Goal: Ask a question

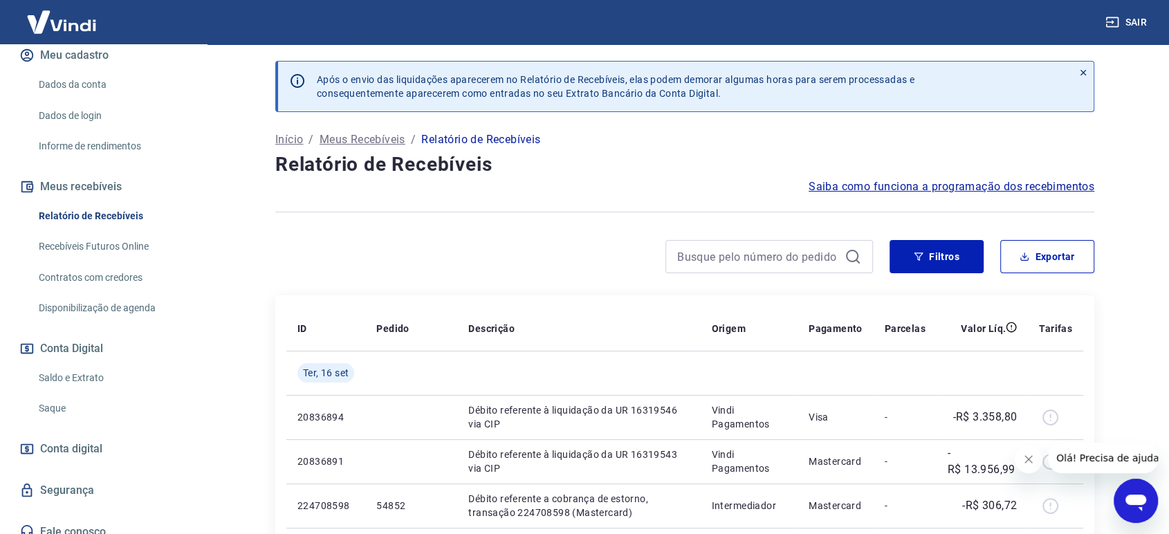
scroll to position [187, 0]
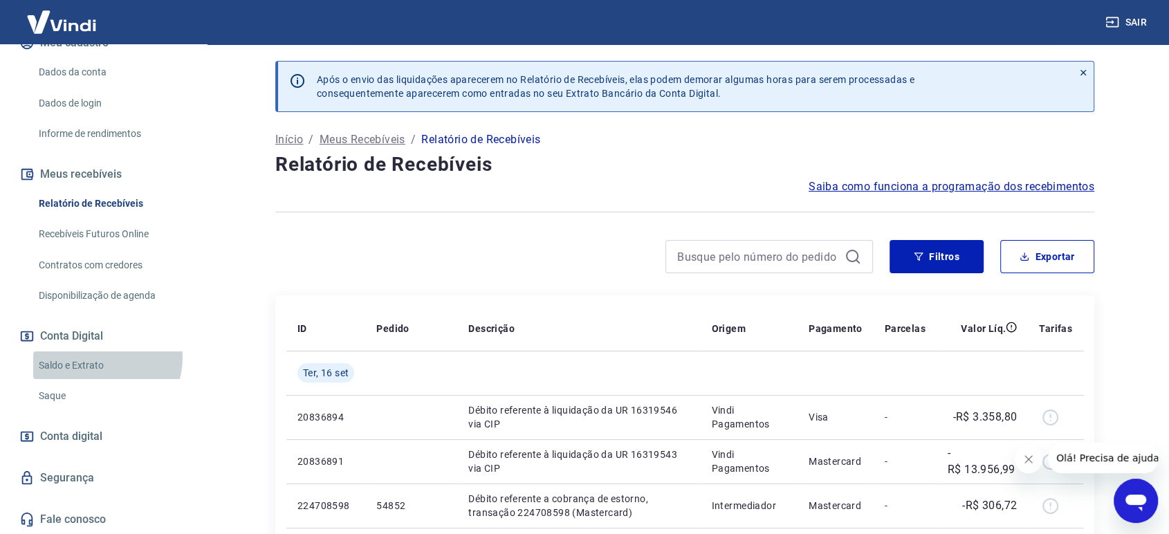
click at [98, 357] on link "Saldo e Extrato" at bounding box center [111, 365] width 157 height 28
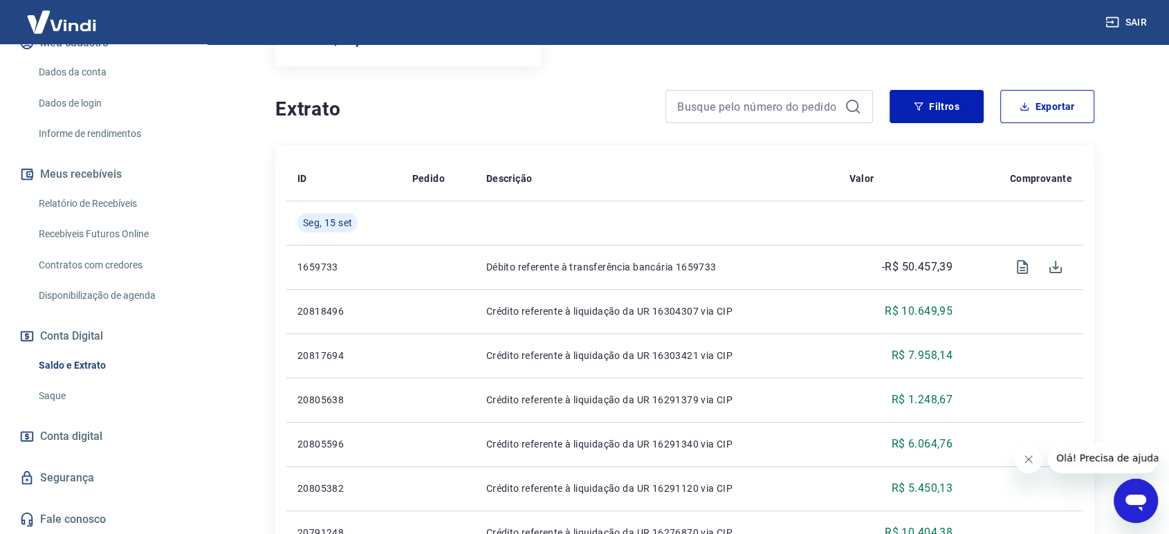
scroll to position [307, 0]
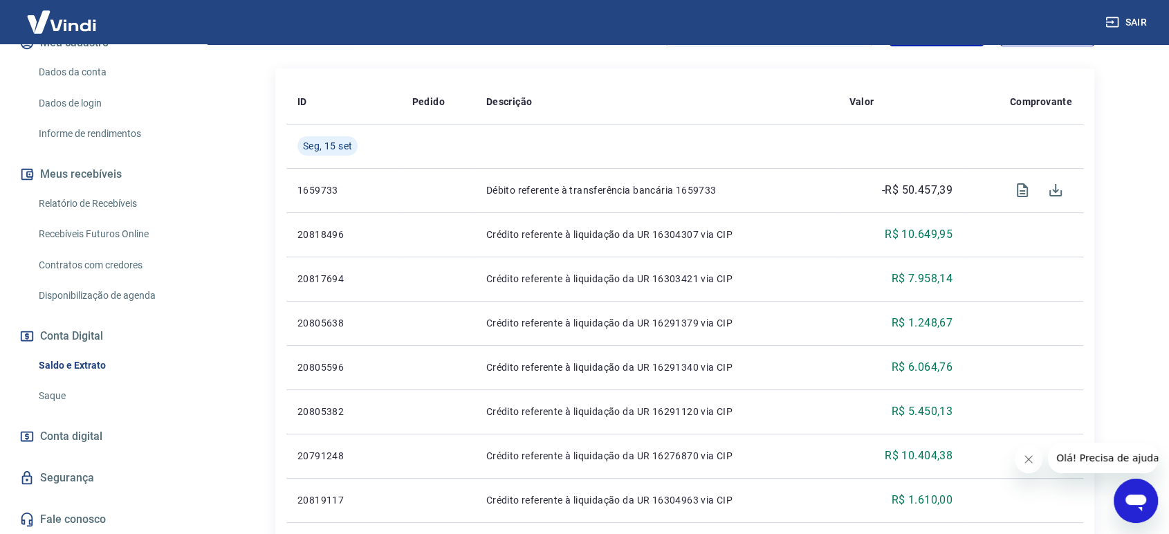
click at [1133, 499] on icon "Abrir janela de mensagens" at bounding box center [1135, 502] width 21 height 17
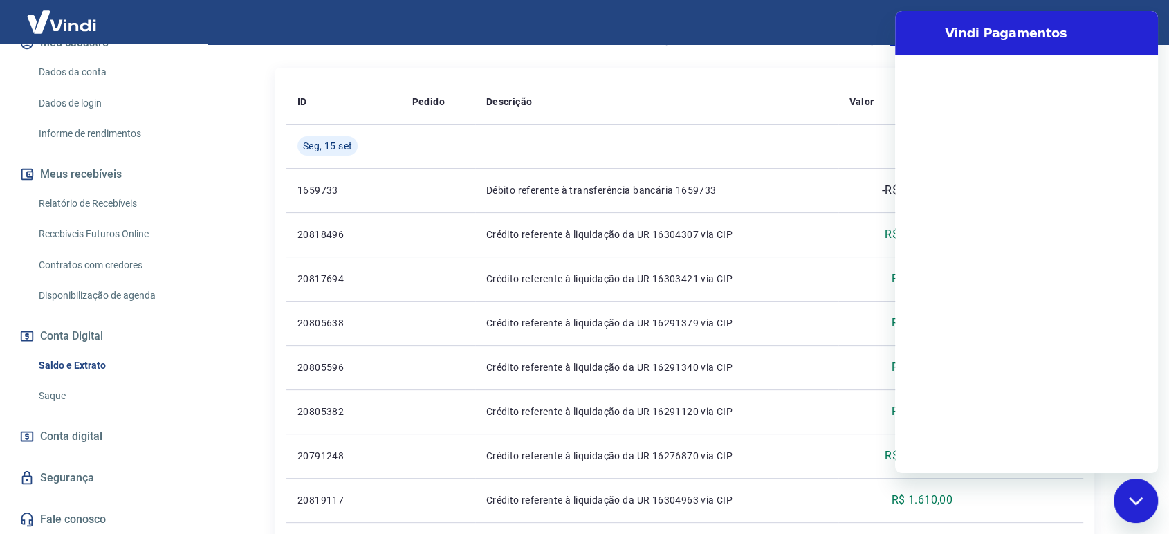
scroll to position [0, 0]
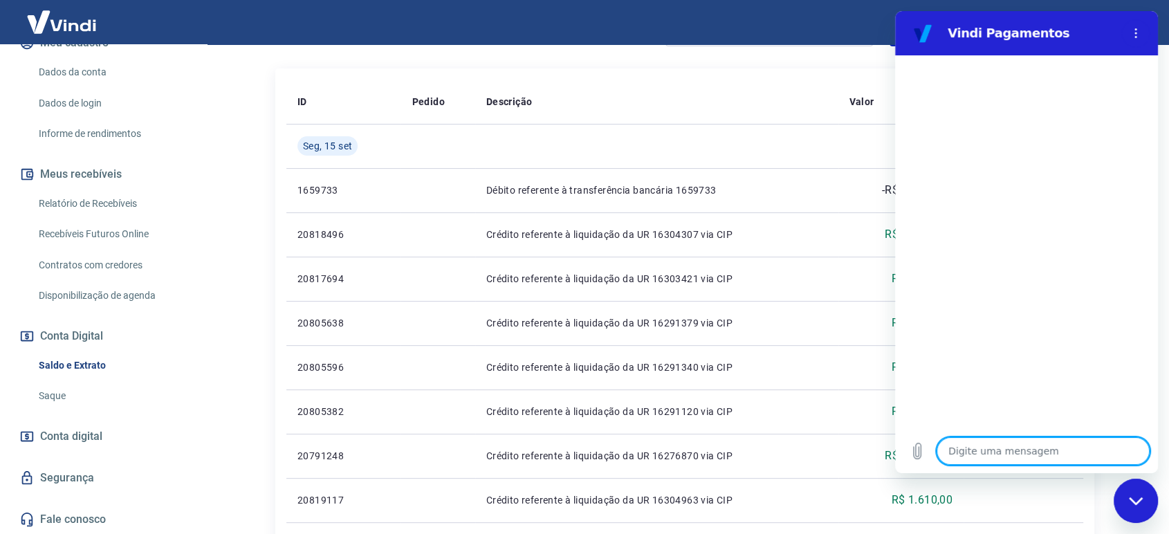
type textarea "B"
type textarea "x"
type textarea "Bo"
type textarea "x"
type textarea "Bom"
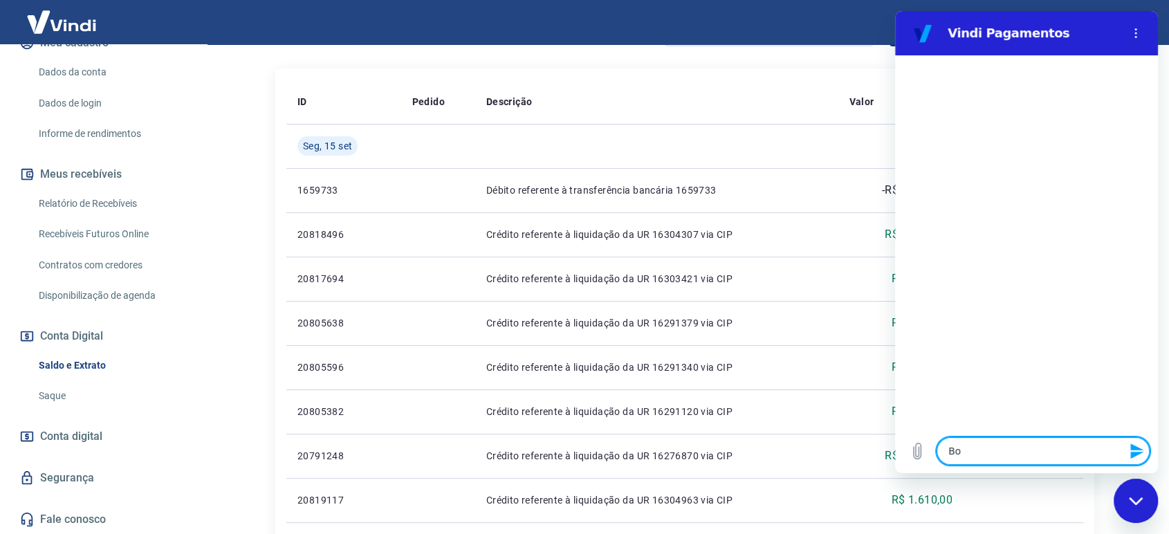
type textarea "x"
type textarea "Bom"
type textarea "x"
type textarea "Bom d"
type textarea "x"
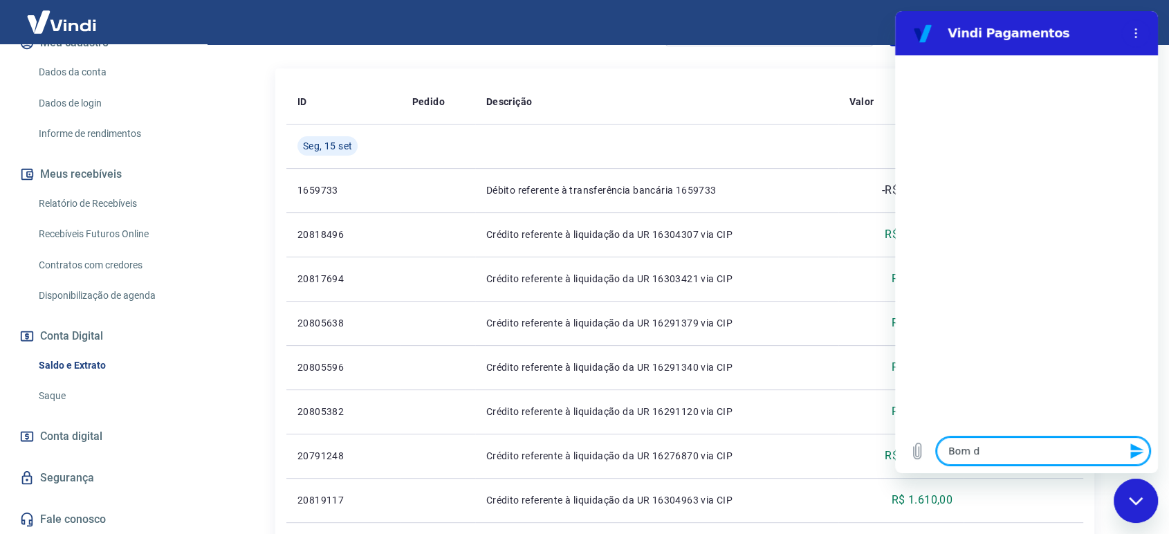
type textarea "Bom di"
type textarea "x"
type textarea "Bom dia"
type textarea "x"
type textarea "Bom dia,"
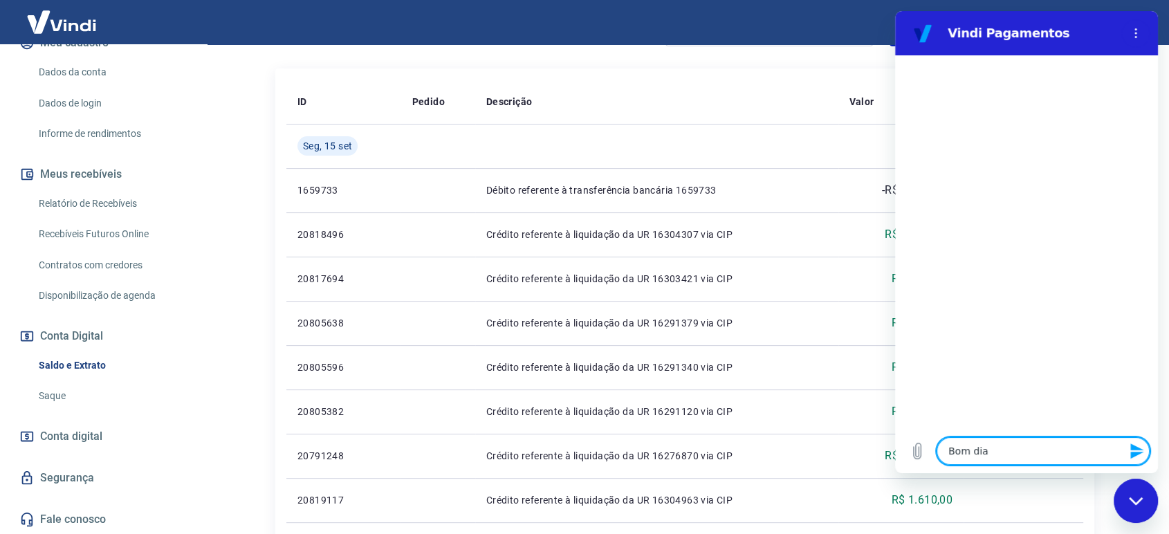
type textarea "x"
type textarea "Bom dia,"
type textarea "x"
type textarea "Bom dia, c"
type textarea "x"
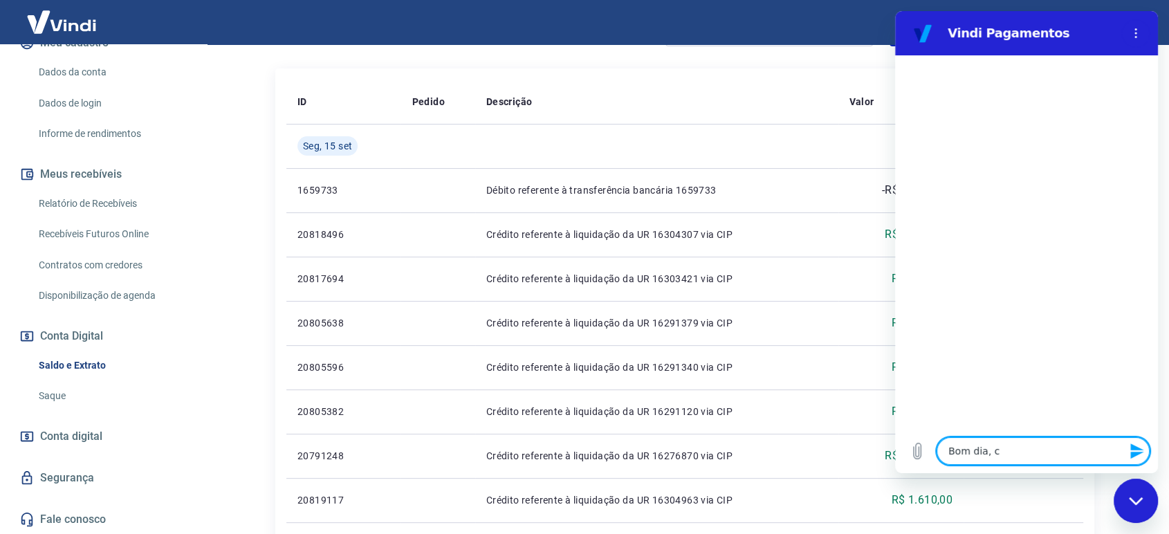
type textarea "Bom dia, co"
type textarea "x"
type textarea "Bom dia, com"
type textarea "x"
type textarea "Bom dia, como"
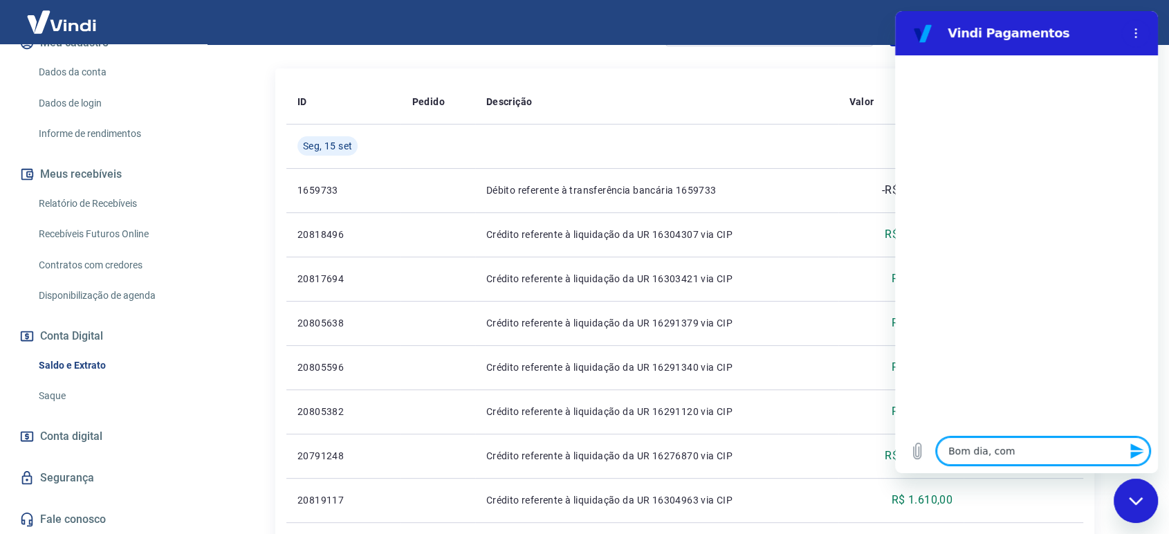
type textarea "x"
type textarea "Bom dia, como"
type textarea "x"
type textarea "Bom dia, como d"
type textarea "x"
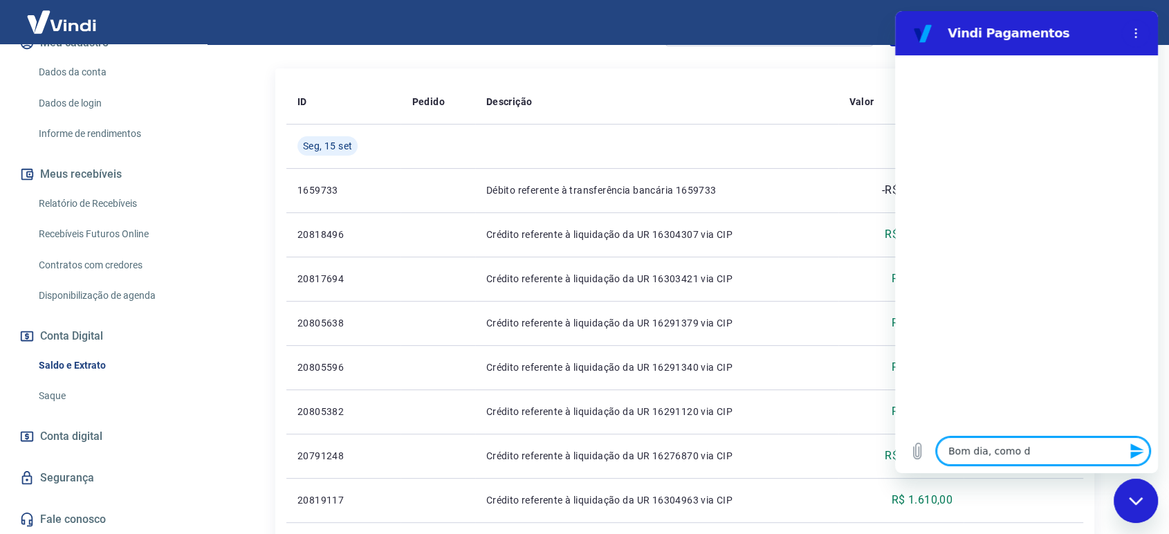
type textarea "Bom dia, como du"
type textarea "x"
type textarea "Bom dia, como d"
type textarea "x"
type textarea "Bom dia, como"
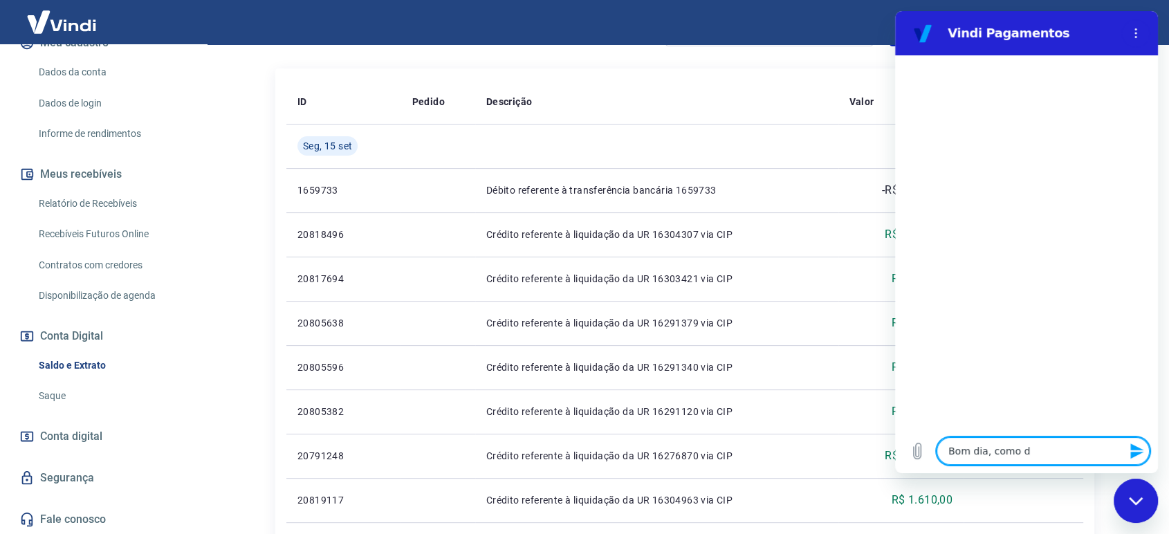
type textarea "x"
type textarea "Bom dia, como e"
type textarea "x"
type textarea "Bom dia, como eu"
type textarea "x"
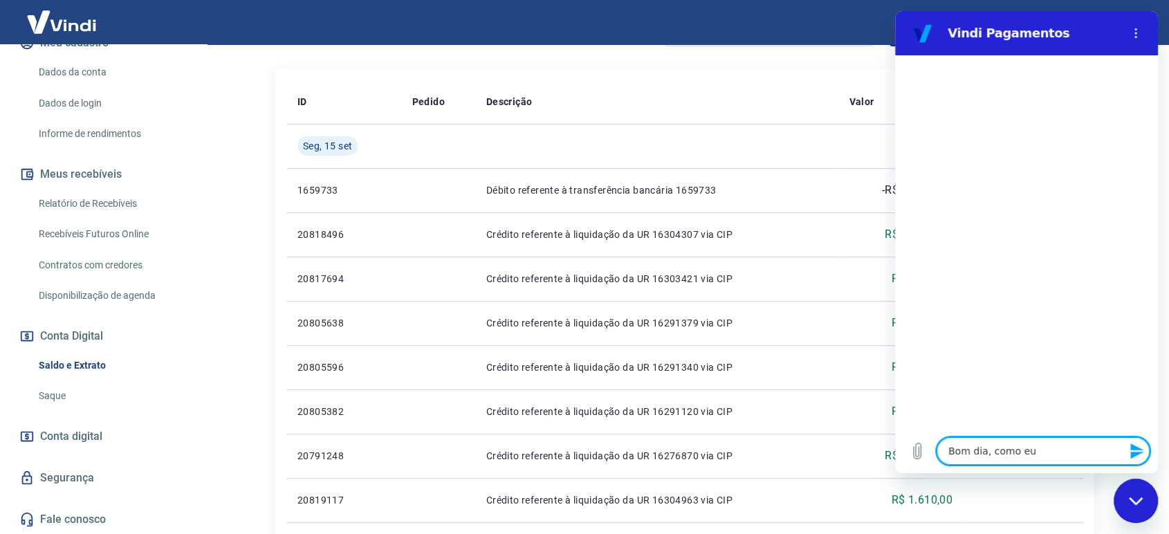
type textarea "Bom dia, como eu"
type textarea "x"
type textarea "Bom dia, como eu v"
type textarea "x"
type textarea "Bom dia, como eu vr"
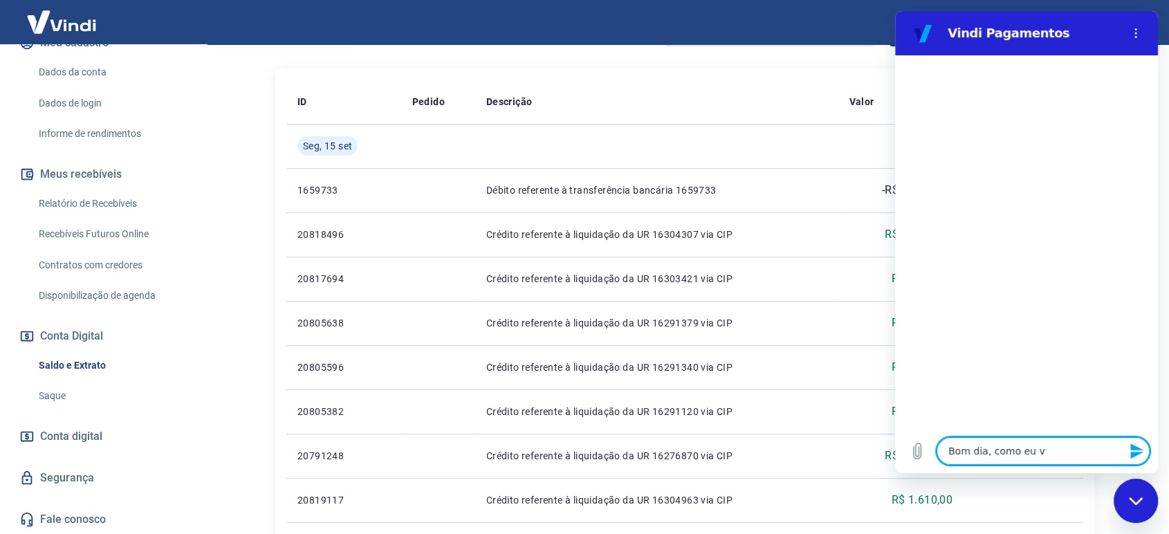
type textarea "x"
type textarea "Bom dia, como eu vri"
type textarea "x"
type textarea "Bom dia, como eu vrif"
type textarea "x"
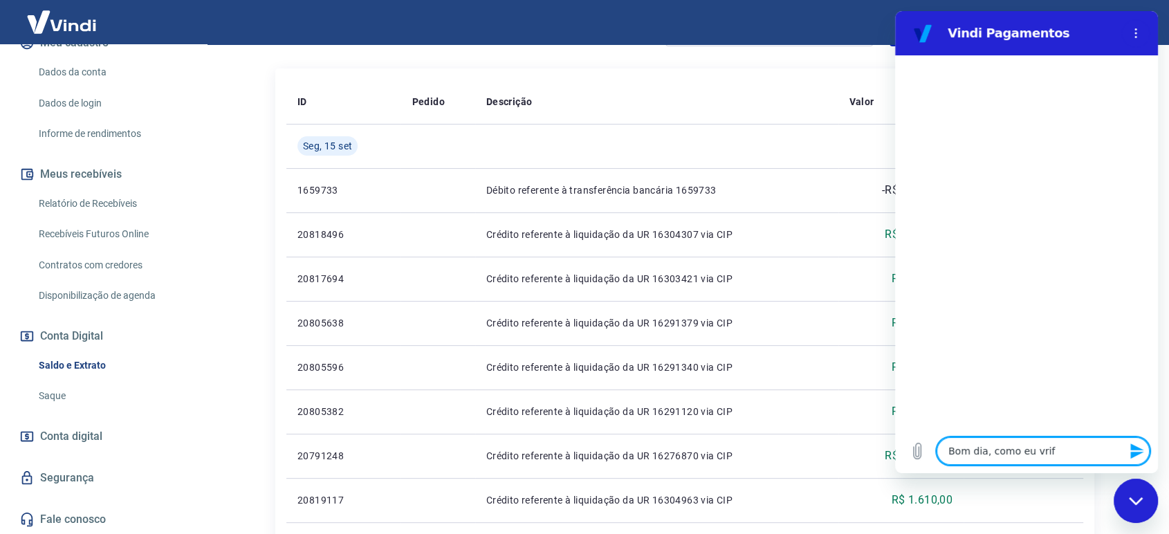
type textarea "Bom dia, como eu vrifi"
type textarea "x"
type textarea "Bom dia, como eu vrific"
type textarea "x"
type textarea "Bom dia, como eu vrifico"
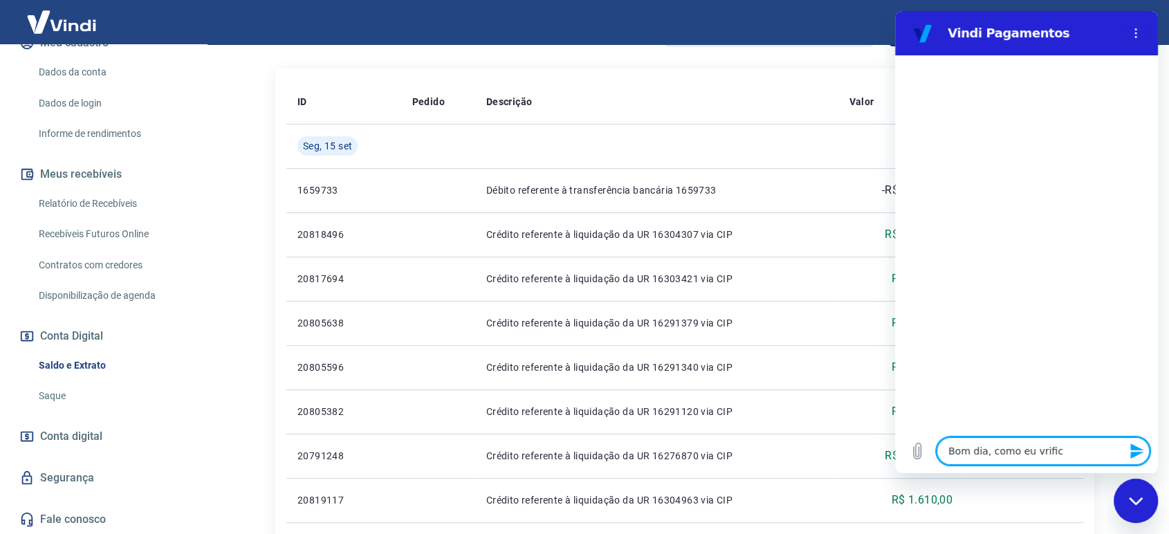
type textarea "x"
type textarea "Bom dia, como eu vrifico"
type textarea "x"
type textarea "Bom dia, como eu vrifico"
type textarea "x"
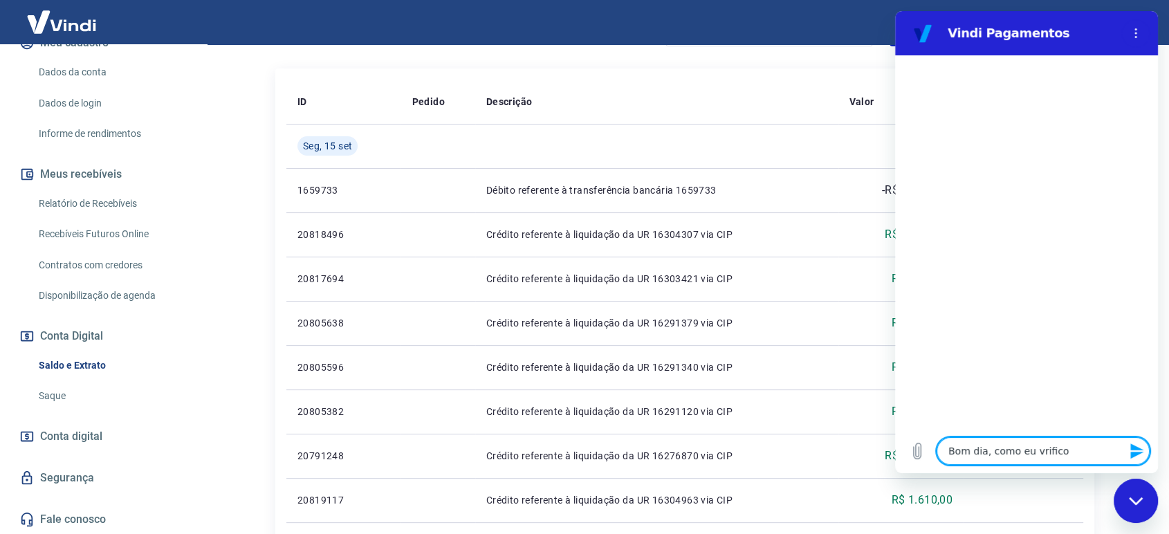
type textarea "Bom dia, como eu vrific"
type textarea "x"
type textarea "Bom dia, como eu vrifi"
type textarea "x"
type textarea "Bom dia, como eu vrif"
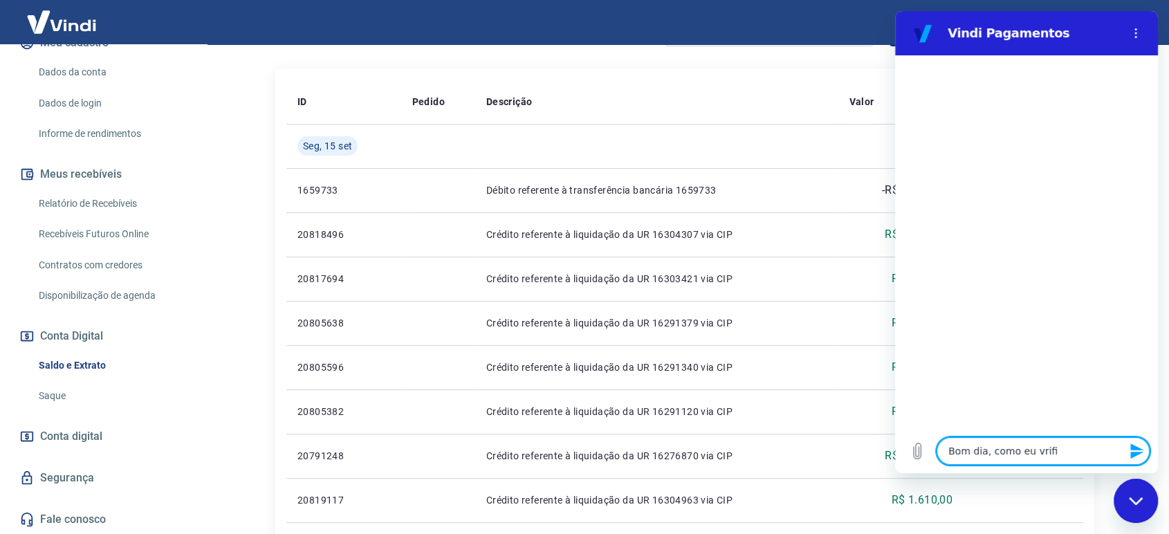
type textarea "x"
type textarea "Bom dia, como eu vri"
type textarea "x"
type textarea "Bom dia, como eu vr"
type textarea "x"
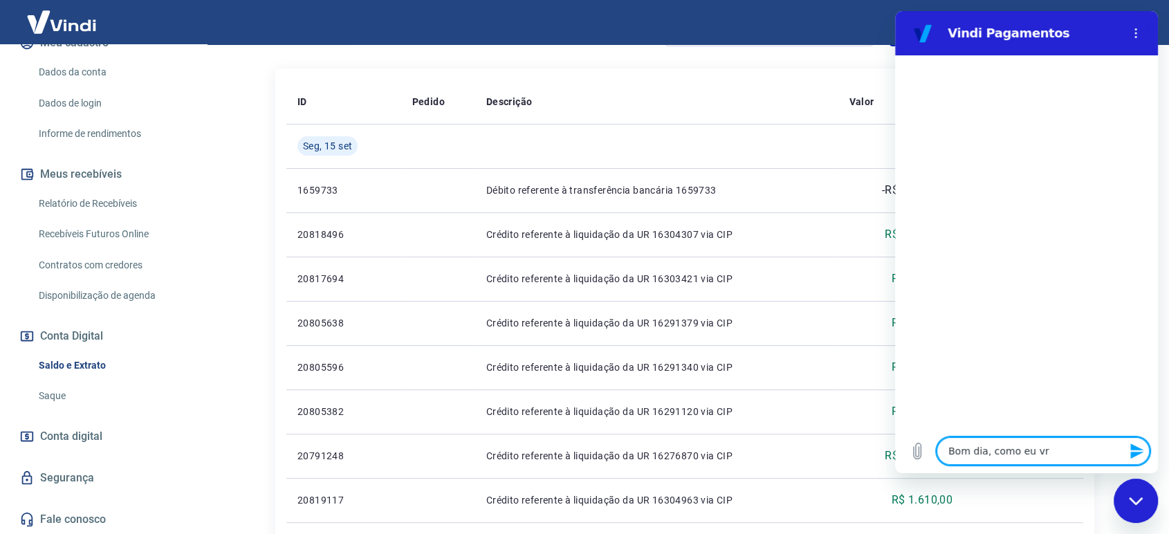
type textarea "Bom dia, como eu vre"
type textarea "x"
type textarea "Bom dia, como eu vr"
type textarea "x"
type textarea "Bom dia, como eu v"
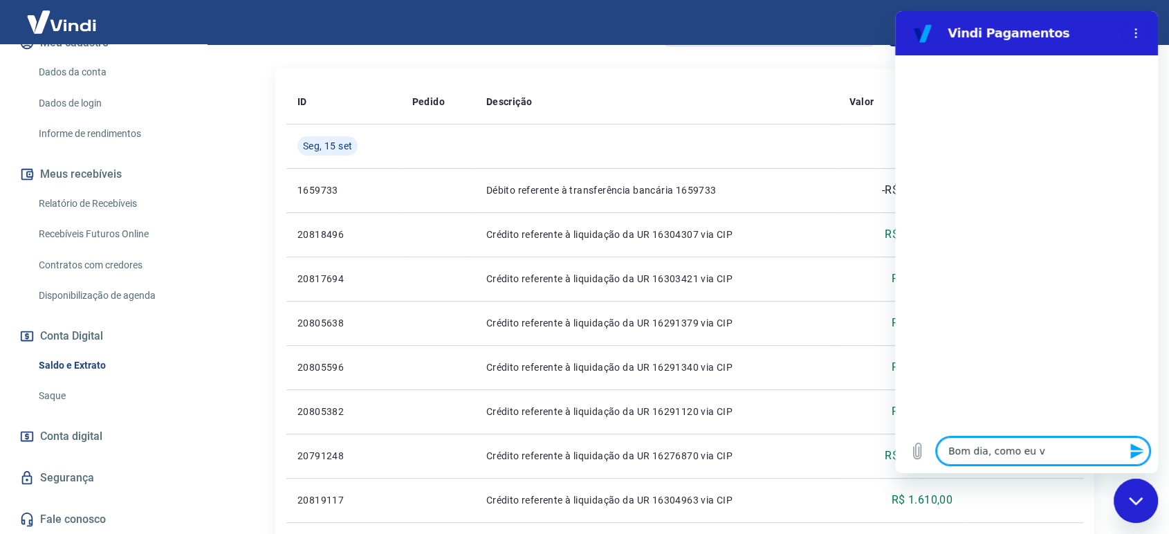
type textarea "x"
type textarea "Bom dia, como eu ve"
type textarea "x"
type textarea "Bom dia, como eu ver"
type textarea "x"
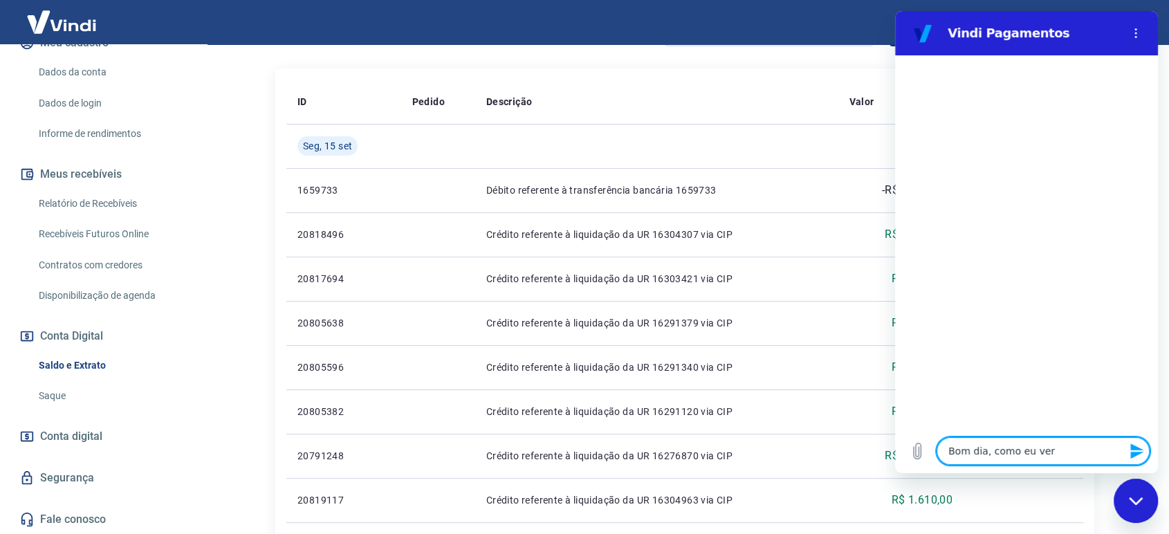
type textarea "Bom dia, como eu veri"
type textarea "x"
type textarea "Bom dia, como eu verif"
type textarea "x"
type textarea "Bom dia, como eu verifi"
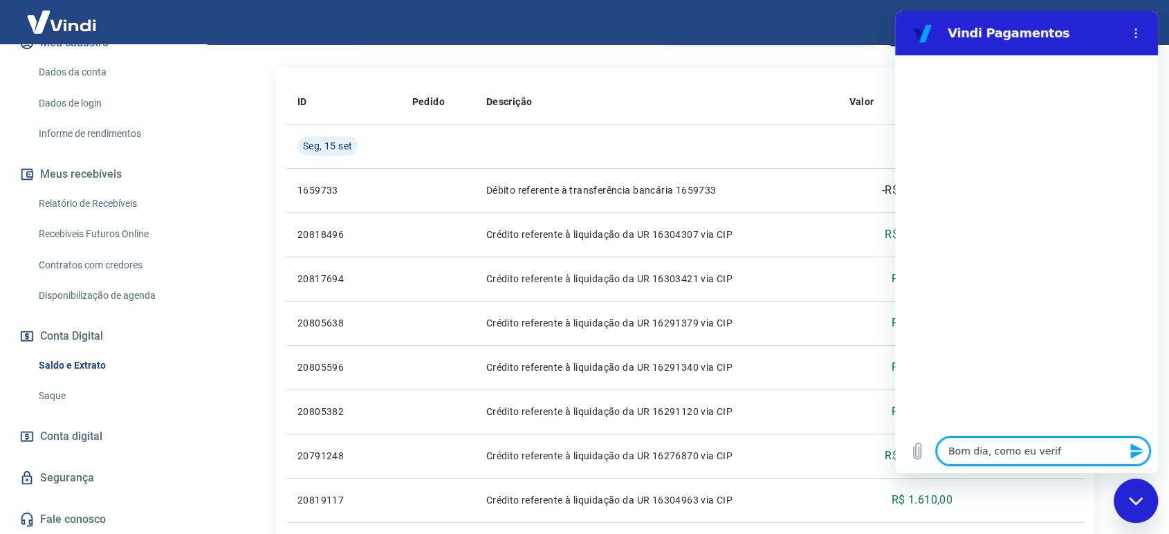
type textarea "x"
type textarea "Bom dia, como eu verific"
type textarea "x"
type textarea "Bom dia, como eu verifico"
type textarea "x"
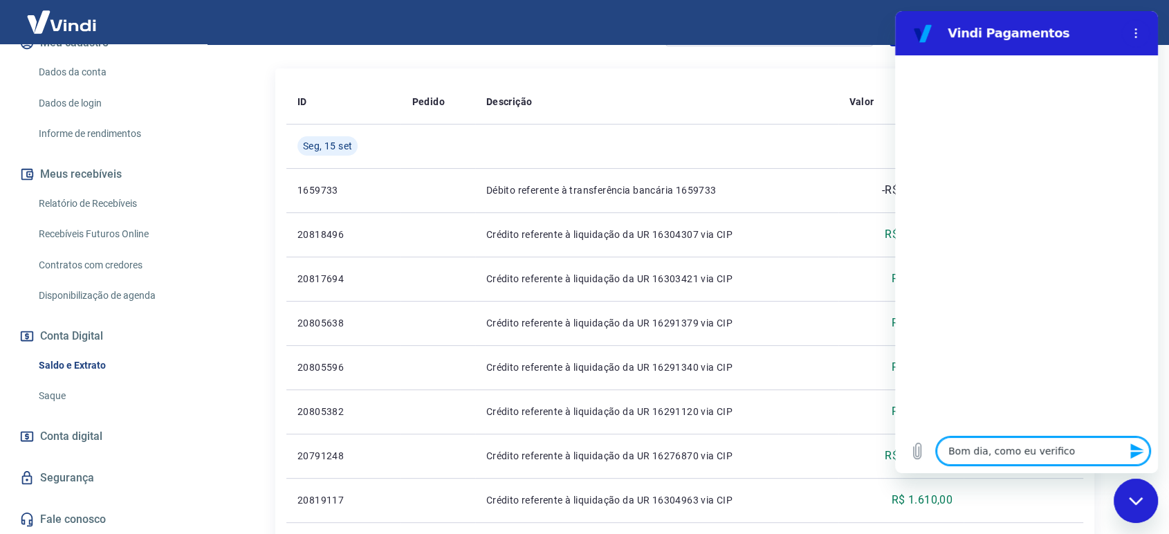
type textarea "Bom dia, como eu verifico"
type textarea "x"
type textarea "Bom dia, como eu verifico o"
type textarea "x"
type textarea "Bom dia, como eu verifico o"
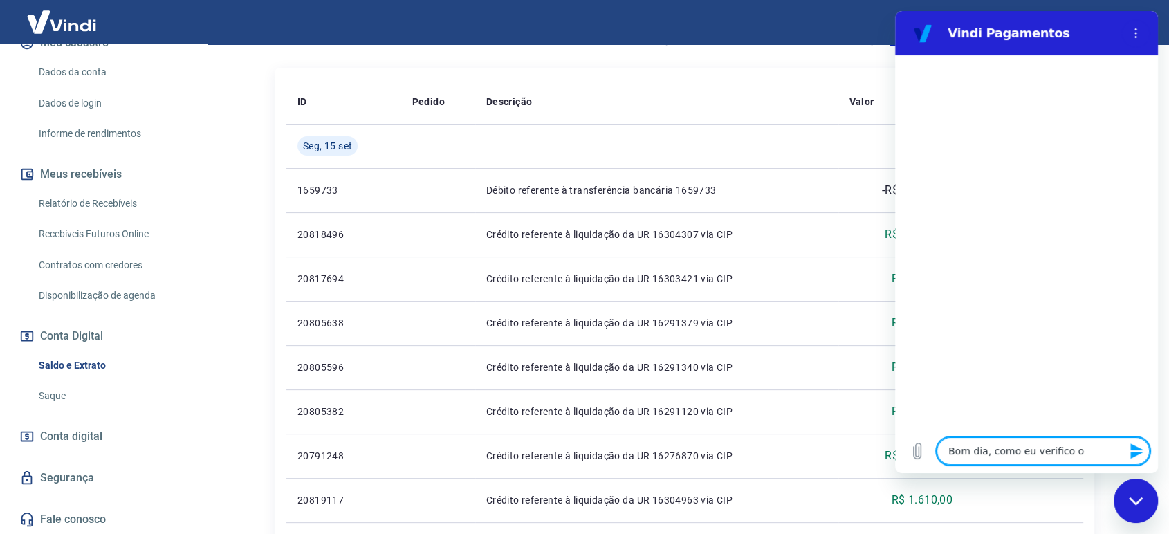
type textarea "x"
type textarea "Bom dia, como eu verifico o s"
type textarea "x"
type textarea "Bom dia, como eu verifico o sa"
type textarea "x"
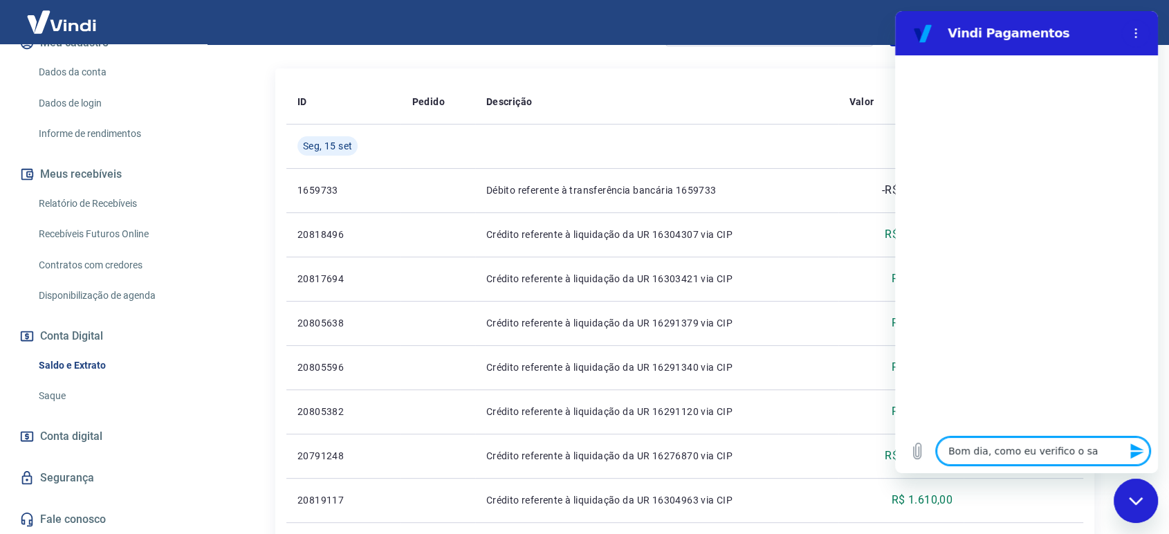
type textarea "Bom dia, como eu verifico o sal"
type textarea "x"
type textarea "Bom dia, como eu verifico o sald"
type textarea "x"
type textarea "Bom dia, como eu verifico o saldo"
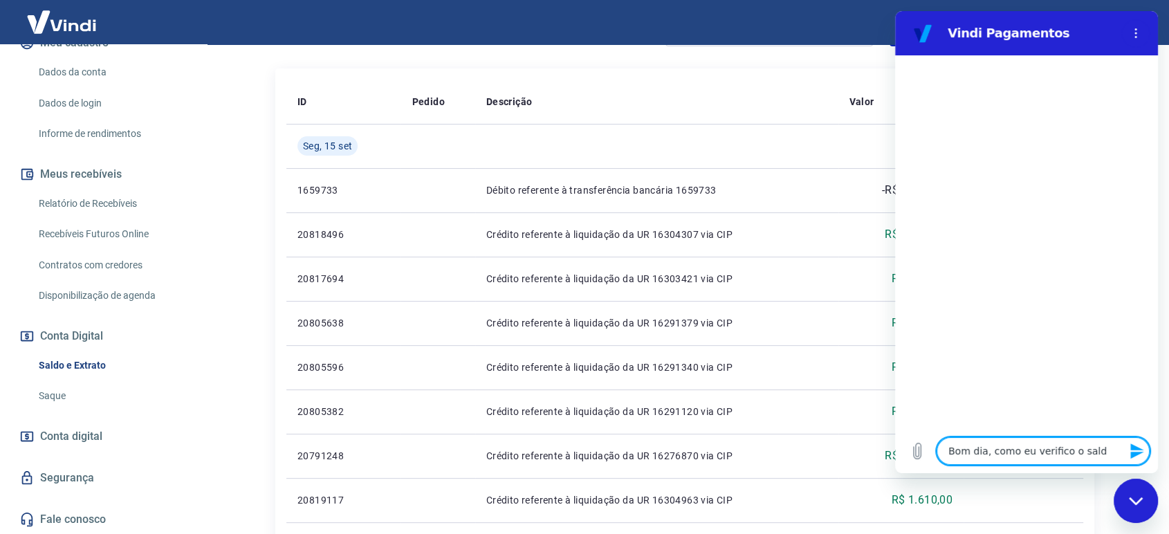
type textarea "x"
type textarea "Bom dia, como eu verifico o saldo"
type textarea "x"
type textarea "Bom dia, como eu verifico o saldo d"
type textarea "x"
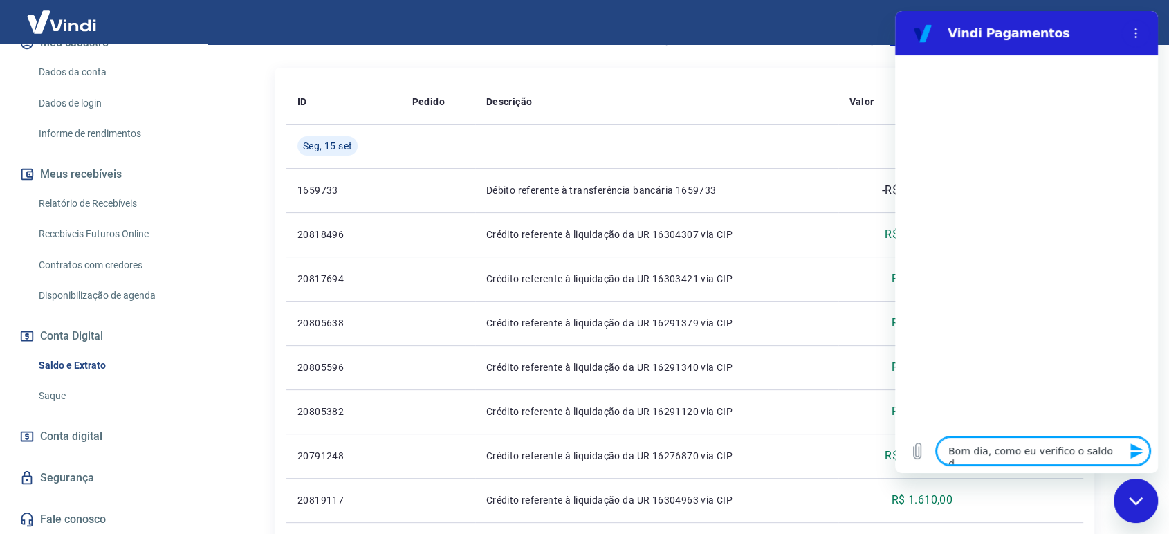
type textarea "Bom dia, como eu verifico o saldo da"
type textarea "x"
type textarea "Bom dia, como eu verifico o saldo das"
type textarea "x"
type textarea "Bom dia, como eu verifico o saldo das"
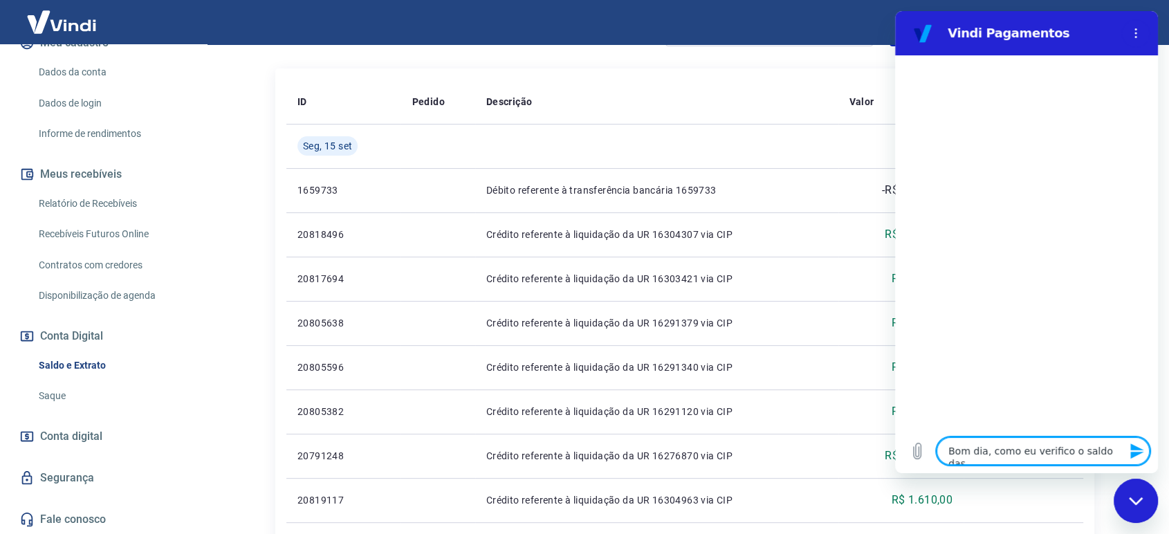
type textarea "x"
type textarea "Bom dia, como eu verifico o saldo das v"
type textarea "x"
type textarea "Bom dia, como eu verifico o saldo das ve"
type textarea "x"
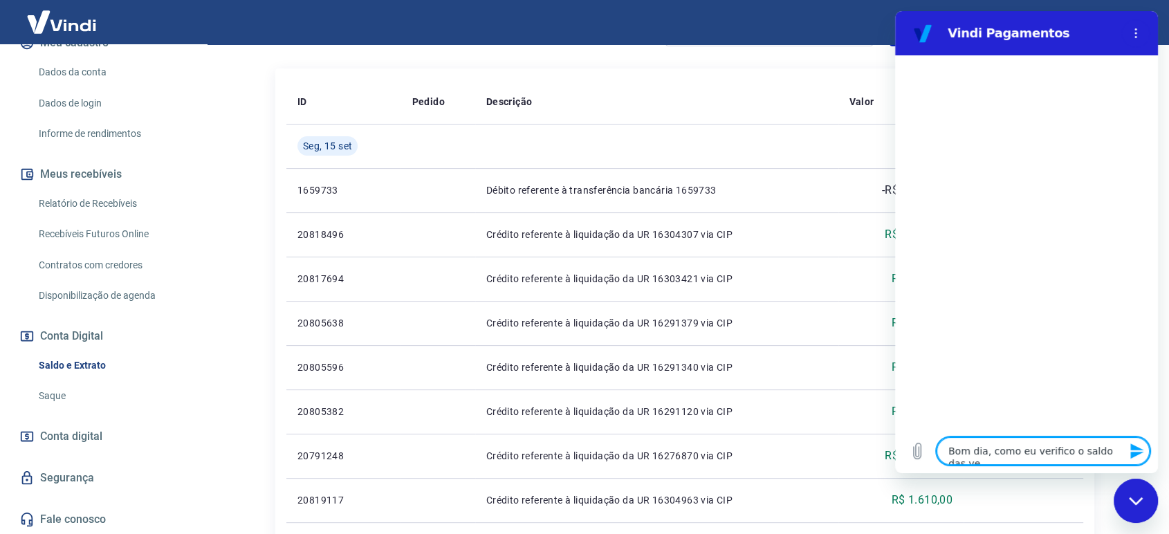
type textarea "Bom dia, como eu verifico o saldo das ven"
type textarea "x"
type textarea "Bom dia, como eu verifico o saldo das vend"
type textarea "x"
type textarea "Bom dia, como eu verifico o saldo das venda"
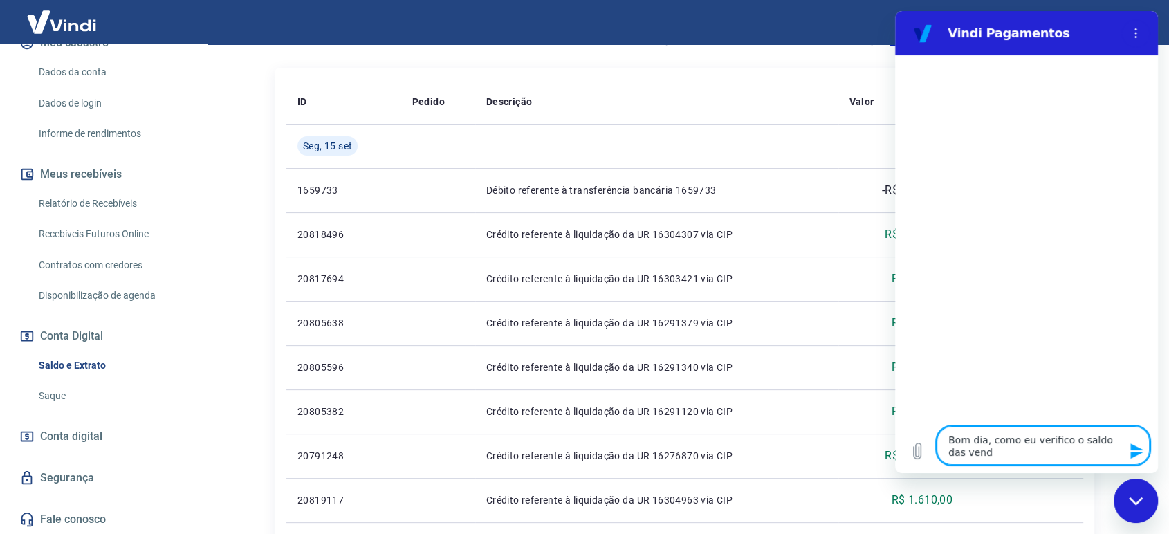
type textarea "x"
type textarea "Bom dia, como eu verifico o saldo das vendas"
type textarea "x"
type textarea "Bom dia, como eu verifico o saldo das vendas"
type textarea "x"
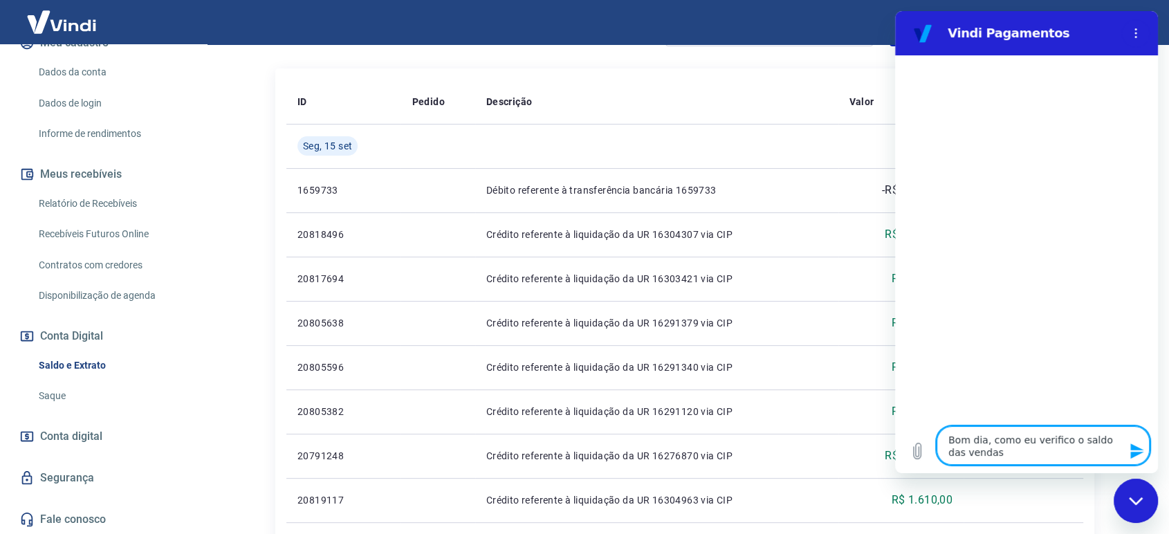
type textarea "Bom dia, como eu verifico o saldo das vendas r"
type textarea "x"
type textarea "Bom dia, como eu verifico o saldo das vendas re"
type textarea "x"
type textarea "Bom dia, como eu verifico o saldo das vendas rea"
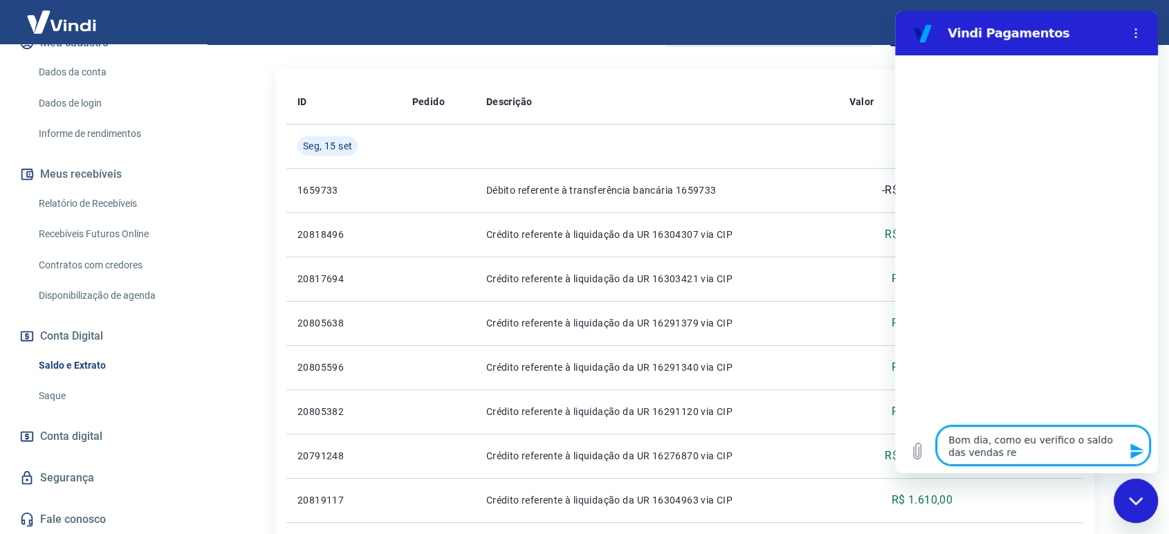
type textarea "x"
type textarea "Bom dia, como eu verifico o saldo das vendas real"
type textarea "x"
type textarea "Bom dia, como eu verifico o saldo das vendas reali"
type textarea "x"
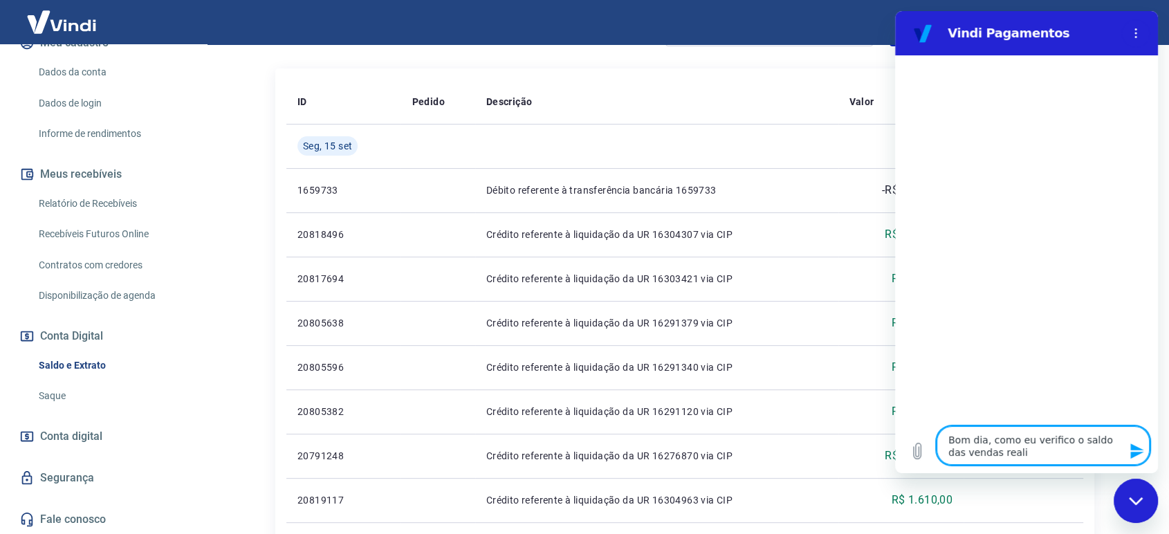
type textarea "Bom dia, como eu verifico o saldo das vendas realiz"
type textarea "x"
type textarea "Bom dia, como eu verifico o saldo das vendas realiza"
type textarea "x"
type textarea "Bom dia, como eu verifico o saldo das vendas realizad"
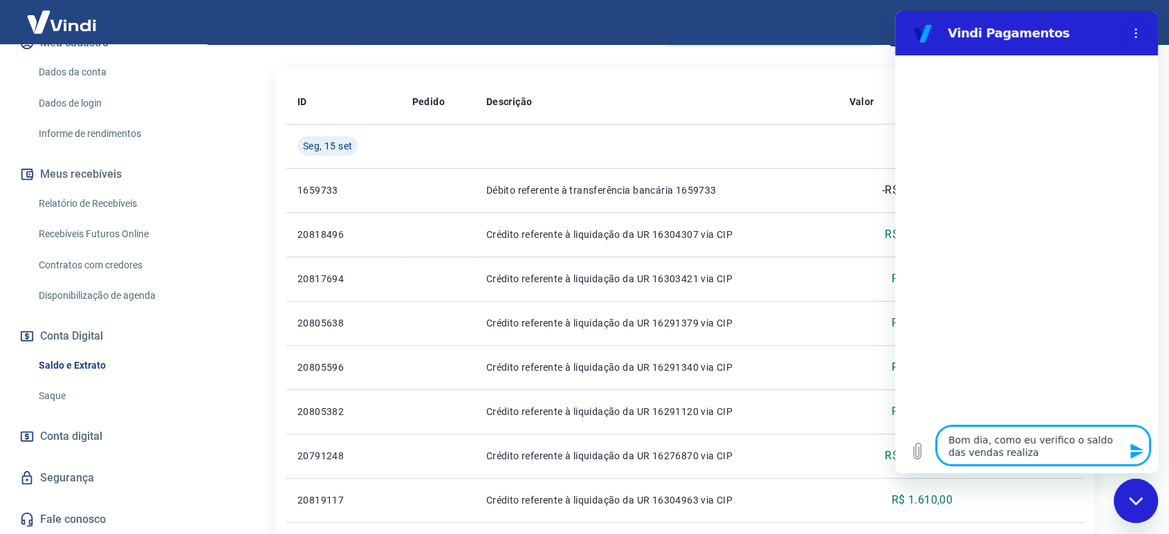
type textarea "x"
type textarea "Bom dia, como eu verifico o saldo das vendas realizada"
type textarea "x"
type textarea "Bom dia, como eu verifico o saldo das vendas realizadas"
type textarea "x"
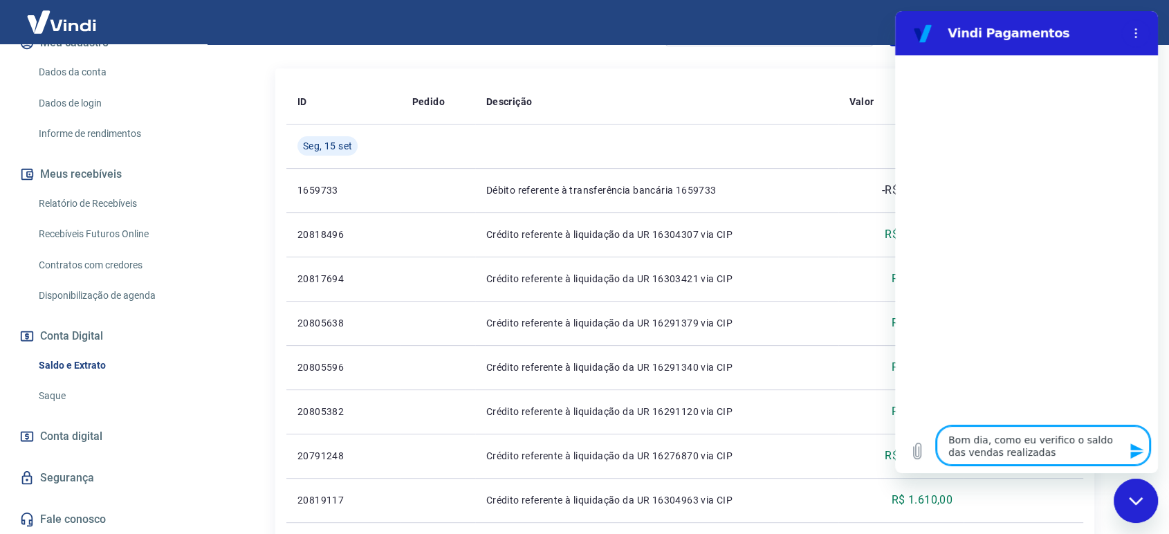
type textarea "Bom dia, como eu verifico o saldo das vendas realizadas"
type textarea "x"
type textarea "Bom dia, como eu verifico o saldo das vendas realizadas v"
type textarea "x"
type textarea "Bom dia, como eu verifico o saldo das vendas realizadas vi"
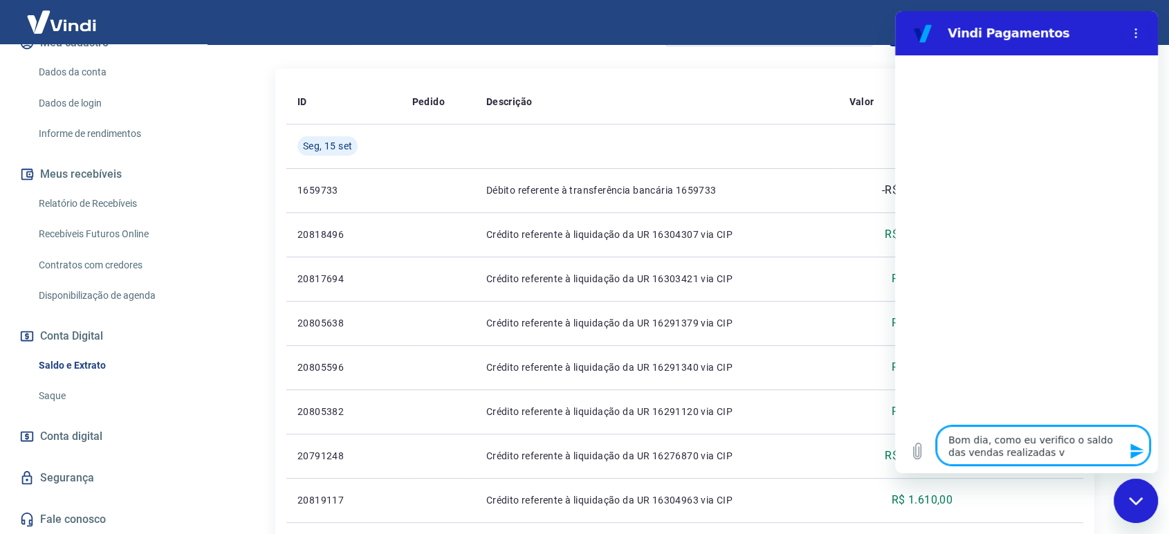
type textarea "x"
type textarea "Bom dia, como eu verifico o saldo das vendas realizadas via"
type textarea "x"
type textarea "Bom dia, como eu verifico o saldo das vendas realizadas via"
type textarea "x"
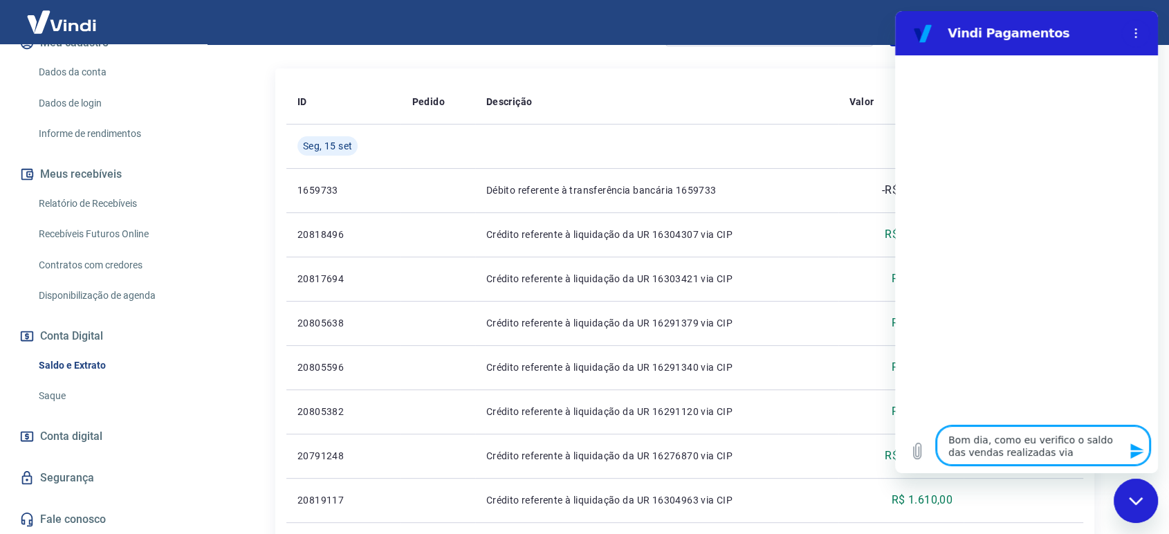
type textarea "Bom dia, como eu verifico o saldo das vendas realizadas via p"
type textarea "x"
type textarea "Bom dia, como eu verifico o saldo das vendas realizadas via pi"
type textarea "x"
type textarea "Bom dia, como eu verifico o saldo das vendas realizadas via pix"
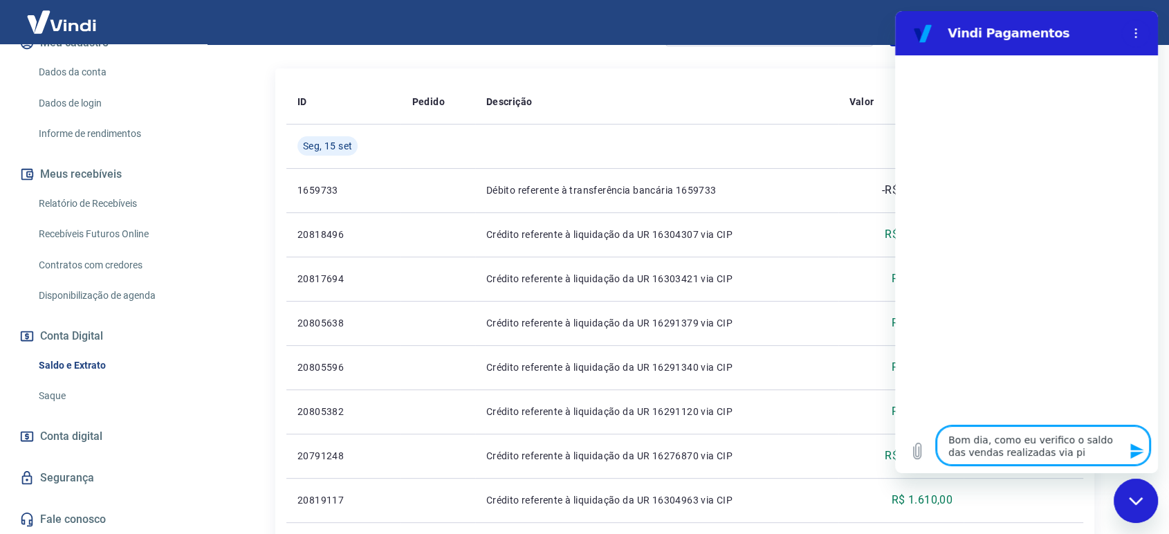
type textarea "x"
type textarea "Bom dia, como eu verifico o saldo das vendas realizadas via pix"
type textarea "x"
type textarea "Bom dia, como eu verifico o saldo das vendas realizadas via pix ?"
type textarea "x"
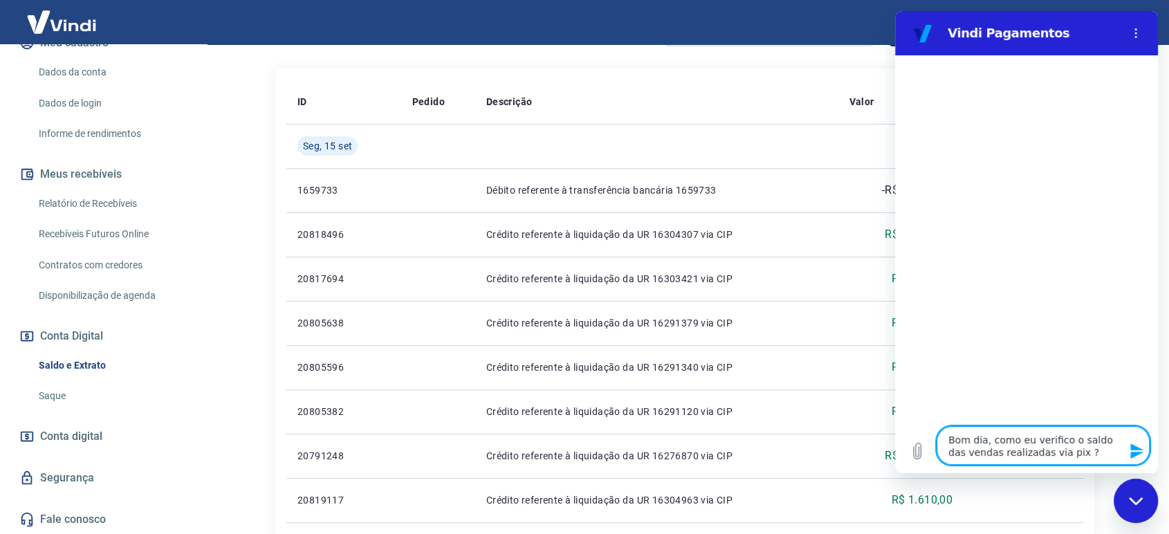
type textarea "Bom dia, como eu verifico o saldo das vendas realizadas via pix ?"
type textarea "x"
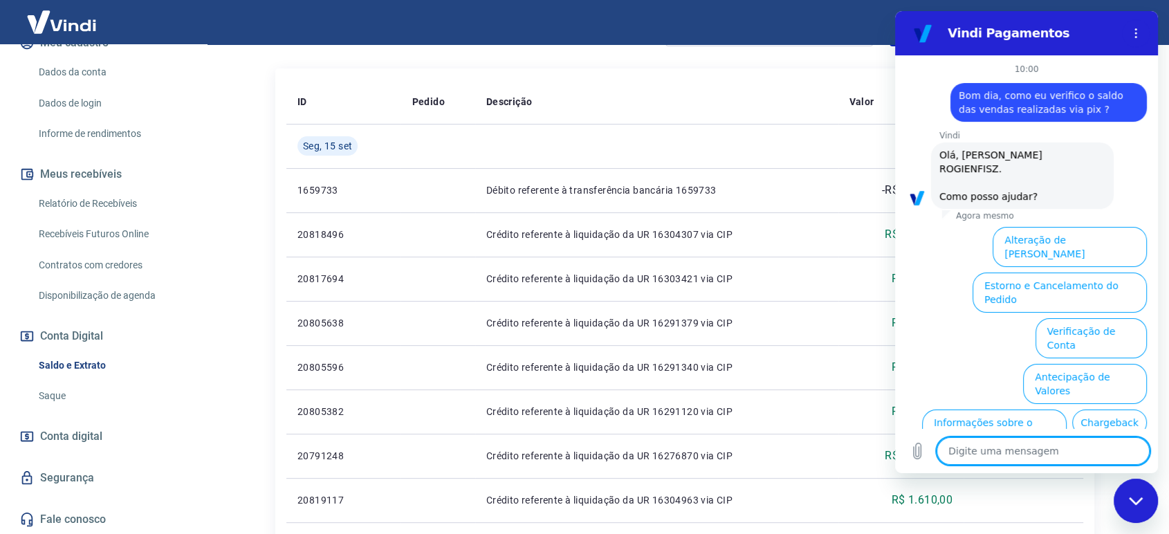
scroll to position [66, 0]
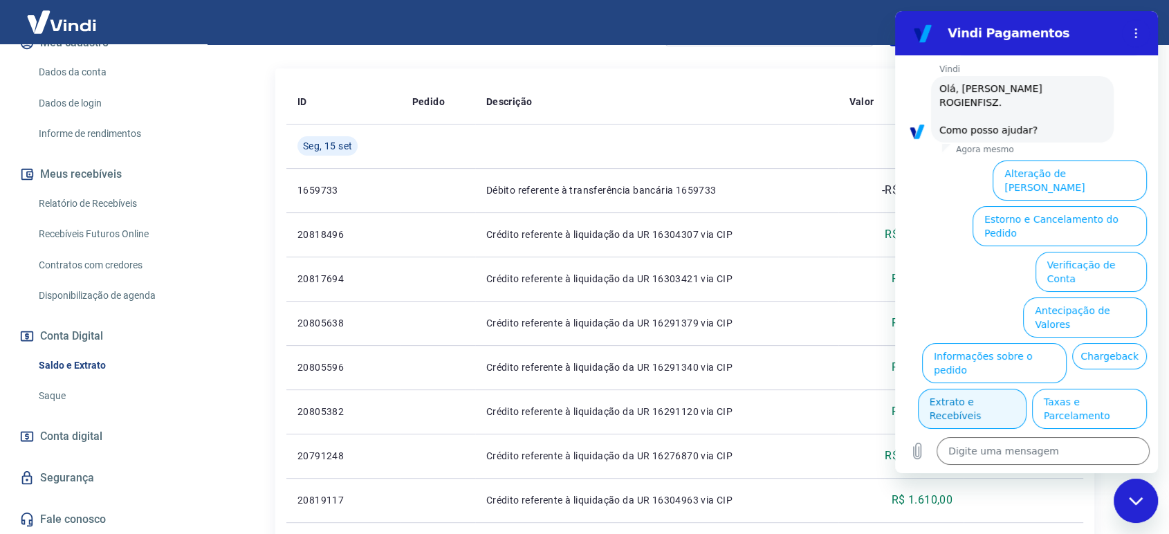
click at [1026, 389] on button "Extrato e Recebíveis" at bounding box center [972, 409] width 109 height 40
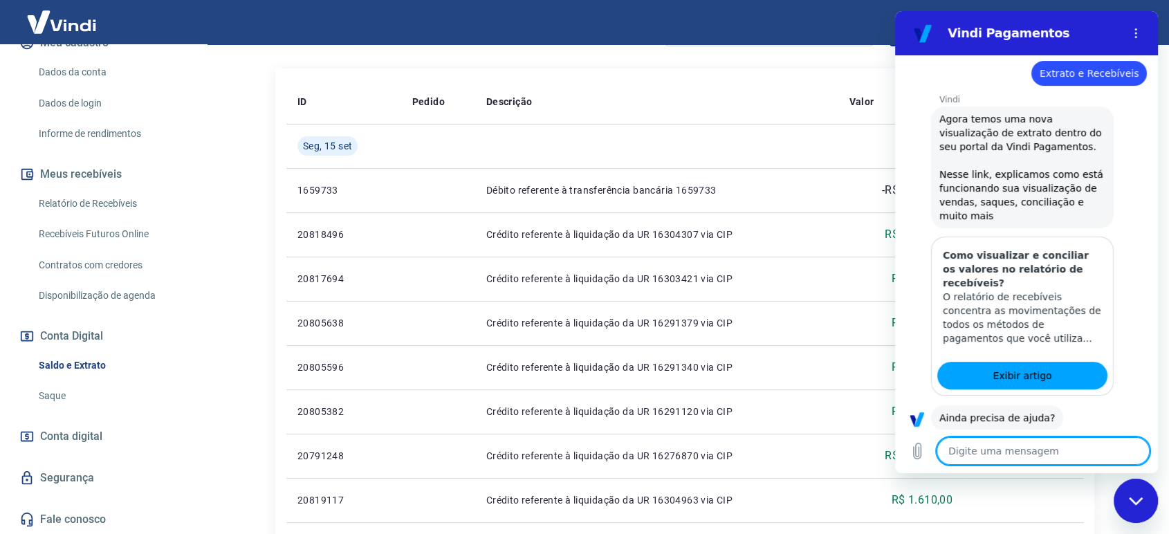
scroll to position [191, 0]
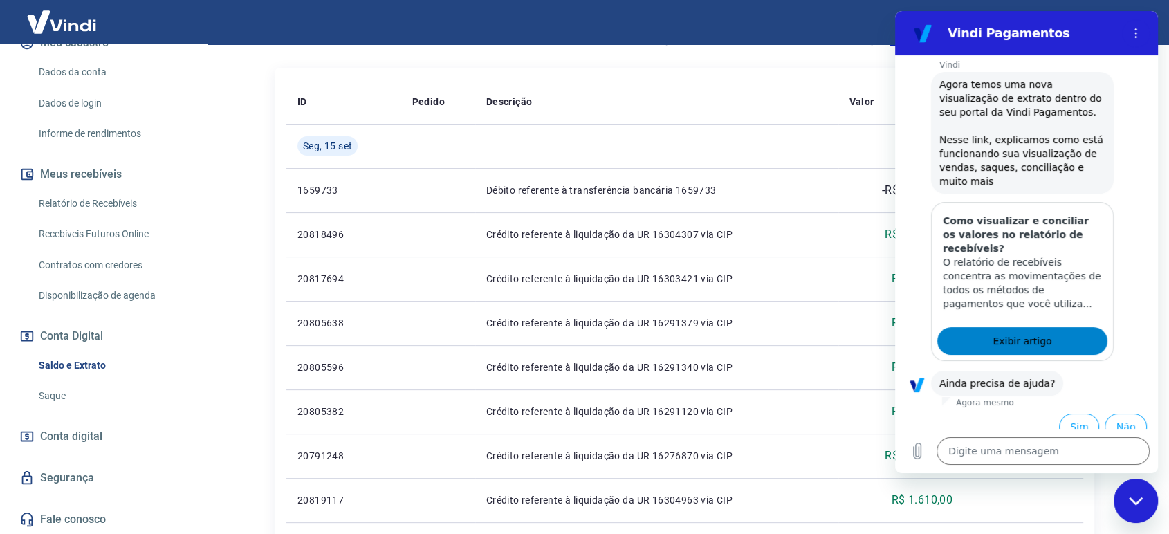
click at [1043, 327] on link "Exibir artigo" at bounding box center [1022, 341] width 170 height 28
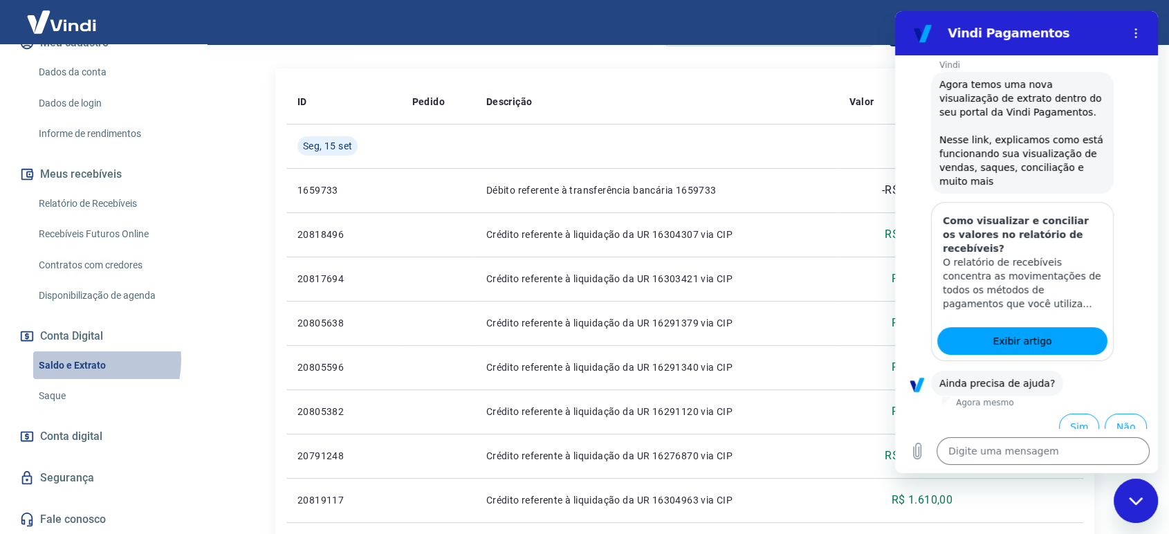
click at [80, 360] on link "Saldo e Extrato" at bounding box center [111, 365] width 157 height 28
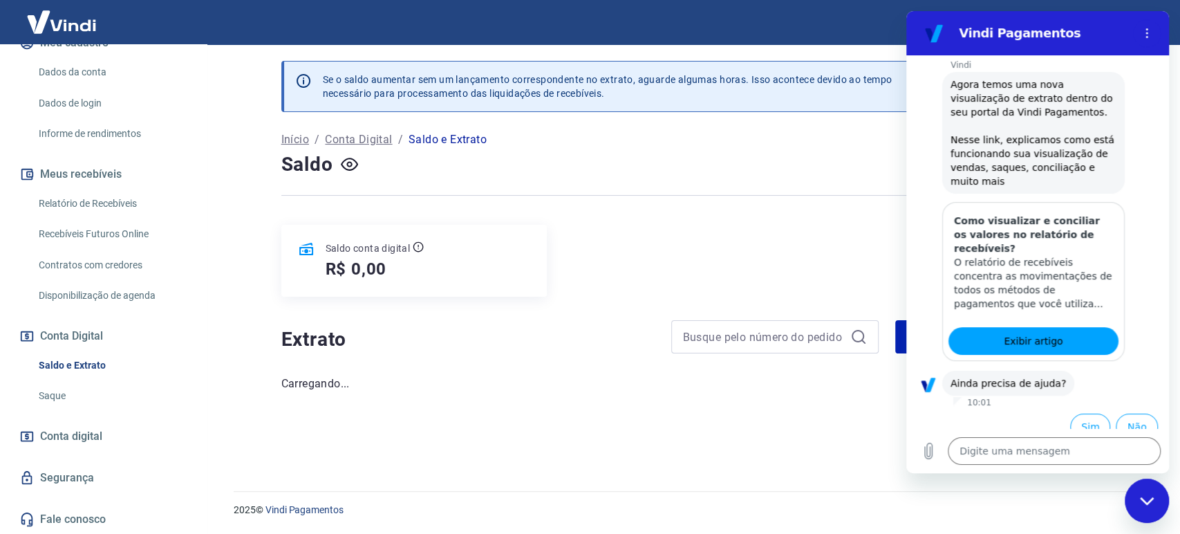
drag, startPoint x: 1135, startPoint y: 499, endPoint x: 1122, endPoint y: 499, distance: 12.4
click at [1125, 499] on html at bounding box center [1147, 501] width 44 height 44
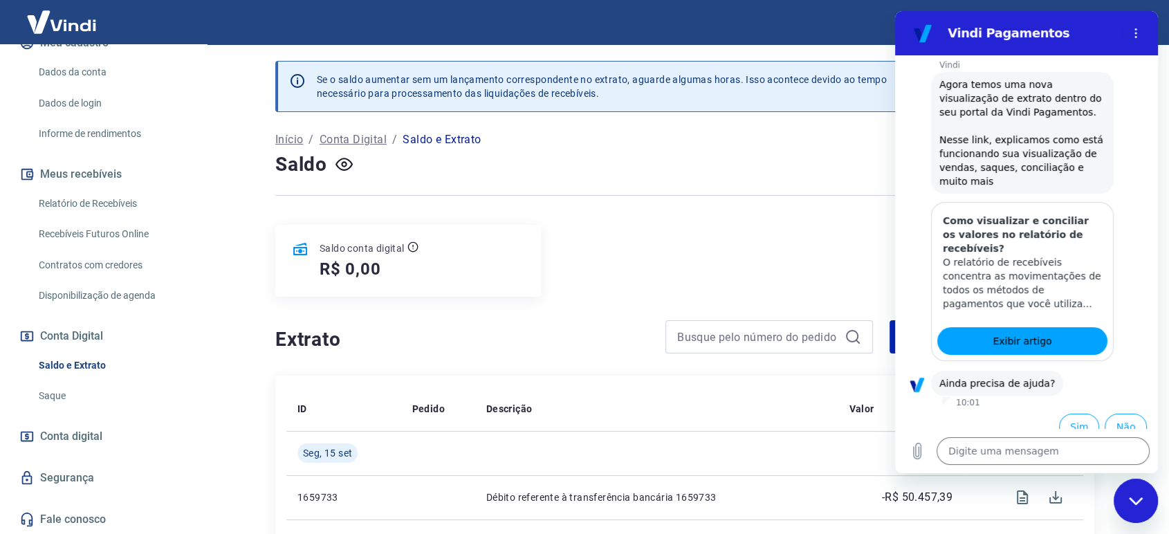
drag, startPoint x: 1130, startPoint y: 490, endPoint x: 1118, endPoint y: 492, distance: 12.1
click at [1124, 490] on div "Fechar janela de mensagens" at bounding box center [1135, 500] width 41 height 41
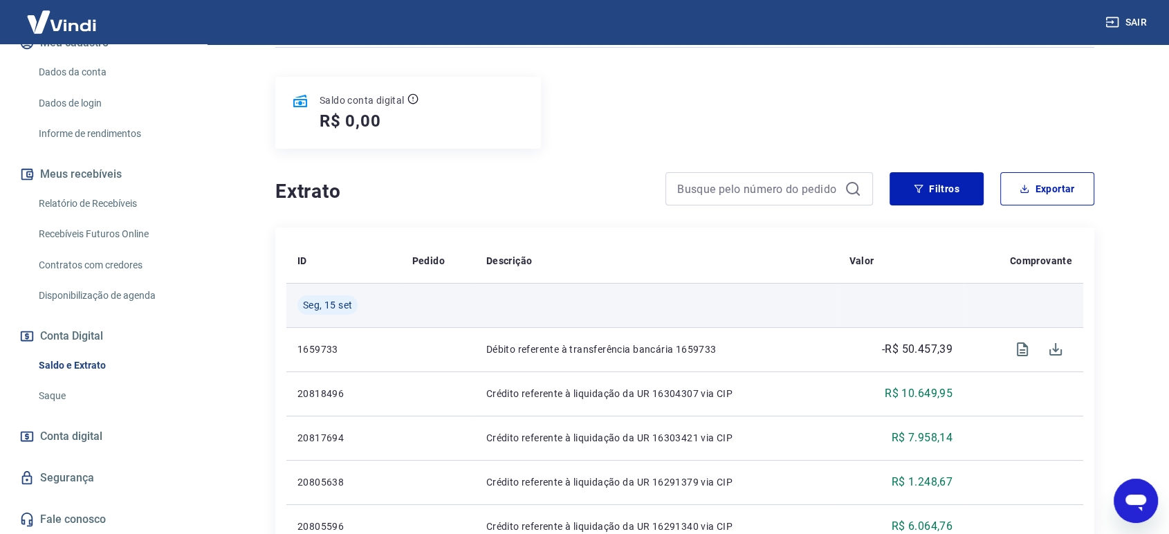
scroll to position [154, 0]
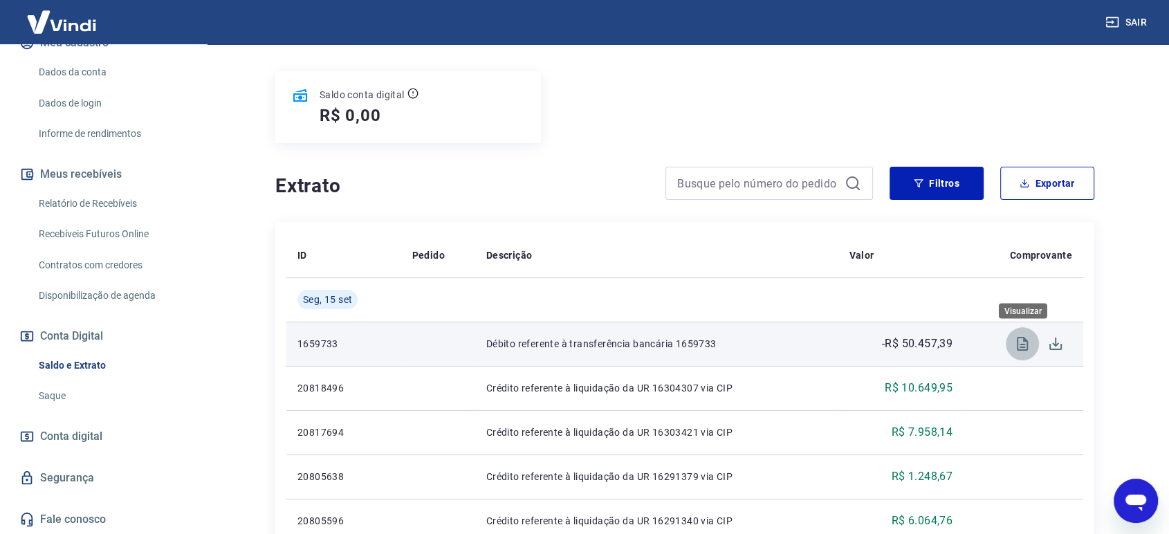
click at [1018, 348] on icon "Visualizar" at bounding box center [1022, 343] width 17 height 17
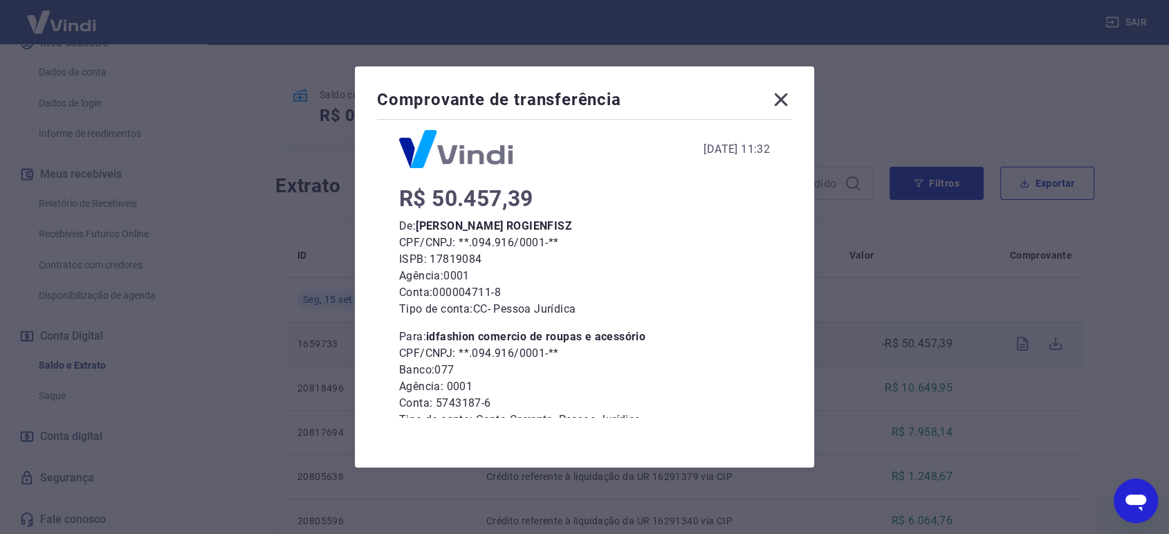
scroll to position [0, 0]
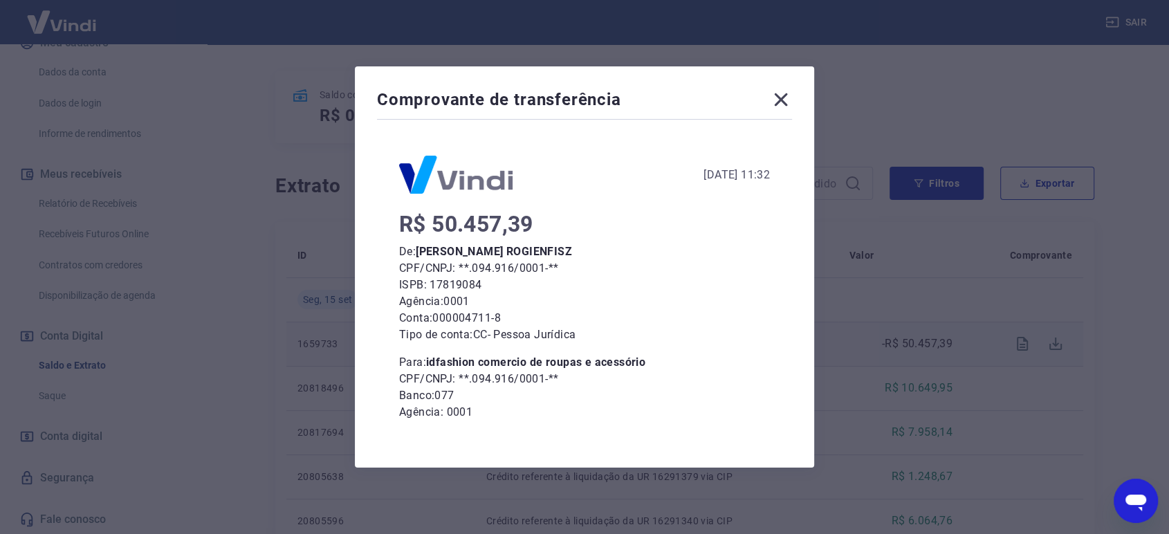
click at [788, 94] on icon at bounding box center [781, 100] width 22 height 22
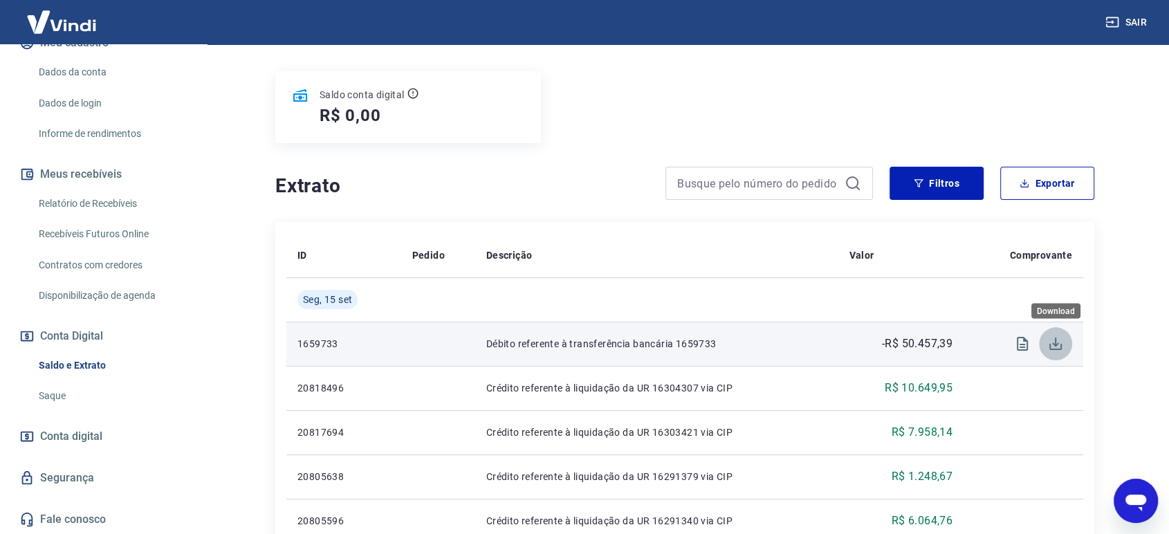
click at [1059, 344] on icon "Download" at bounding box center [1055, 343] width 17 height 17
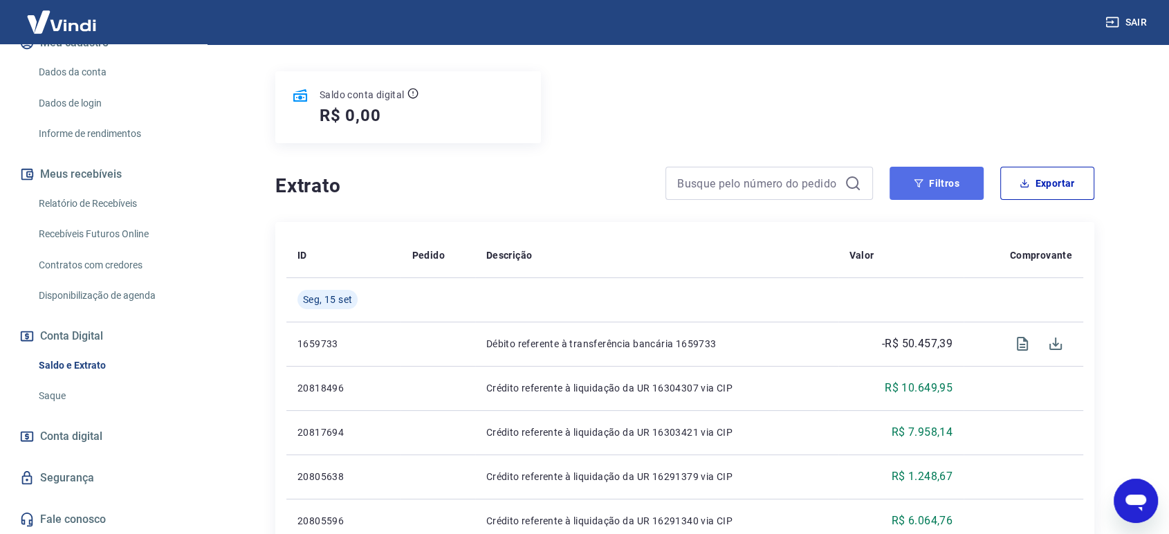
click at [914, 190] on button "Filtros" at bounding box center [936, 183] width 94 height 33
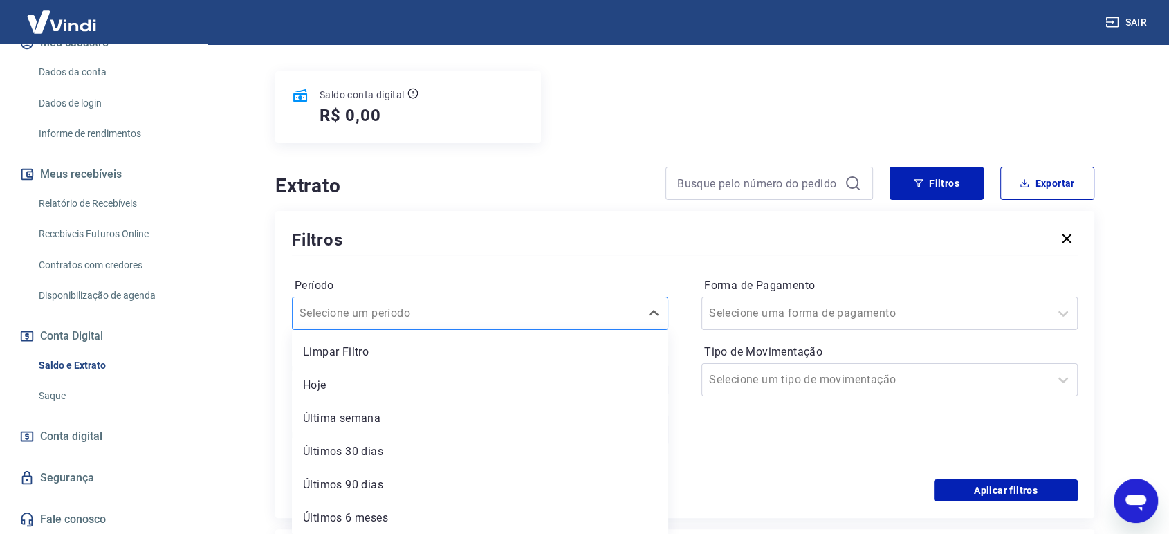
scroll to position [155, 0]
click at [531, 297] on div "Selecione um período" at bounding box center [480, 311] width 376 height 33
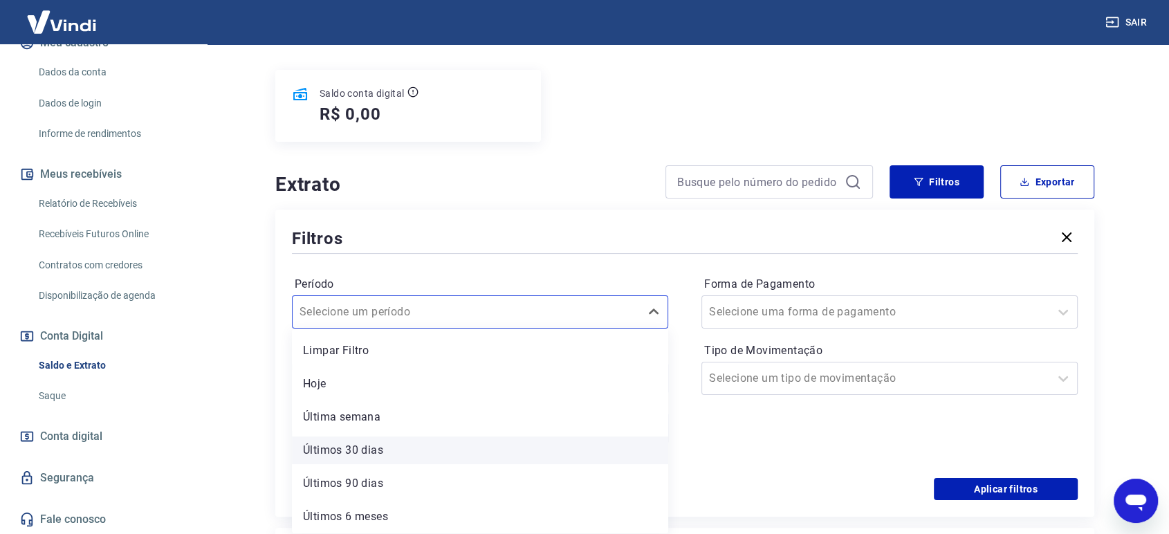
click at [380, 448] on div "Últimos 30 dias" at bounding box center [480, 450] width 376 height 28
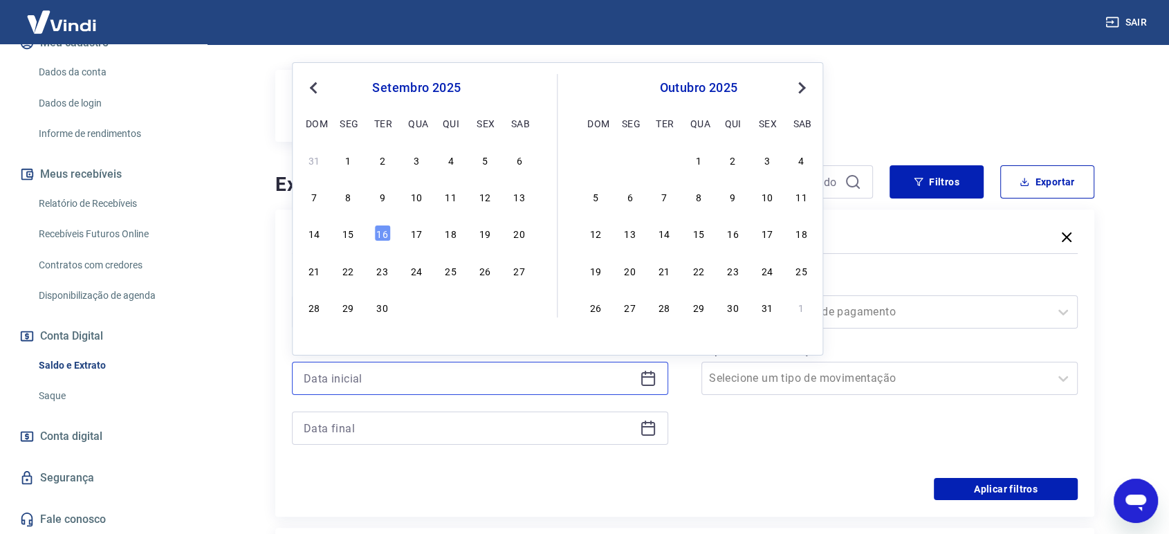
click at [424, 373] on input at bounding box center [469, 378] width 331 height 21
click at [723, 446] on div "Forma de Pagamento Selecione uma forma de pagamento Tipo de Movimentação Seleci…" at bounding box center [889, 367] width 376 height 188
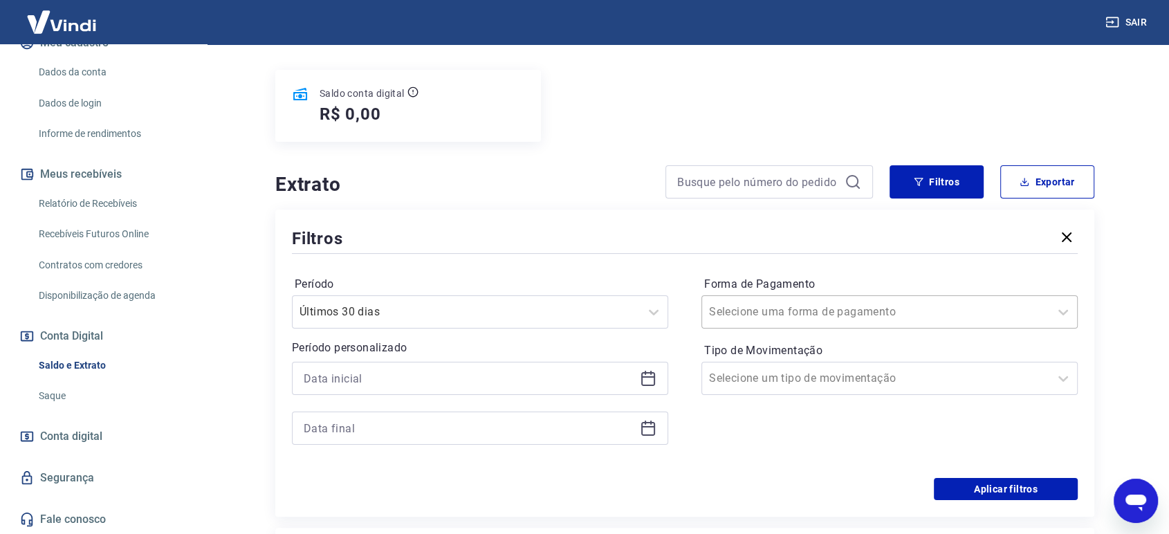
click at [813, 314] on input "Forma de Pagamento" at bounding box center [779, 312] width 140 height 17
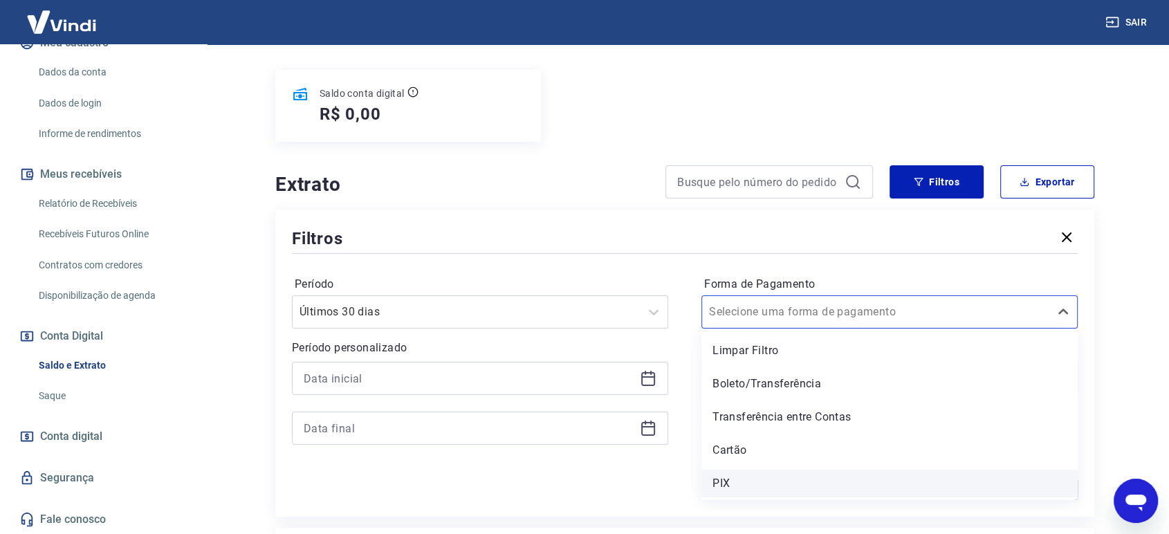
click at [759, 483] on div "PIX" at bounding box center [889, 484] width 376 height 28
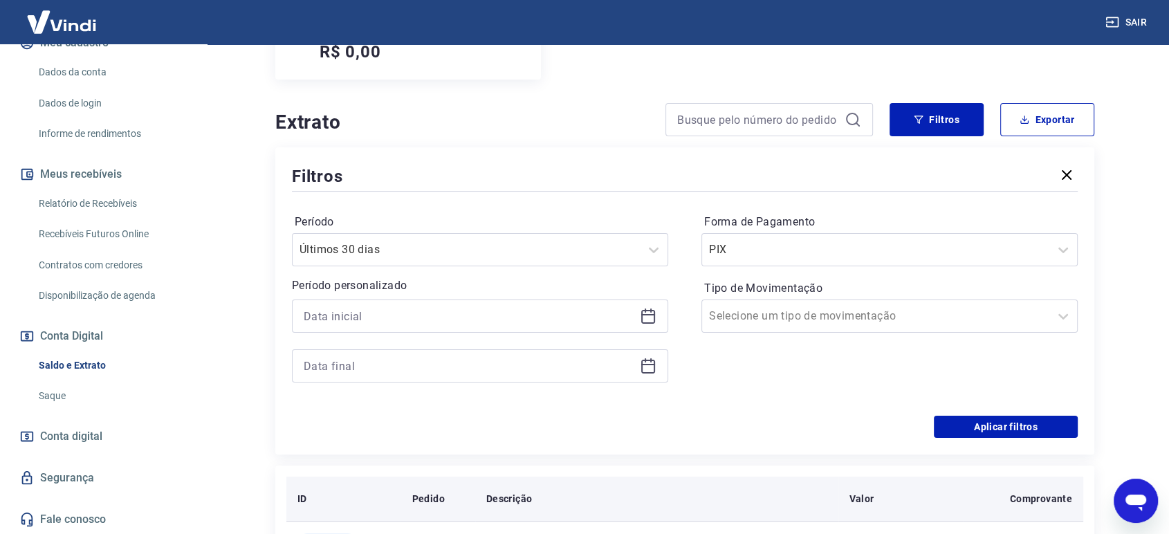
scroll to position [308, 0]
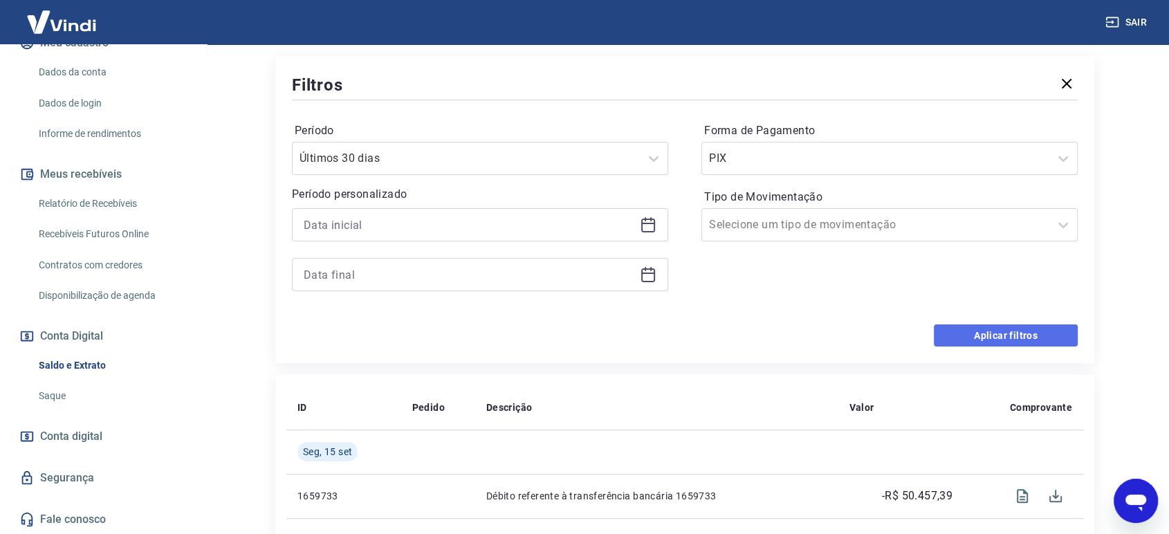
click at [976, 335] on button "Aplicar filtros" at bounding box center [1006, 335] width 144 height 22
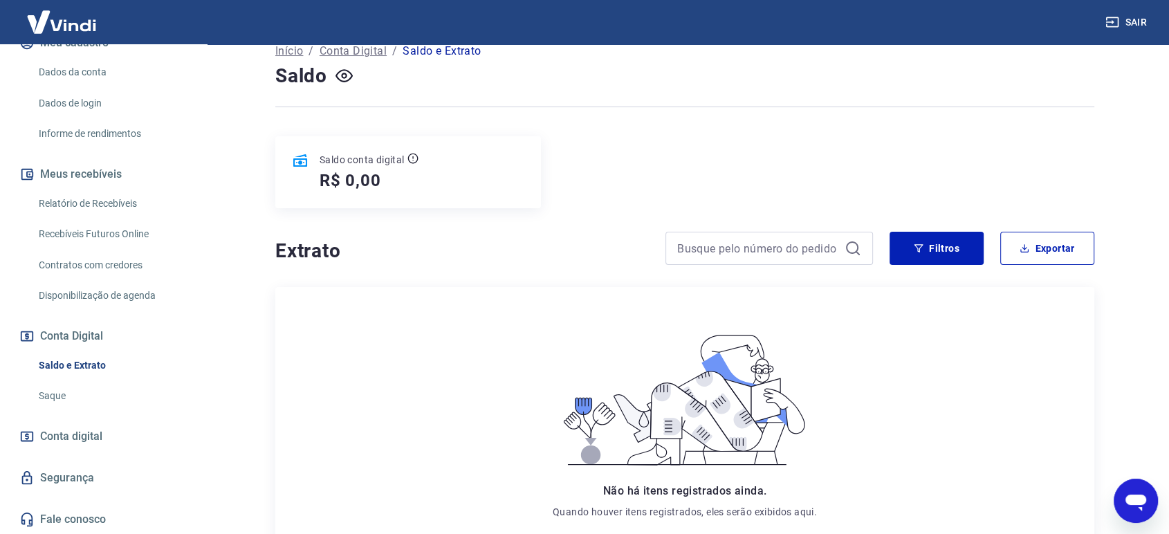
scroll to position [154, 0]
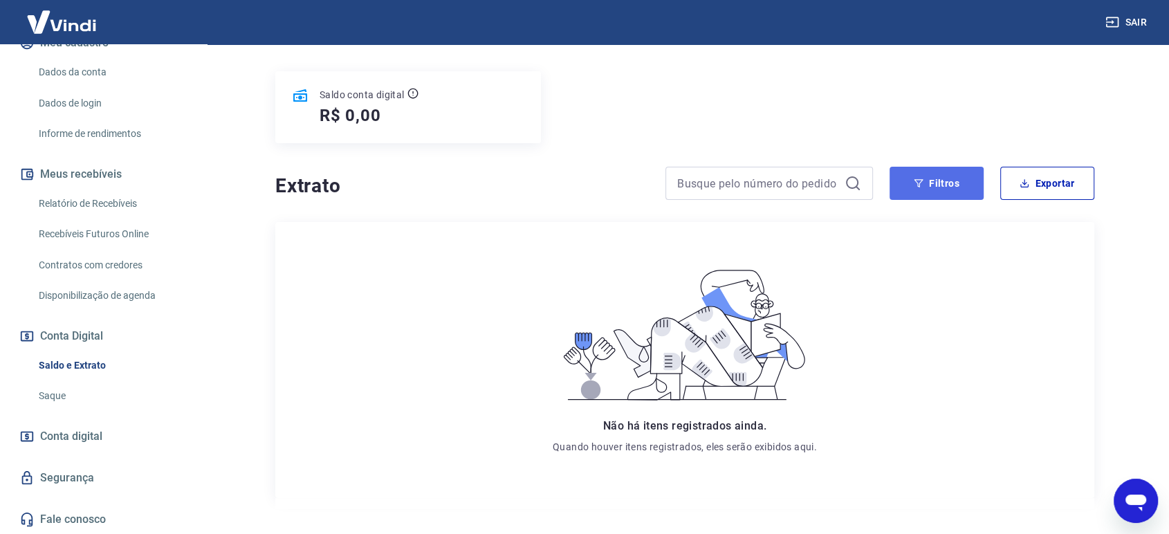
click at [921, 189] on button "Filtros" at bounding box center [936, 183] width 94 height 33
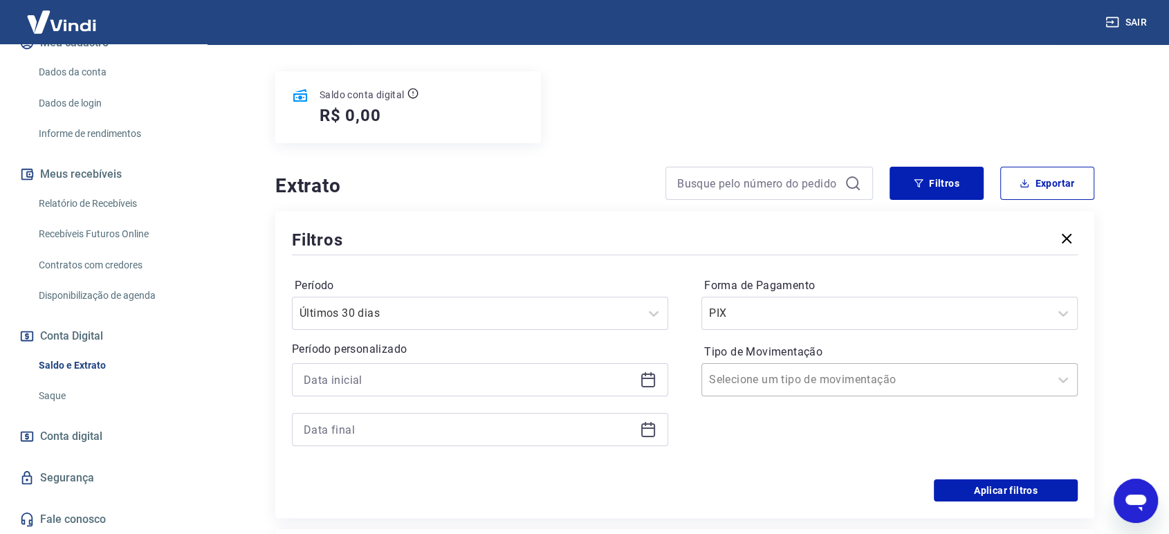
click at [792, 380] on input "Tipo de Movimentação" at bounding box center [779, 379] width 140 height 17
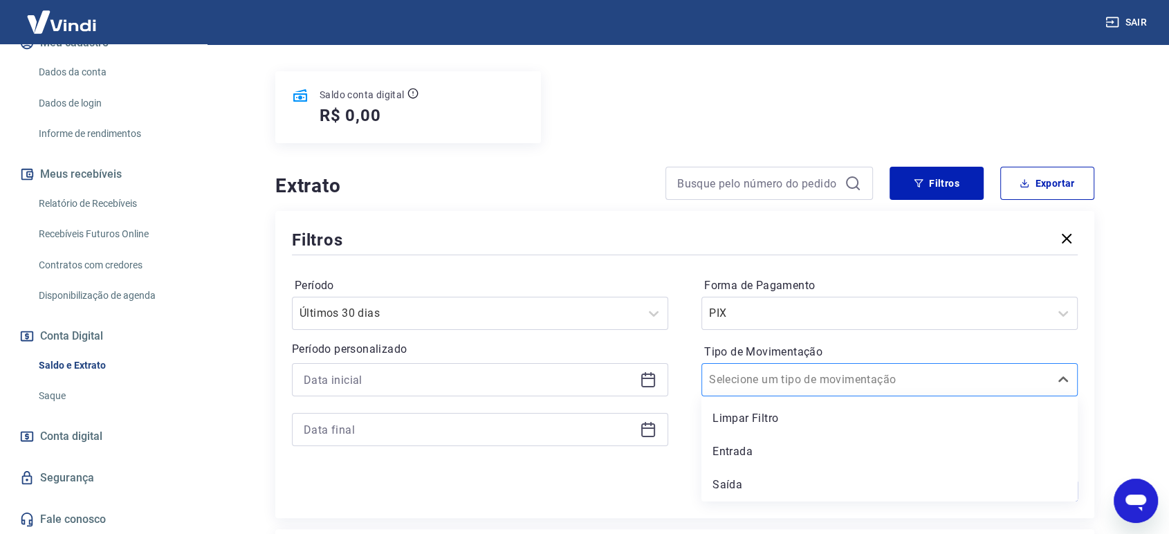
scroll to position [230, 0]
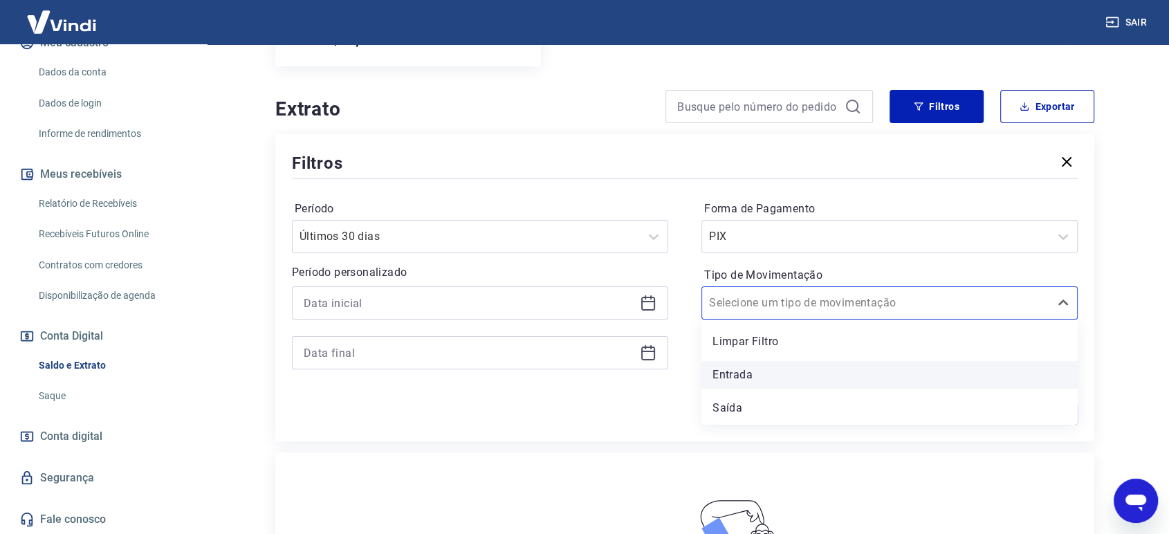
click at [786, 384] on div "Entrada" at bounding box center [889, 375] width 376 height 28
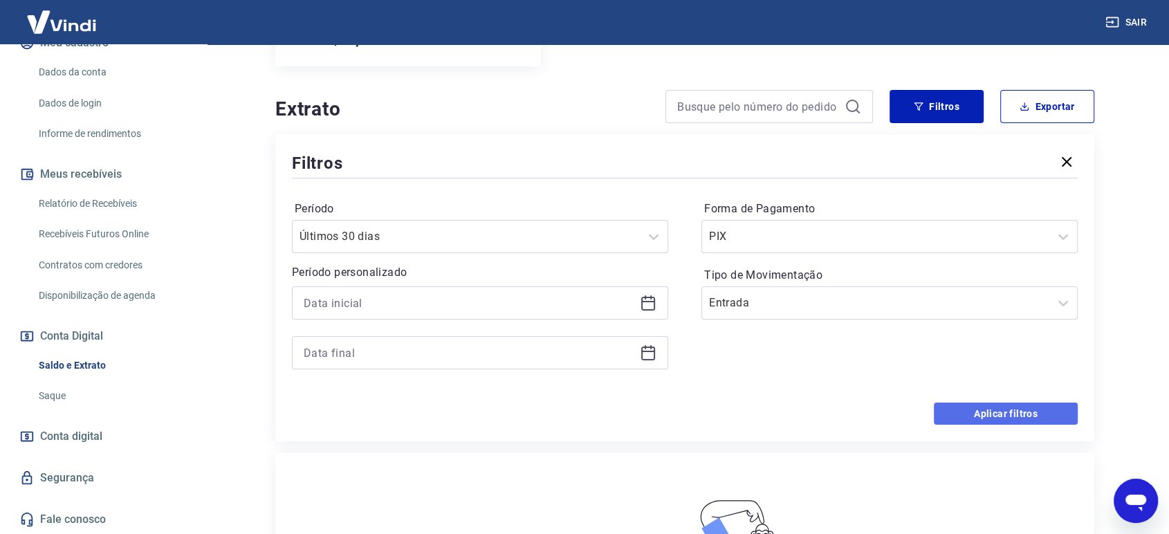
click at [976, 415] on button "Aplicar filtros" at bounding box center [1006, 413] width 144 height 22
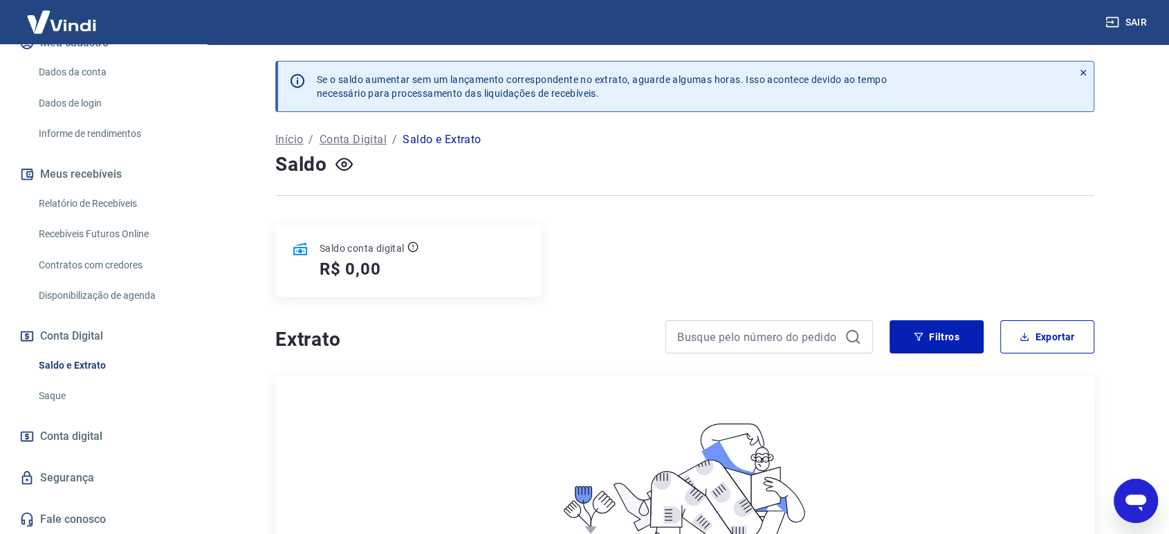
scroll to position [77, 0]
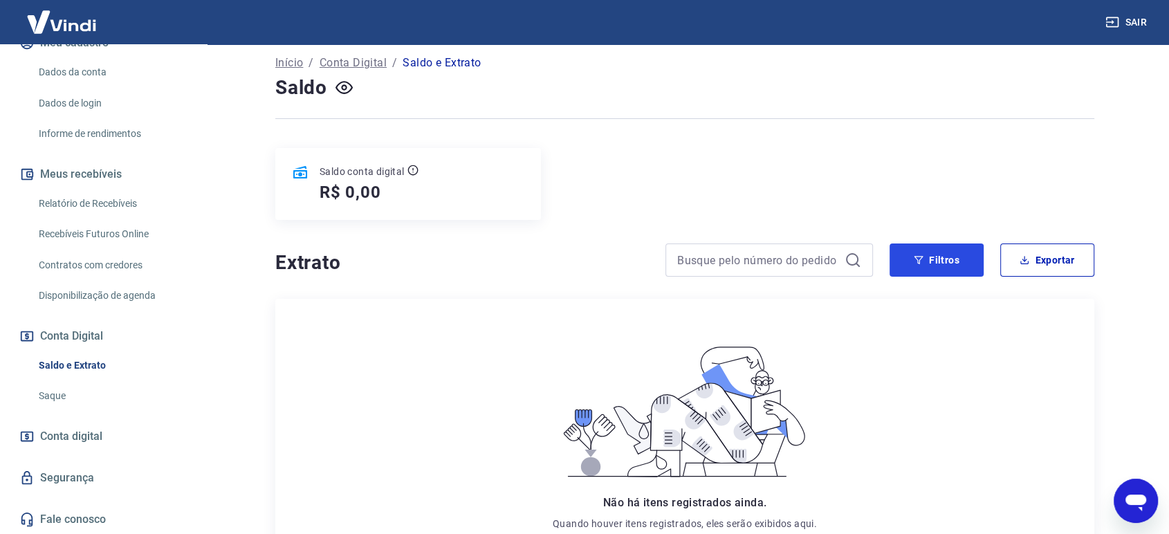
drag, startPoint x: 921, startPoint y: 263, endPoint x: 889, endPoint y: 286, distance: 39.1
click at [915, 263] on icon "button" at bounding box center [918, 260] width 10 height 10
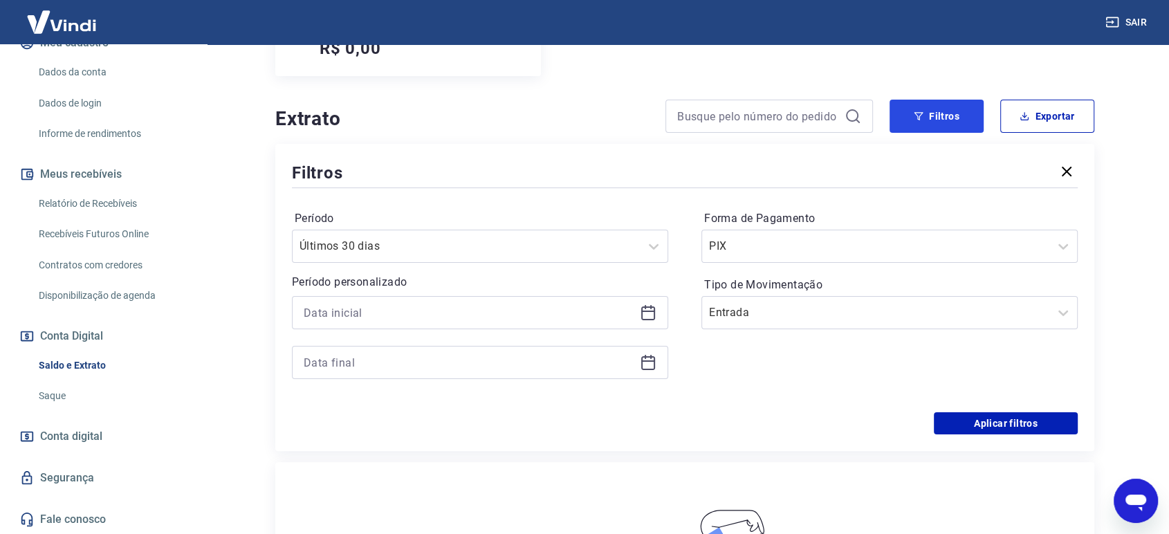
scroll to position [230, 0]
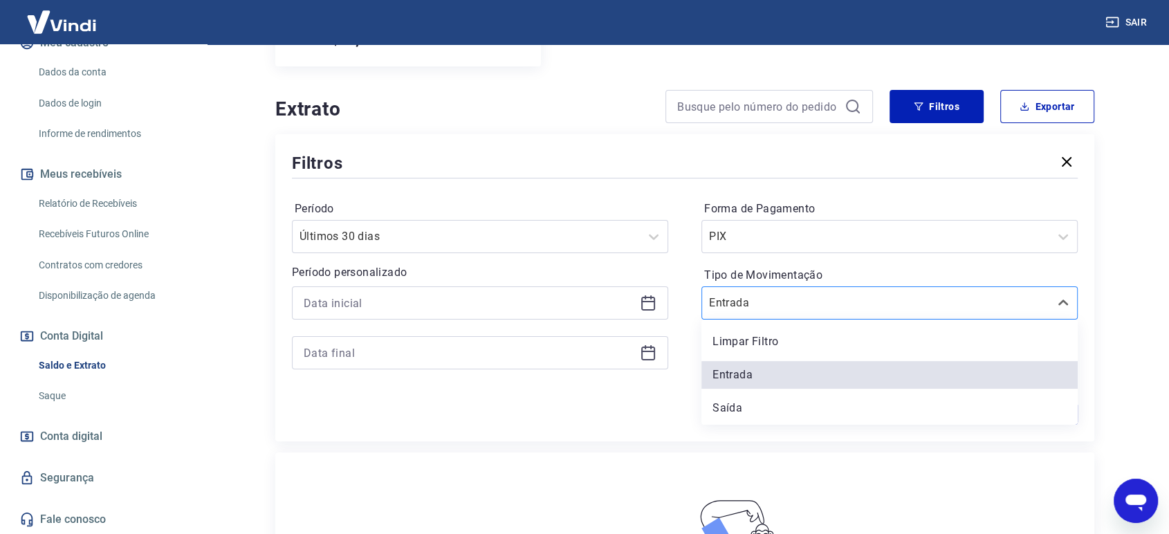
click at [774, 308] on input "Tipo de Movimentação" at bounding box center [779, 303] width 140 height 17
click at [745, 416] on div "Saída" at bounding box center [889, 408] width 376 height 28
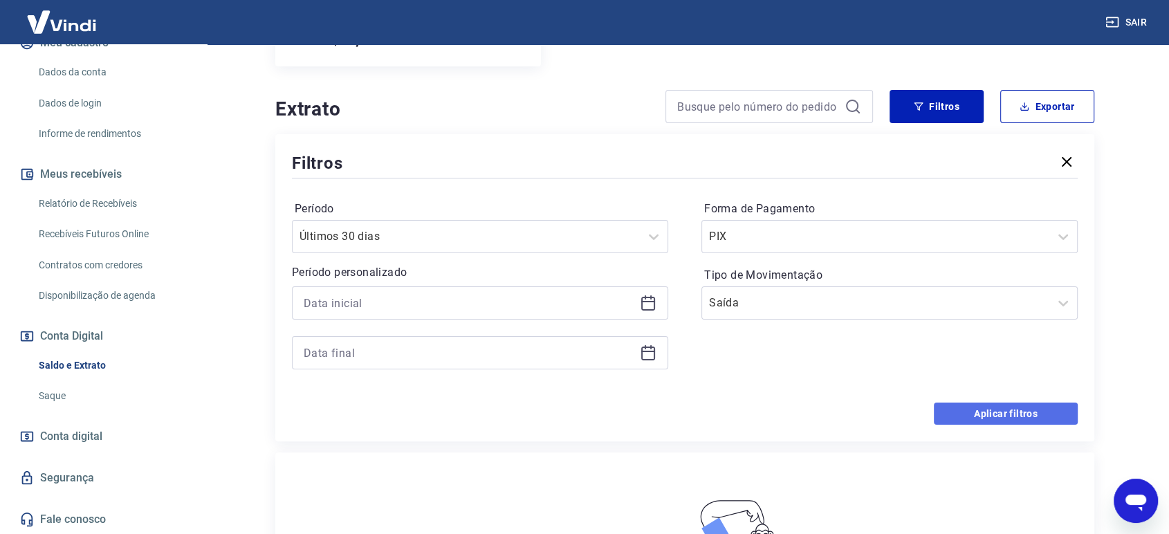
click at [976, 405] on button "Aplicar filtros" at bounding box center [1006, 413] width 144 height 22
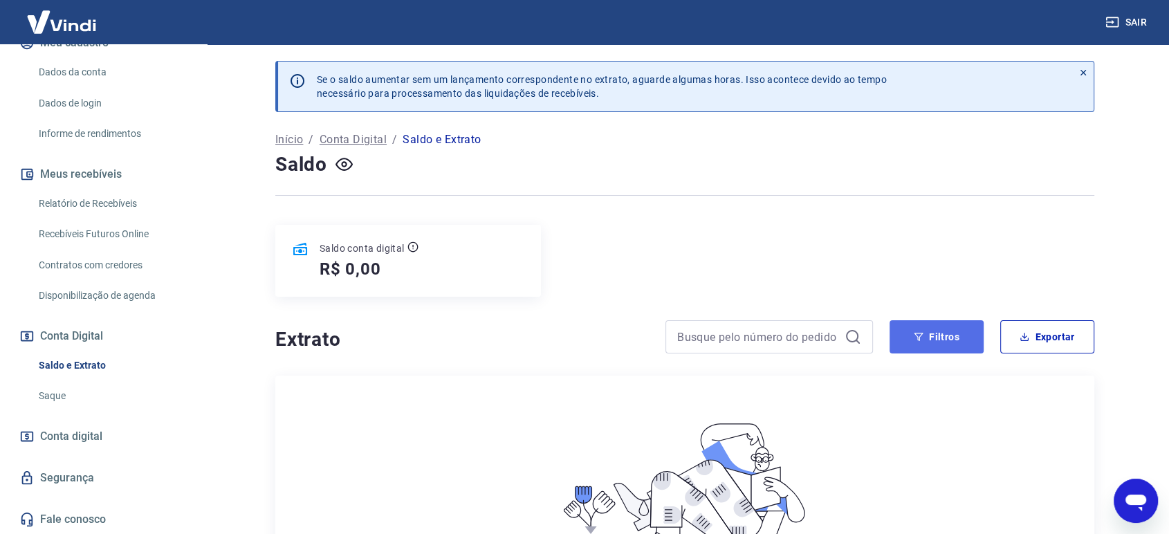
click at [919, 336] on icon "button" at bounding box center [918, 337] width 10 height 10
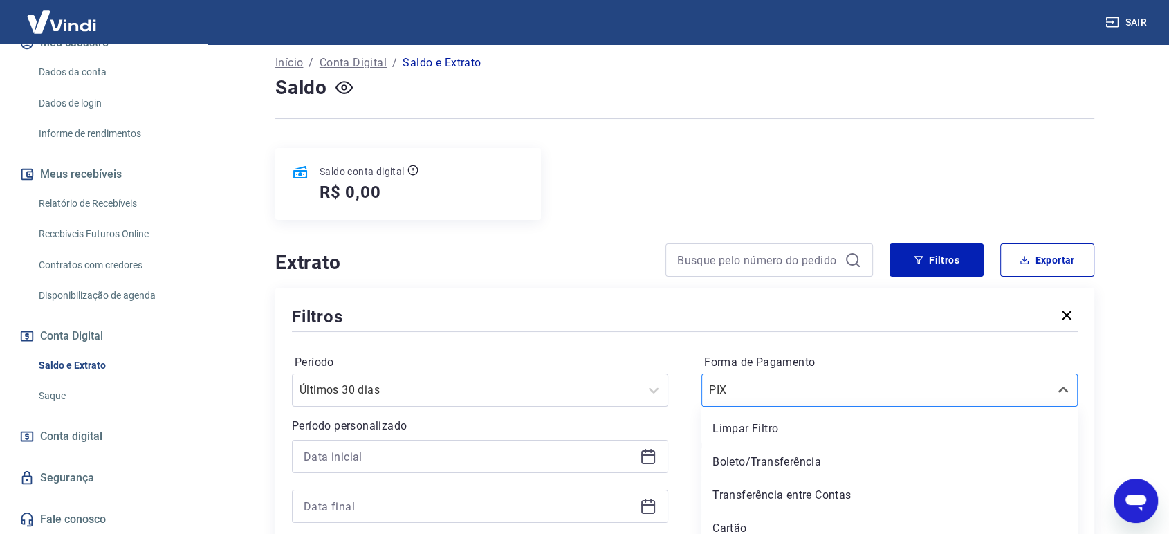
scroll to position [122, 0]
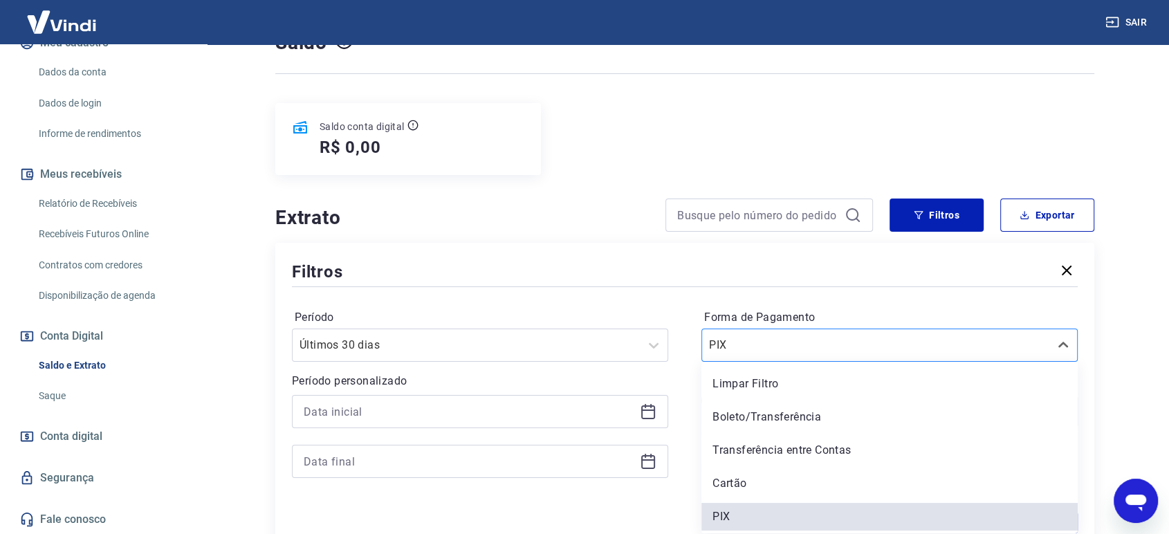
click at [829, 362] on div "option Limpar Filtro focused, 1 of 5. 5 results available. Use Up and Down to c…" at bounding box center [889, 344] width 376 height 33
click at [746, 481] on div "Cartão" at bounding box center [889, 484] width 376 height 28
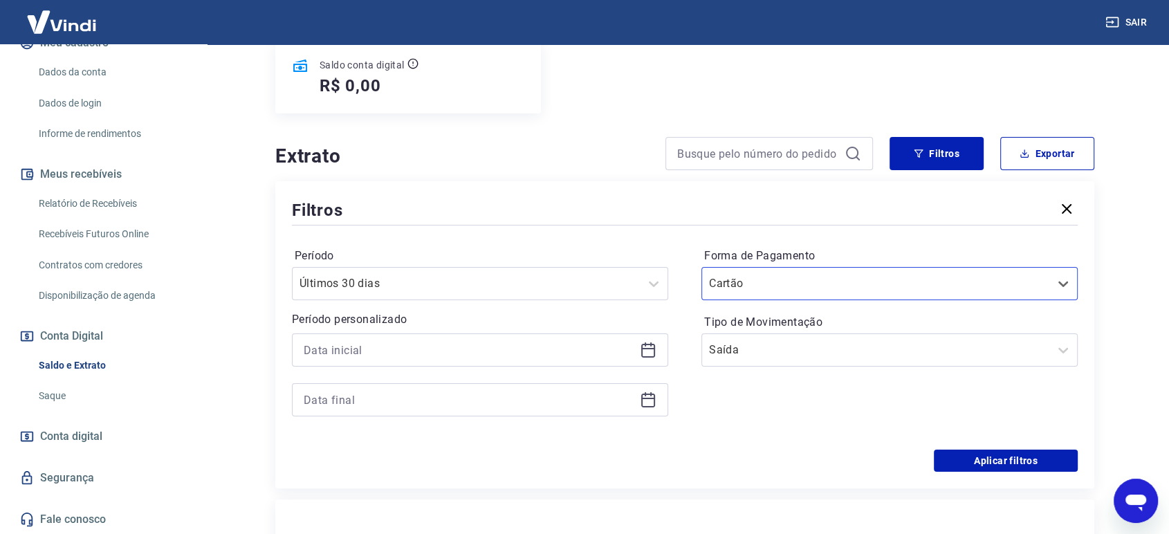
scroll to position [275, 0]
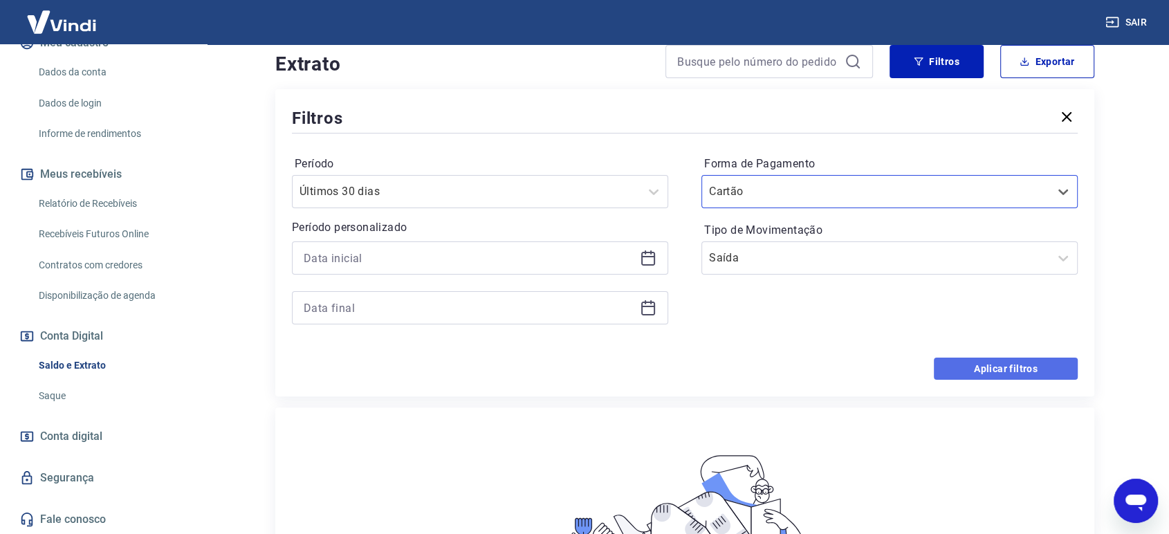
click at [1003, 364] on button "Aplicar filtros" at bounding box center [1006, 368] width 144 height 22
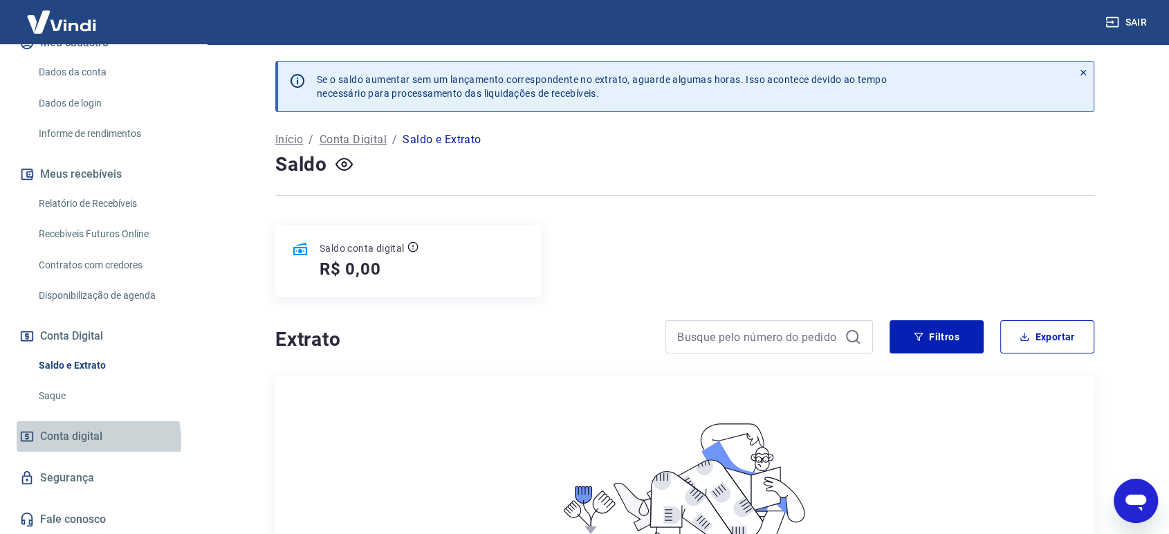
click at [82, 440] on span "Conta digital" at bounding box center [71, 436] width 62 height 19
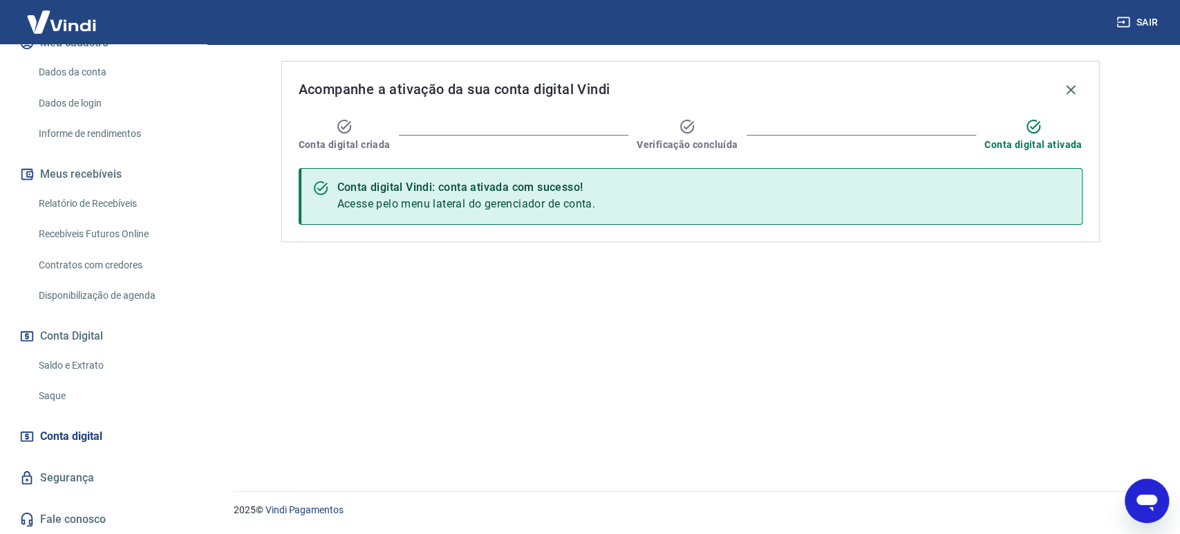
click at [1138, 501] on icon "Abrir janela de mensagens" at bounding box center [1147, 502] width 21 height 17
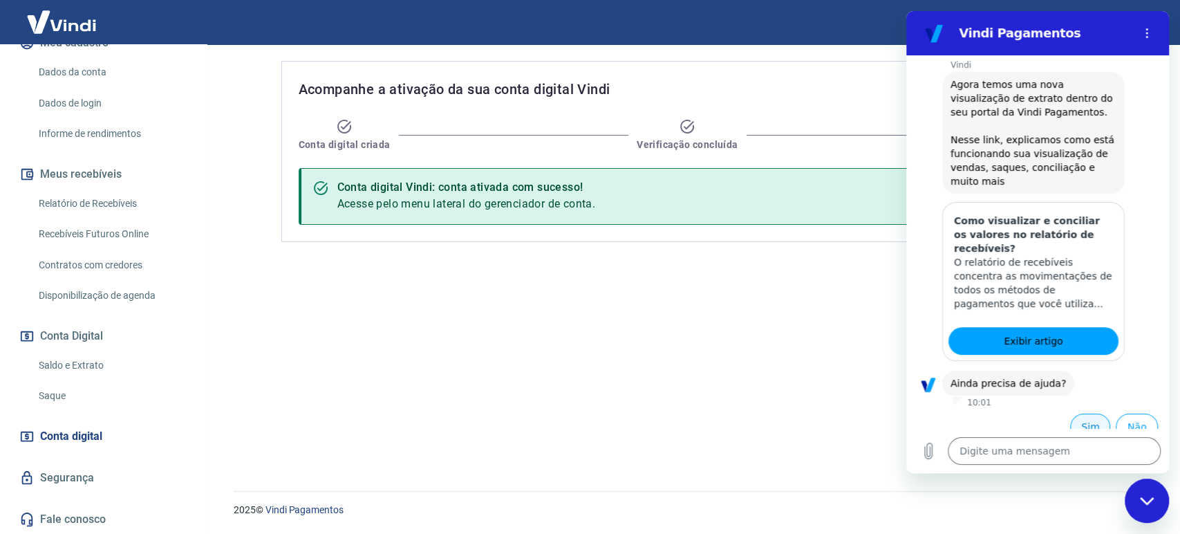
click at [1070, 414] on button "Sim" at bounding box center [1090, 427] width 40 height 26
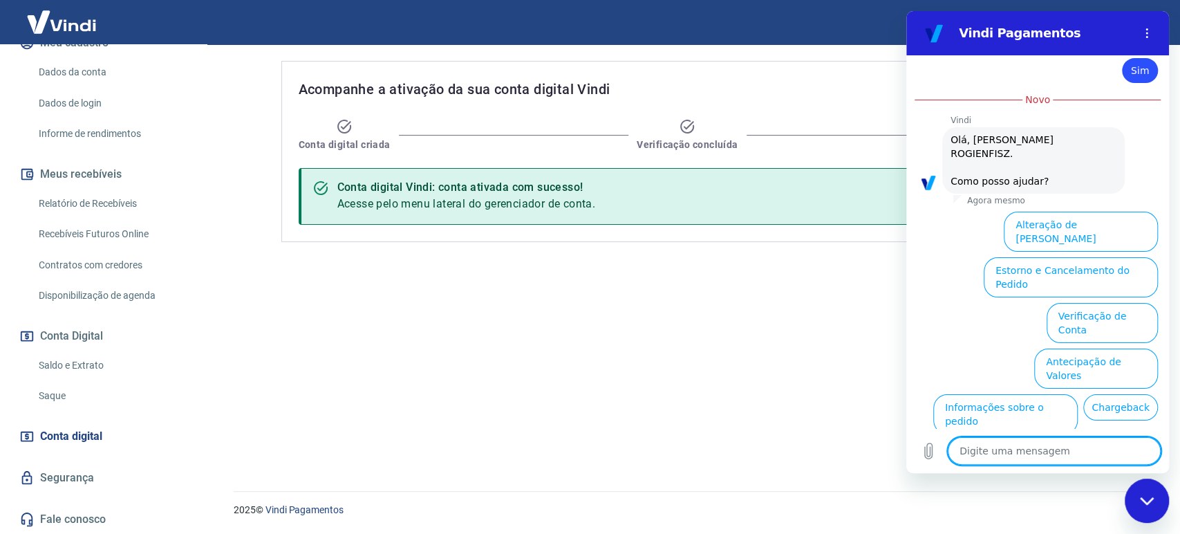
scroll to position [573, 0]
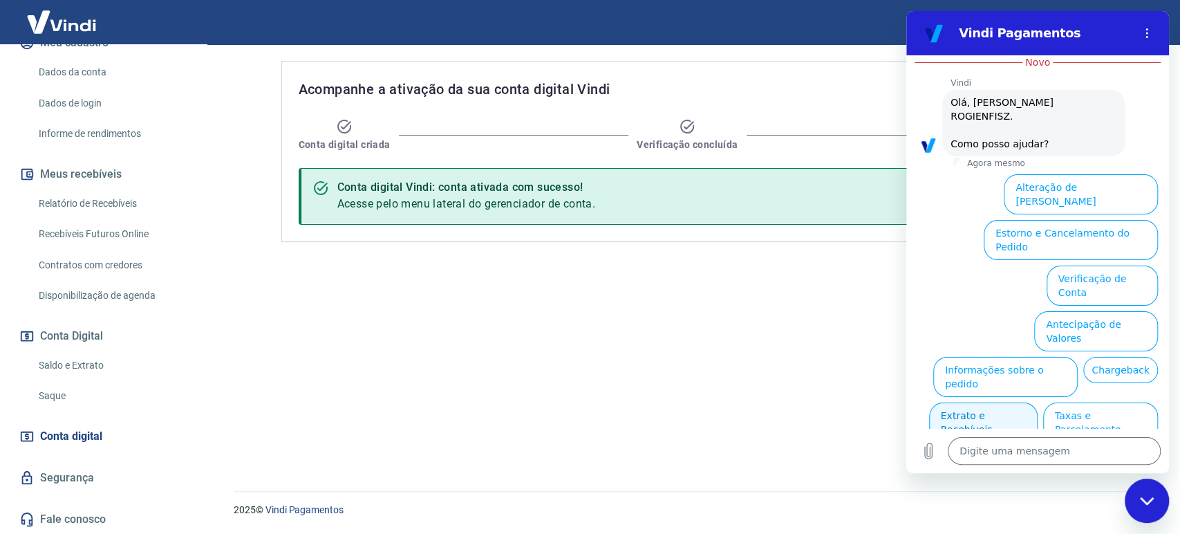
click at [1038, 402] on button "Extrato e Recebíveis" at bounding box center [983, 422] width 109 height 40
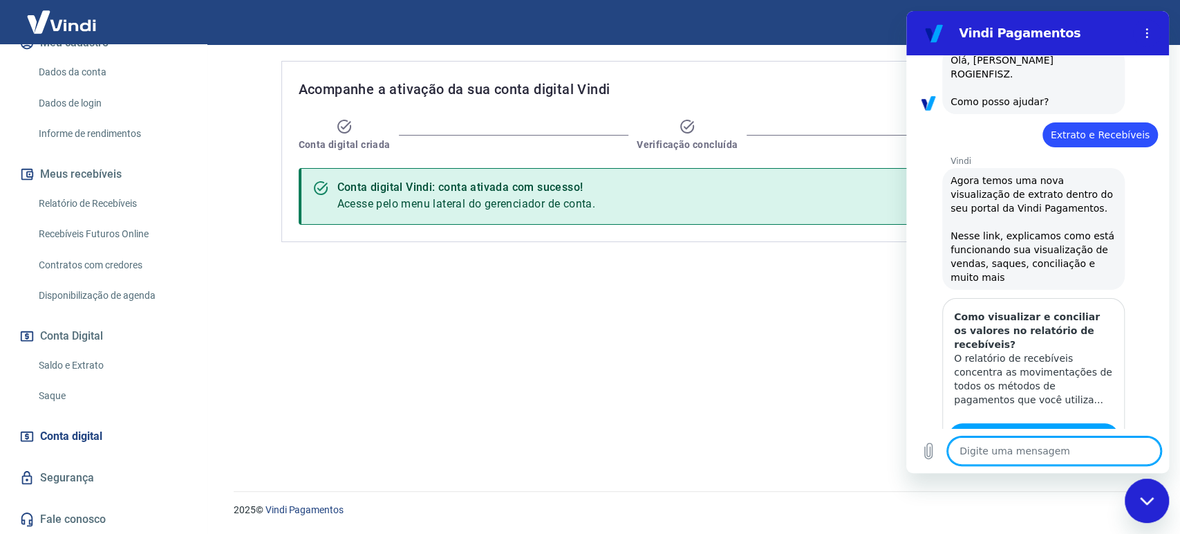
scroll to position [697, 0]
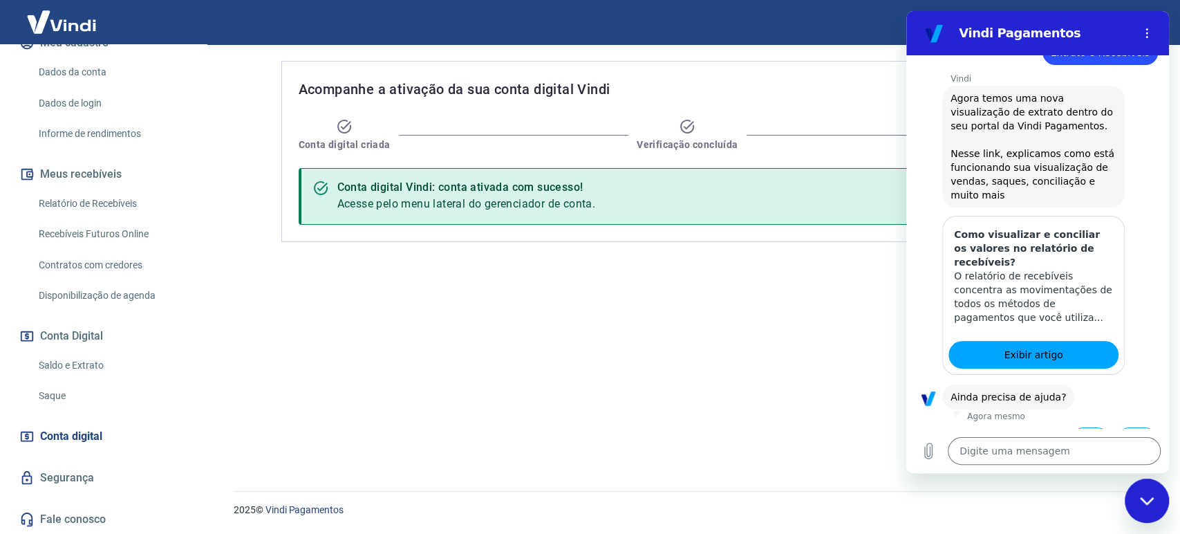
click at [1081, 427] on button "Sim" at bounding box center [1090, 440] width 40 height 26
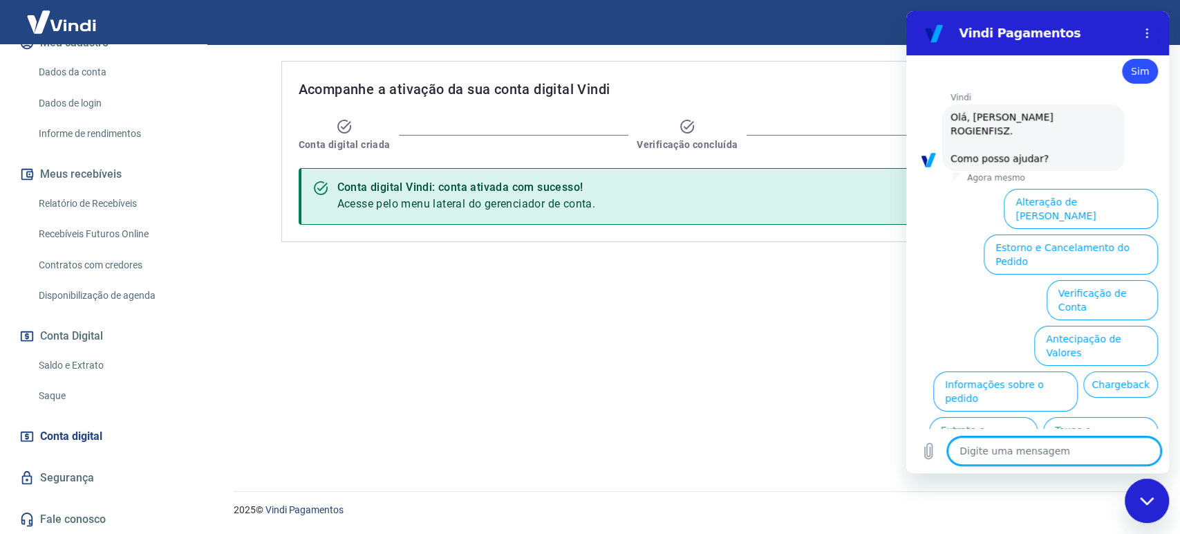
scroll to position [1057, 0]
click at [1038, 416] on button "Extrato e Recebíveis" at bounding box center [983, 436] width 109 height 40
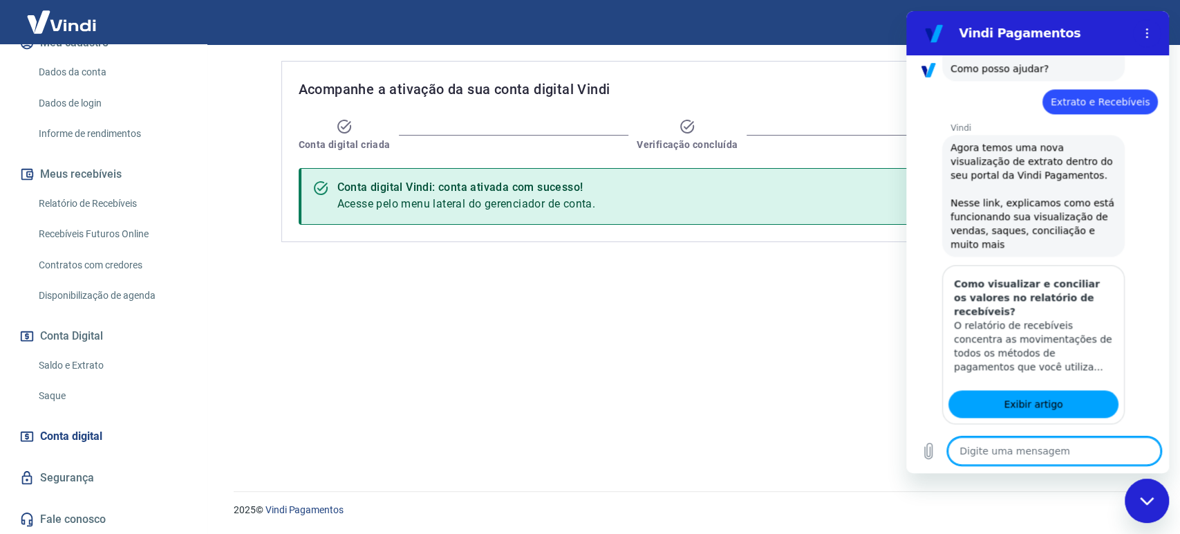
scroll to position [1180, 0]
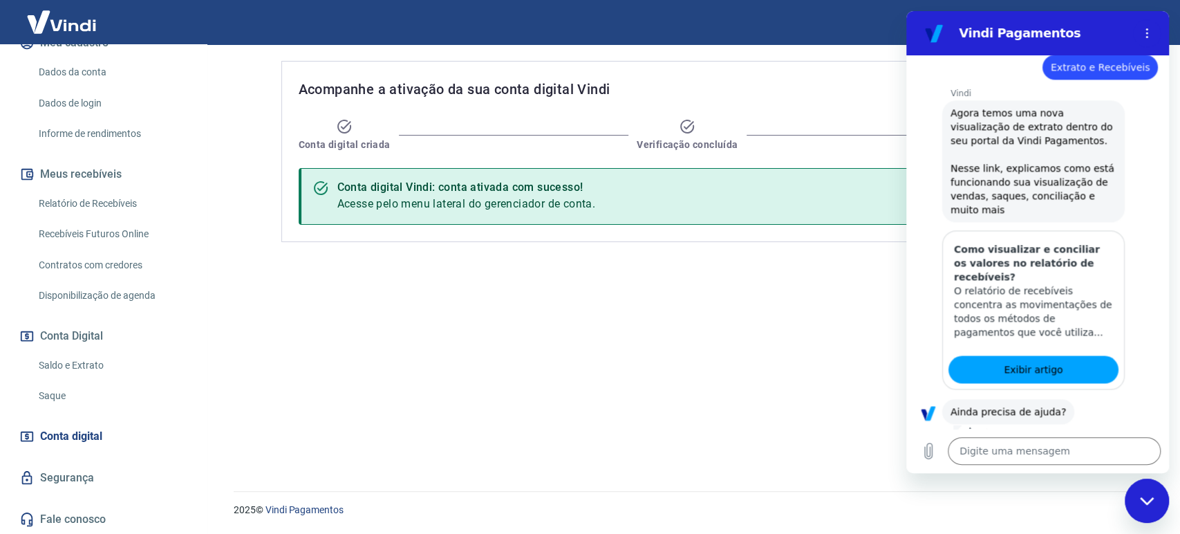
click at [1088, 442] on button "Sim" at bounding box center [1090, 455] width 40 height 26
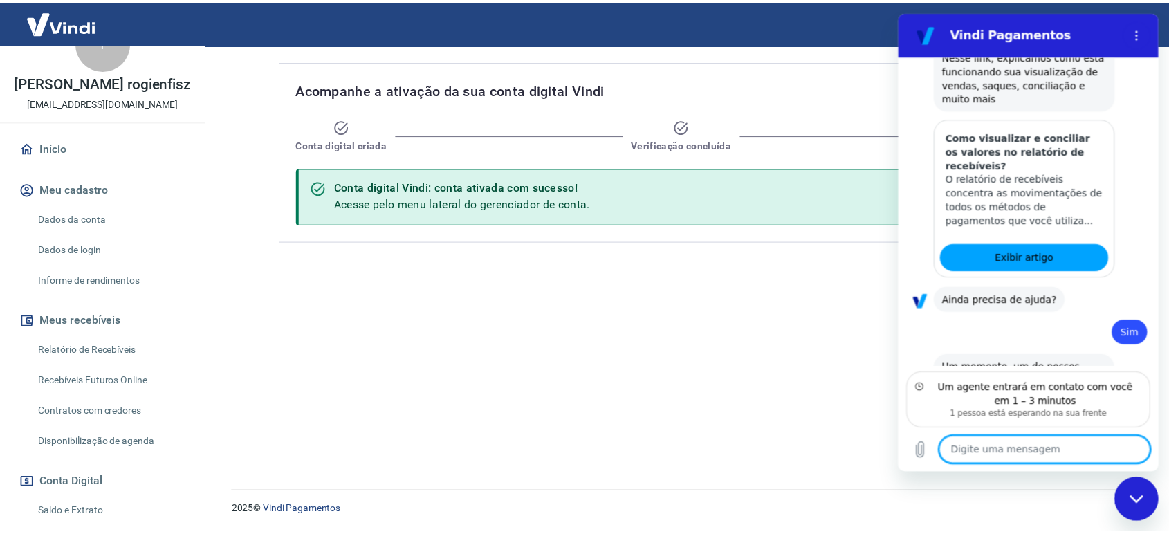
scroll to position [33, 0]
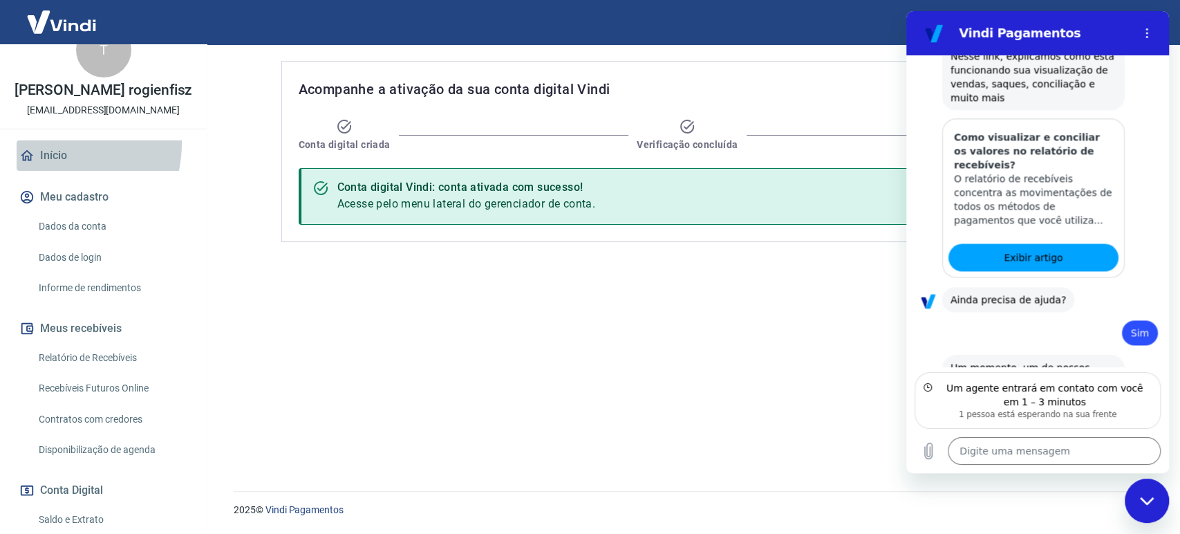
click at [43, 142] on link "Início" at bounding box center [104, 155] width 174 height 30
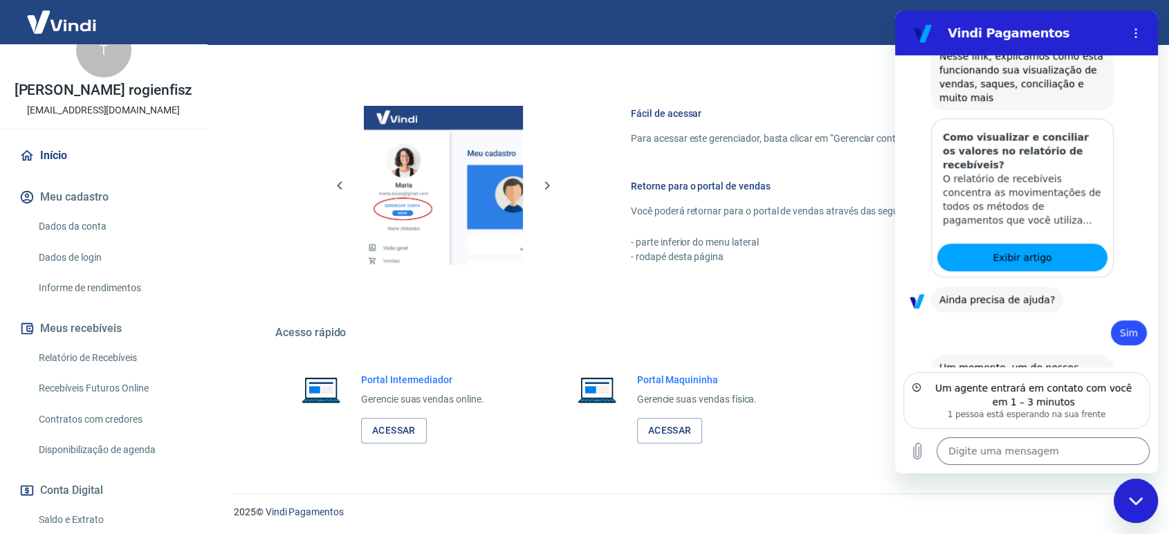
scroll to position [543, 0]
click at [413, 430] on link "Acessar" at bounding box center [394, 430] width 66 height 26
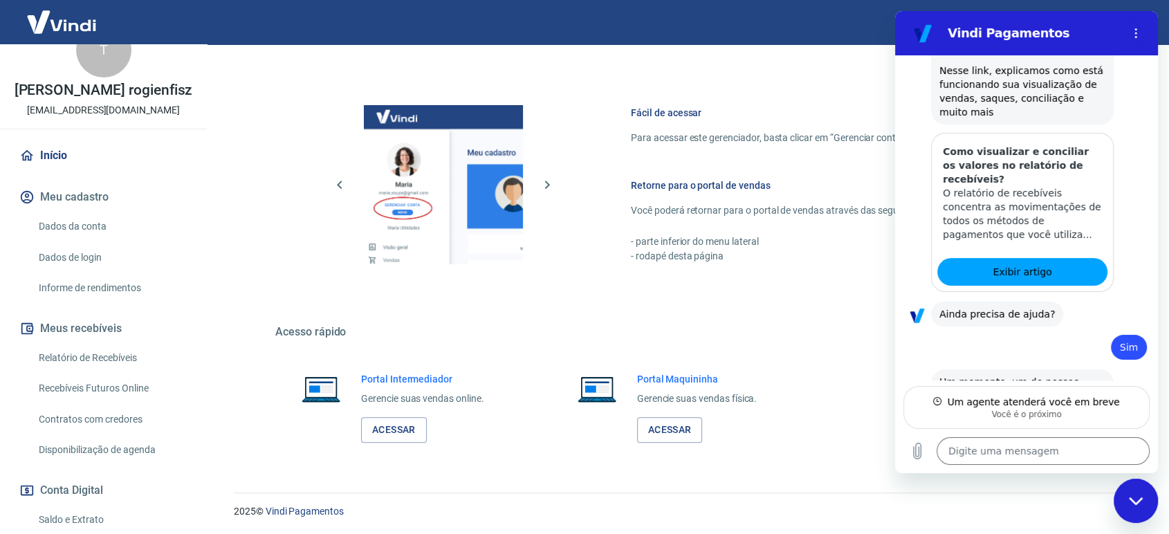
type textarea "x"
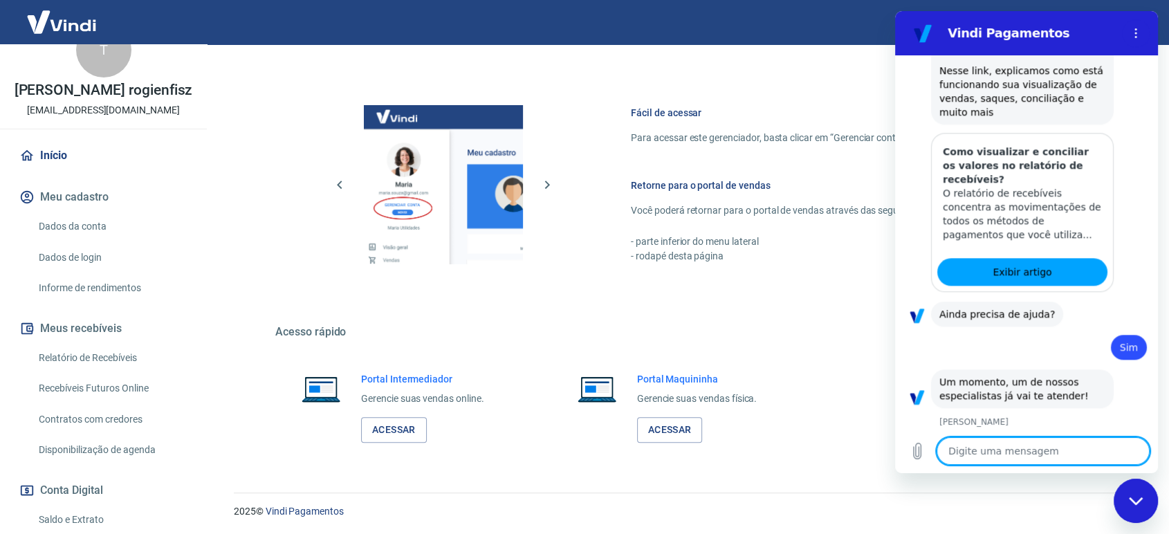
scroll to position [1332, 0]
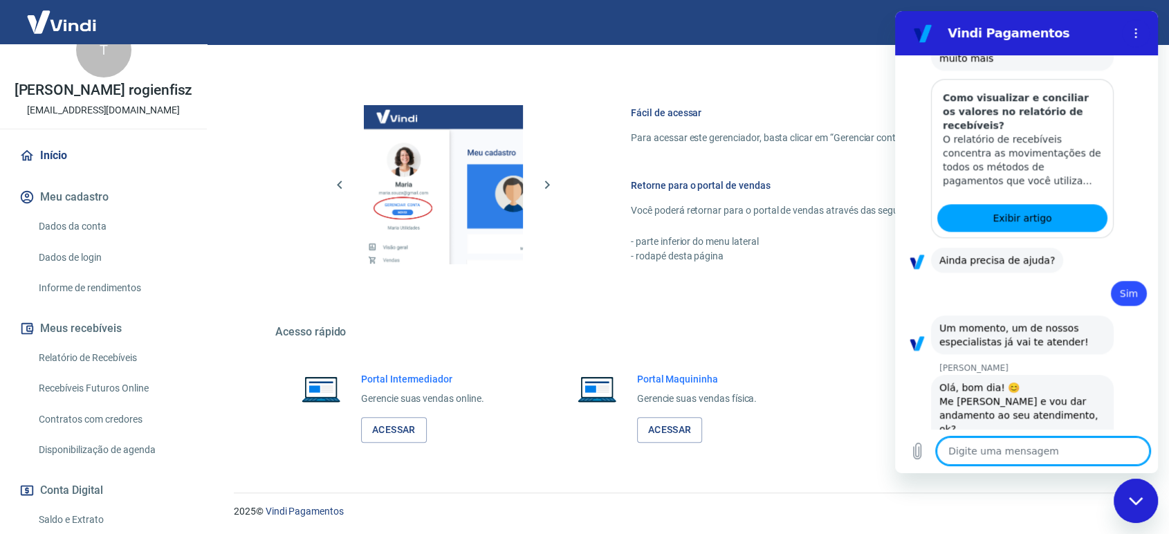
type textarea "G"
type textarea "x"
type textarea "Ga"
type textarea "x"
type textarea "Gan"
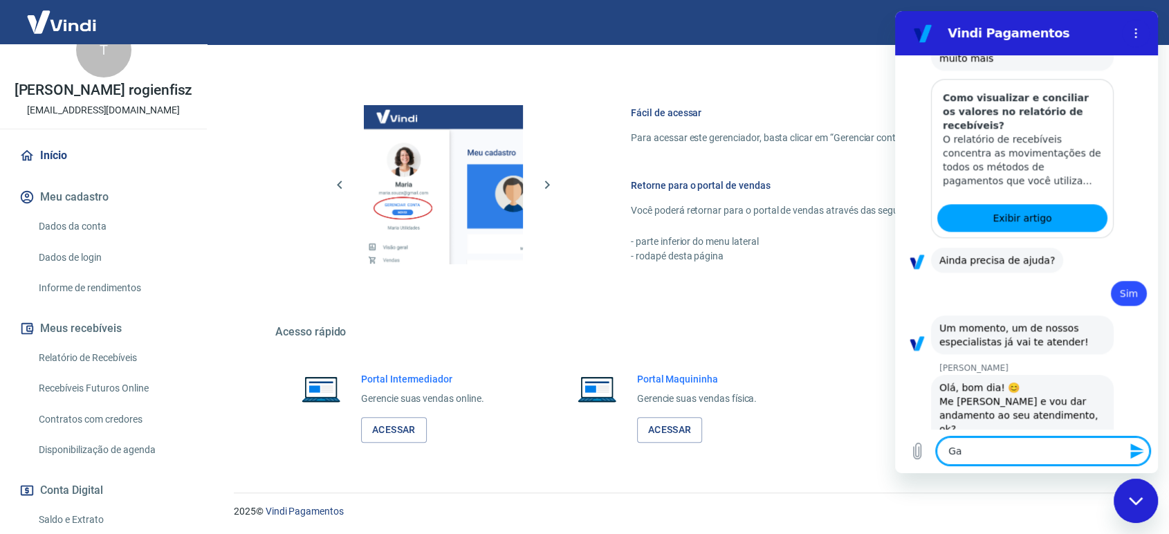
type textarea "x"
type textarea "Ganr"
type textarea "x"
type textarea "Gan"
type textarea "x"
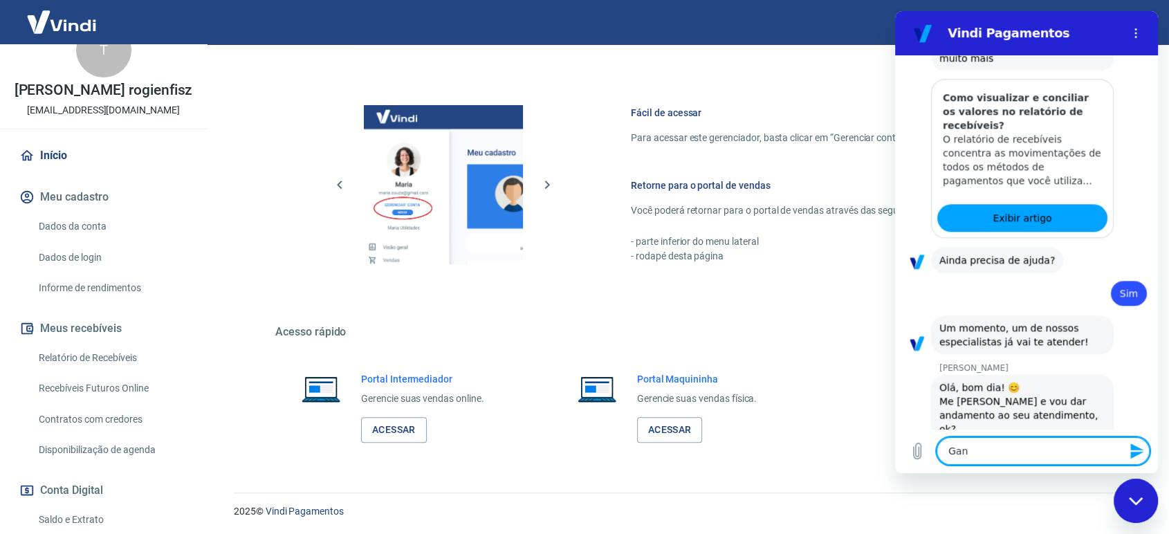
type textarea "Ga"
type textarea "x"
type textarea "Gab"
type textarea "x"
type textarea "Gabr"
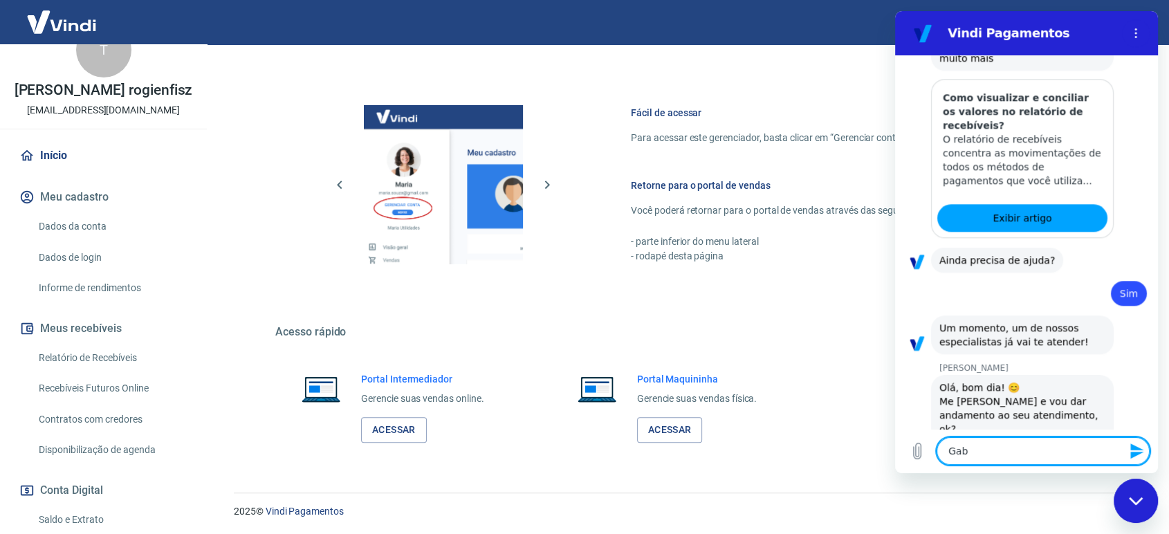
type textarea "x"
type textarea "Gabri"
type textarea "x"
type textarea "Gabrie"
type textarea "x"
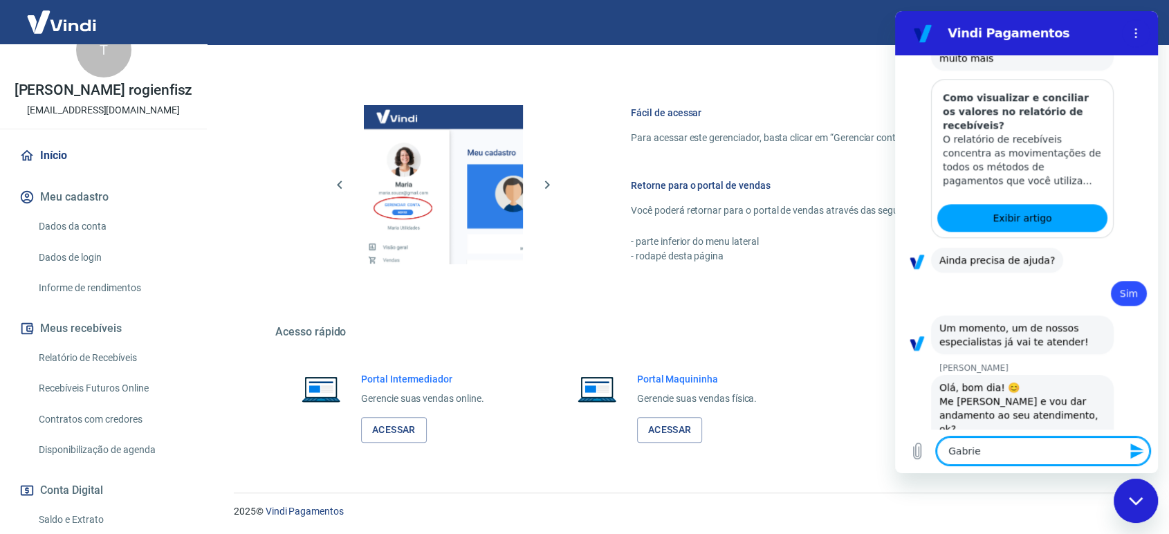
type textarea "[PERSON_NAME]"
type textarea "x"
type textarea "Gabriell"
type textarea "x"
type textarea "Gabriella"
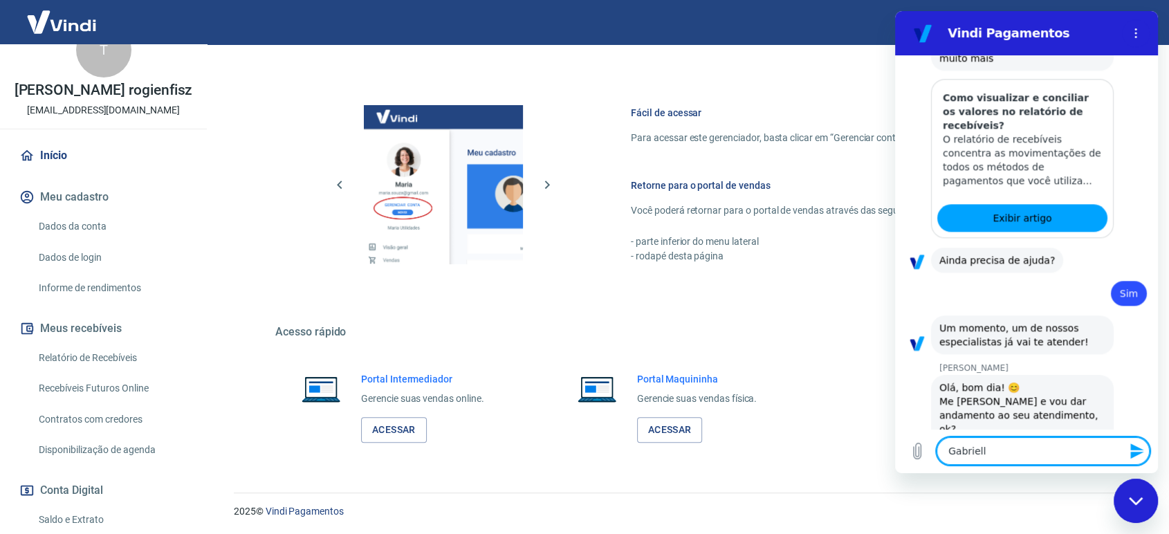
type textarea "x"
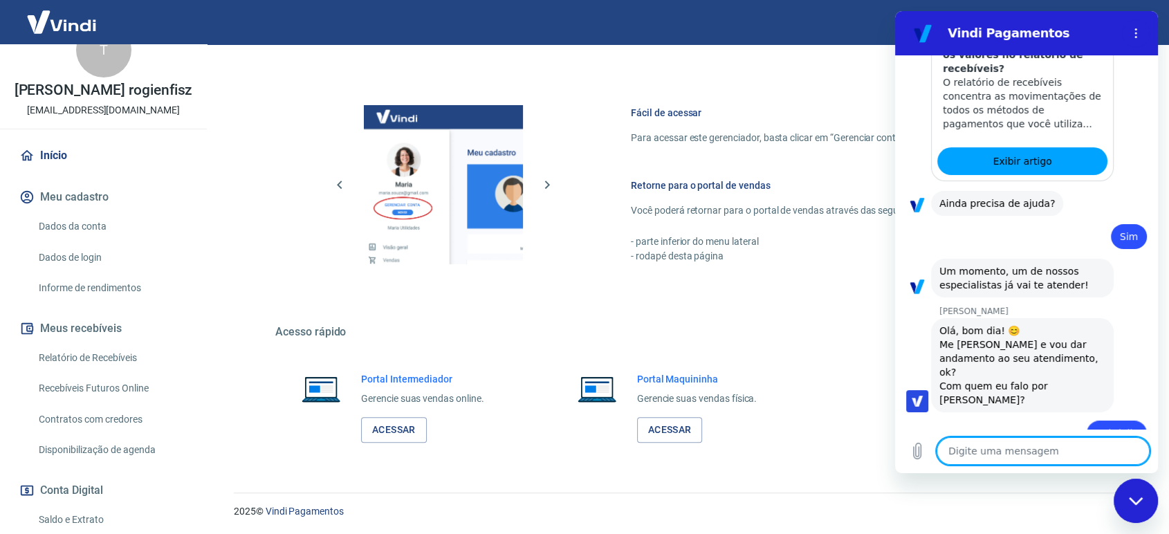
scroll to position [1391, 0]
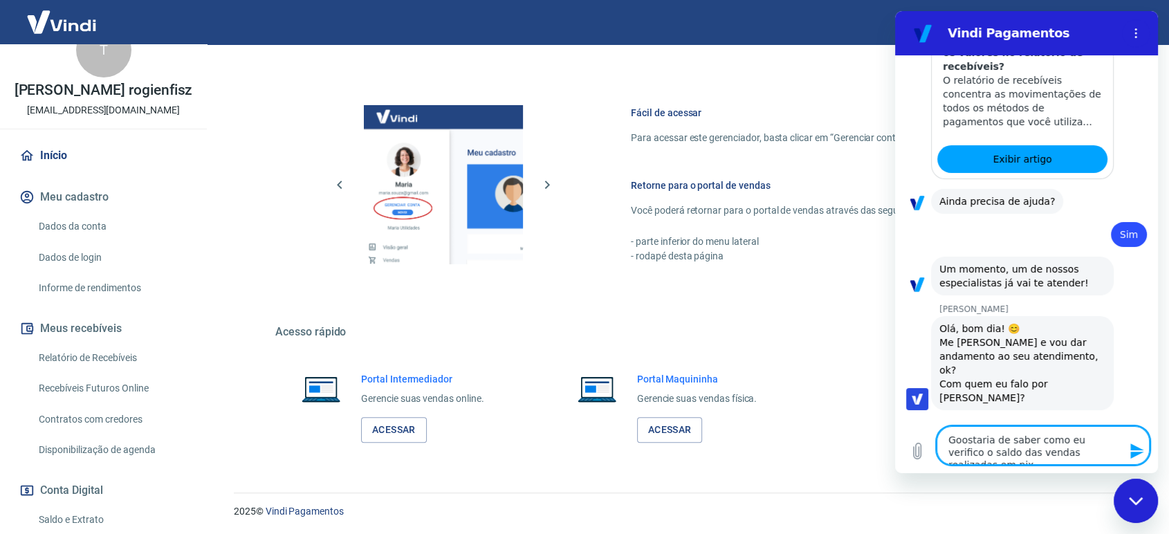
click at [974, 454] on textarea "Goostaria de saber como eu verifico o saldo das vendas realizadas em pix" at bounding box center [1042, 445] width 213 height 39
click at [1097, 452] on textarea "Goostaria de saber como eu verifico o saldo das vendas realizadas em pix" at bounding box center [1042, 445] width 213 height 39
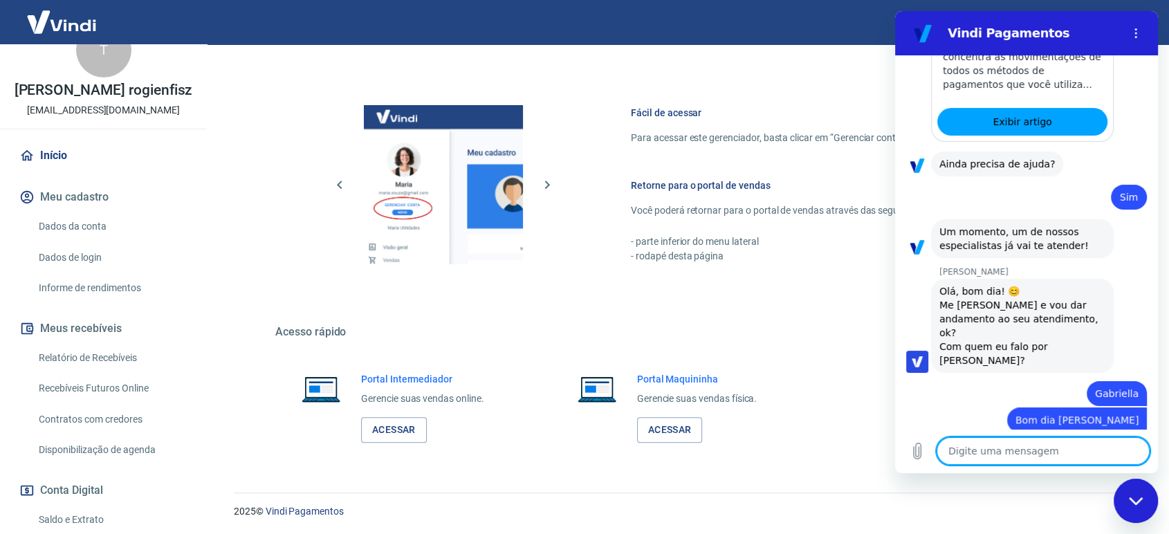
scroll to position [1431, 0]
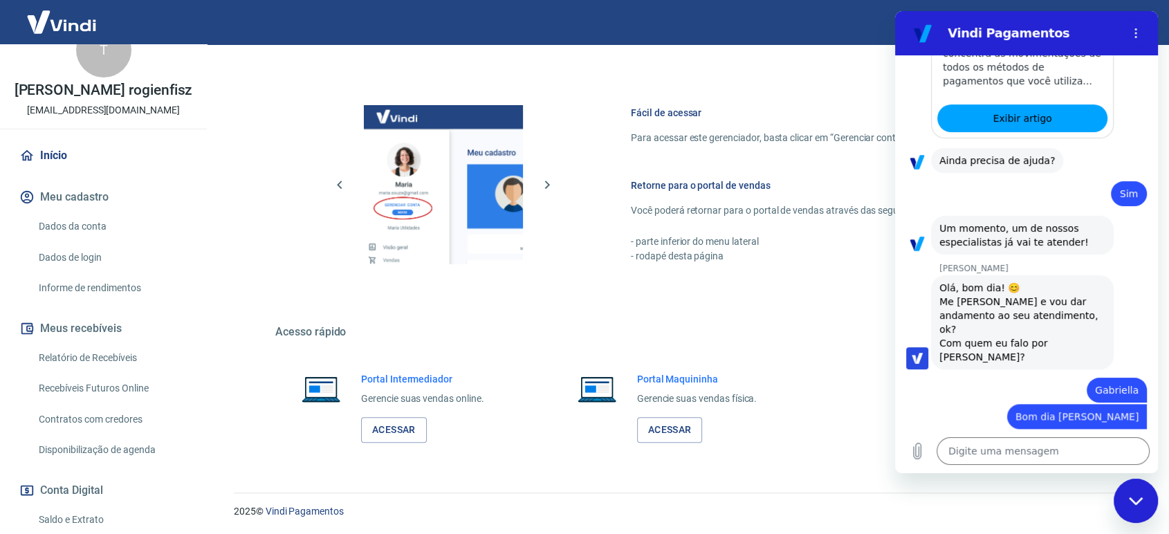
click at [1077, 37] on h2 "Vindi Pagamentos" at bounding box center [1031, 33] width 169 height 17
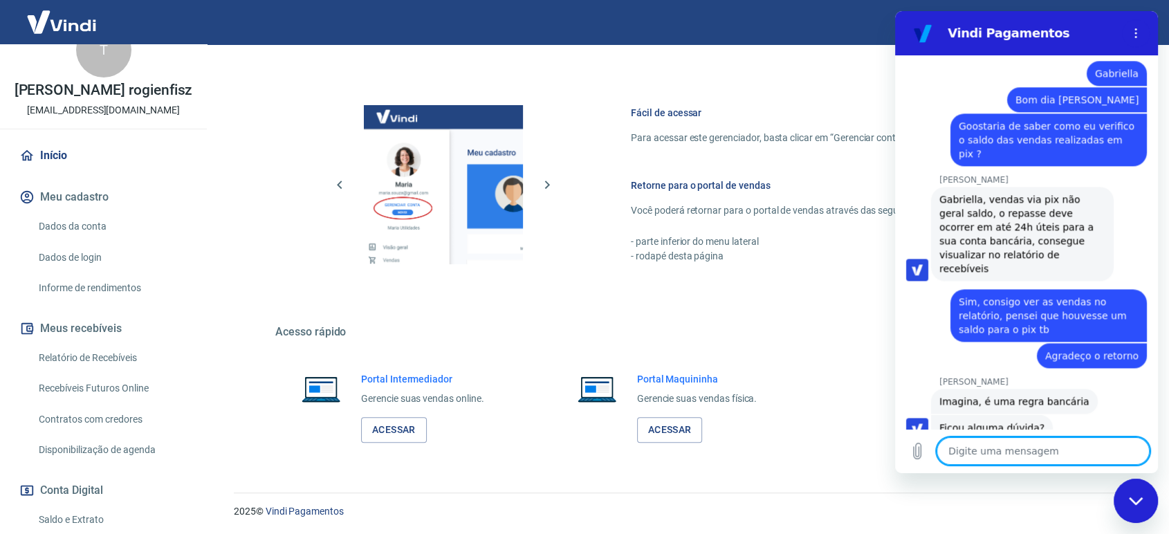
scroll to position [1750, 0]
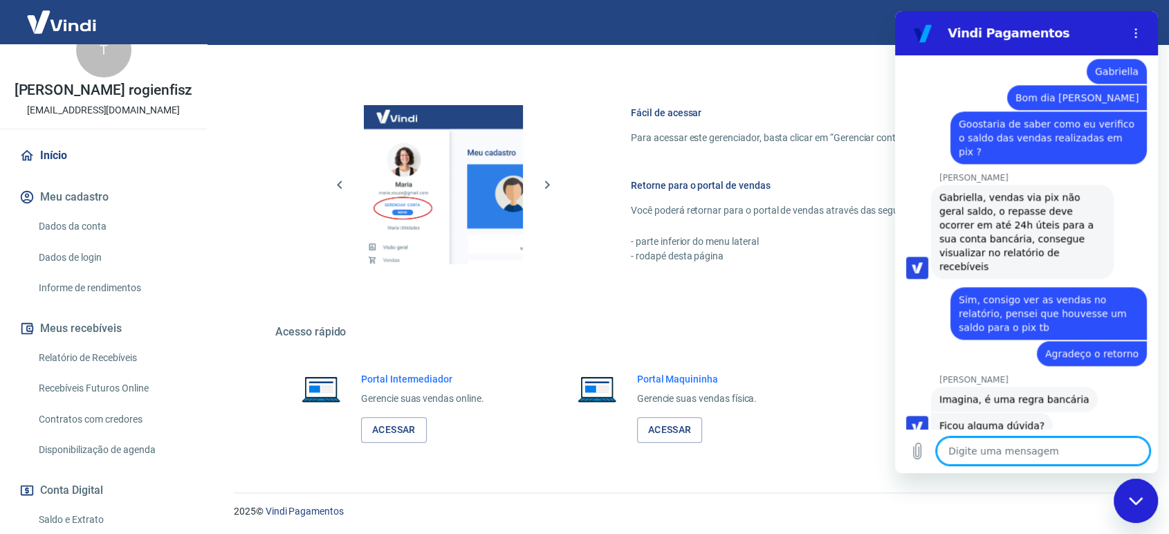
drag, startPoint x: 1131, startPoint y: 490, endPoint x: 2142, endPoint y: 841, distance: 1070.0
click at [1131, 490] on div "Fechar janela de mensagens" at bounding box center [1135, 500] width 41 height 41
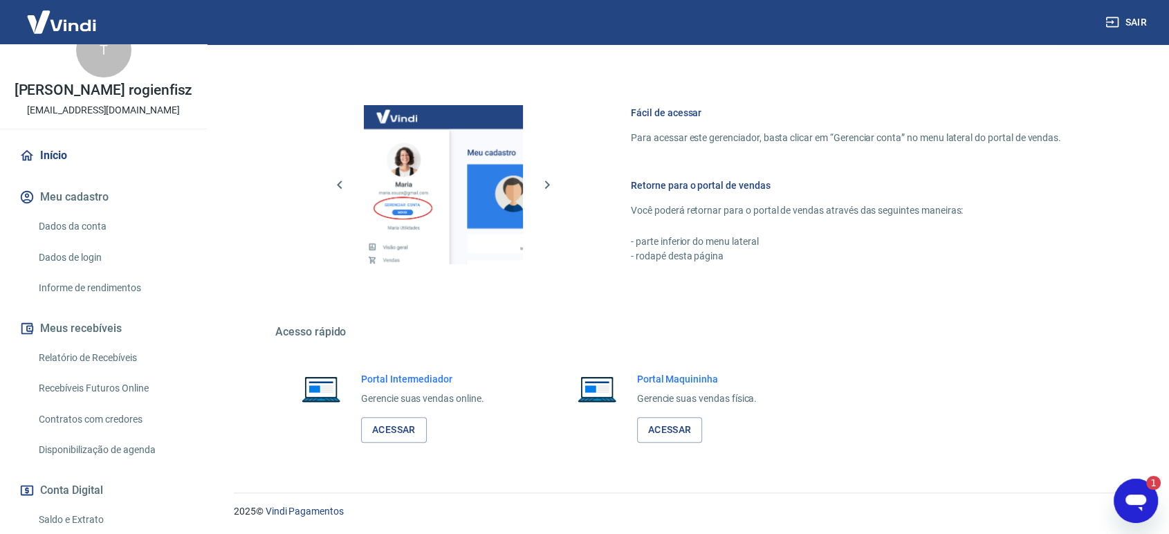
scroll to position [0, 0]
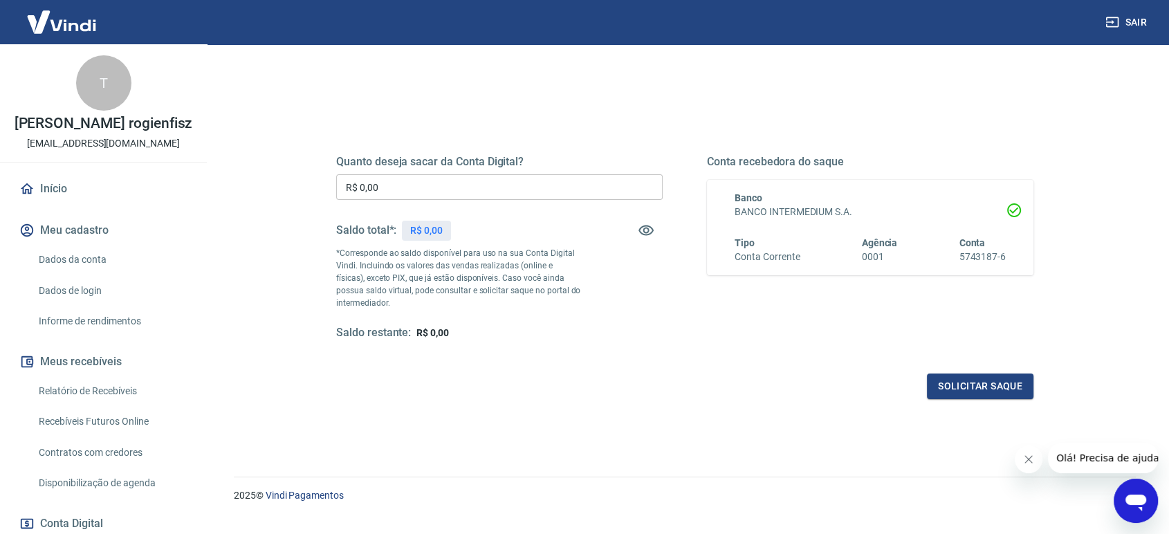
scroll to position [149, 0]
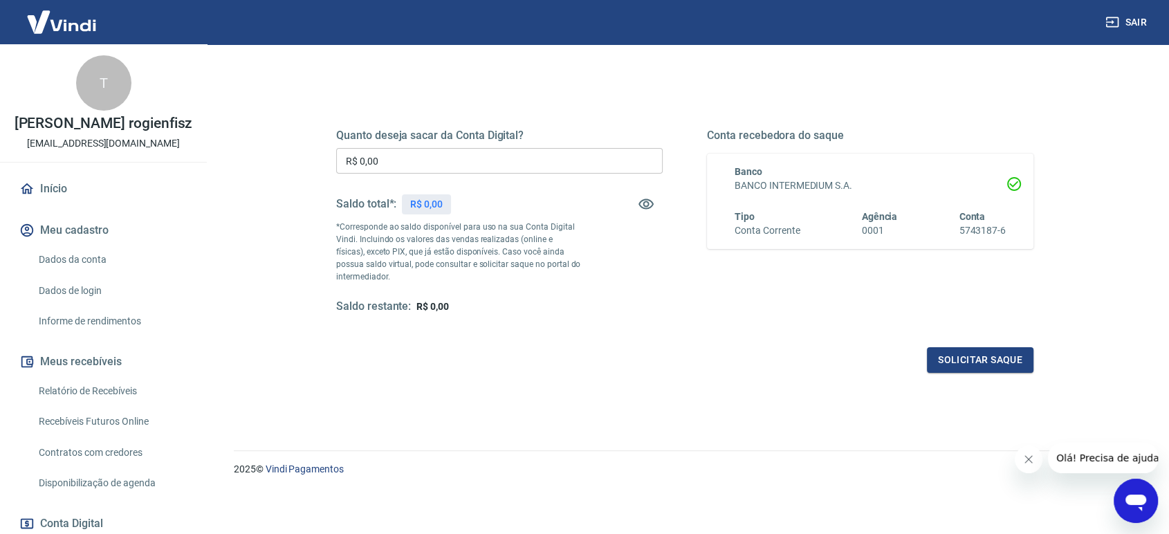
click at [1147, 501] on icon "Abrir janela de mensagens" at bounding box center [1135, 500] width 25 height 25
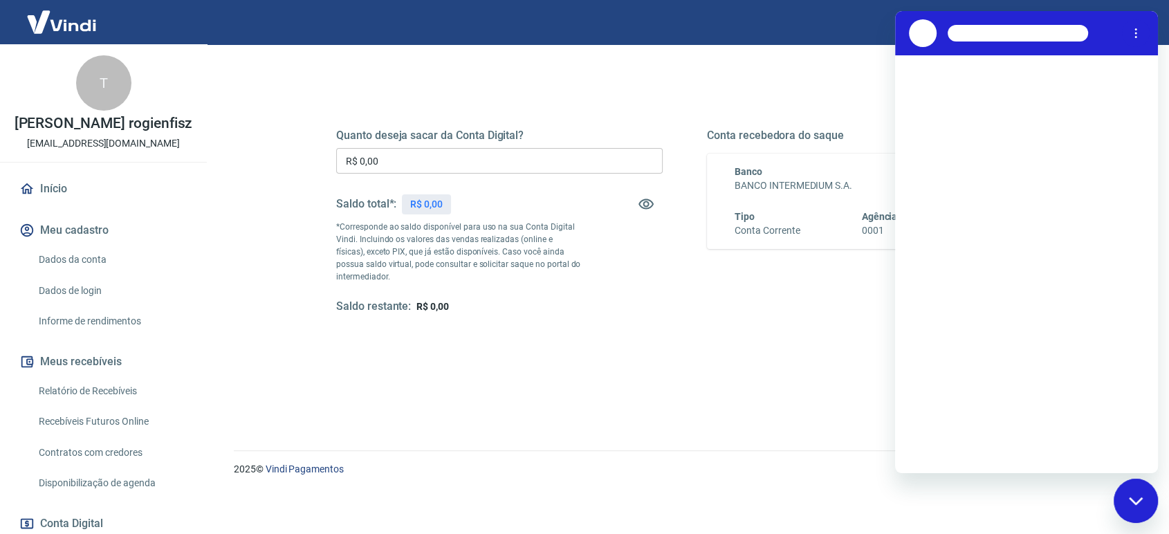
scroll to position [0, 0]
